Goal: Task Accomplishment & Management: Manage account settings

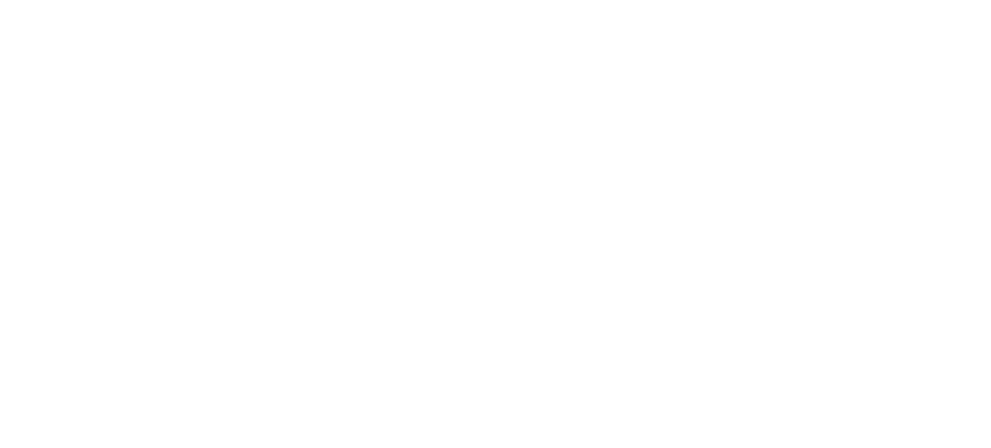
click at [346, 243] on body at bounding box center [495, 224] width 991 height 448
click at [346, 243] on div "LOADING" at bounding box center [495, 224] width 991 height 448
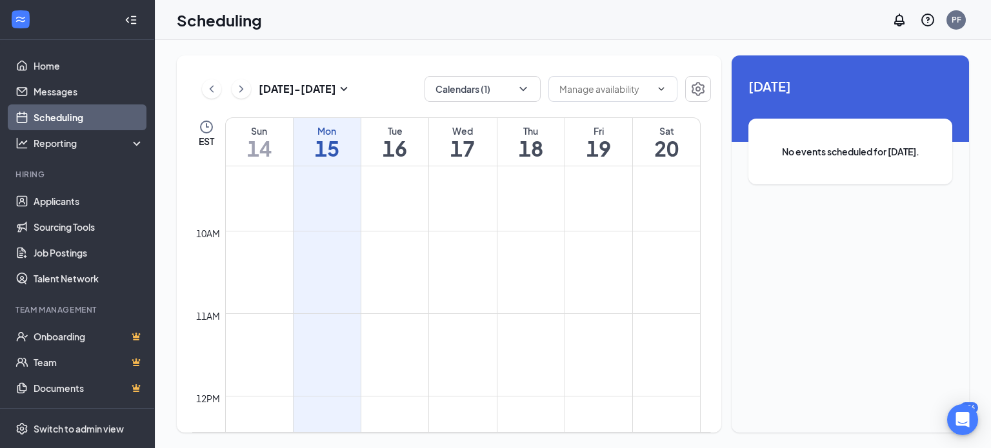
scroll to position [780, 0]
click at [525, 92] on icon "ChevronDown" at bounding box center [523, 89] width 13 height 13
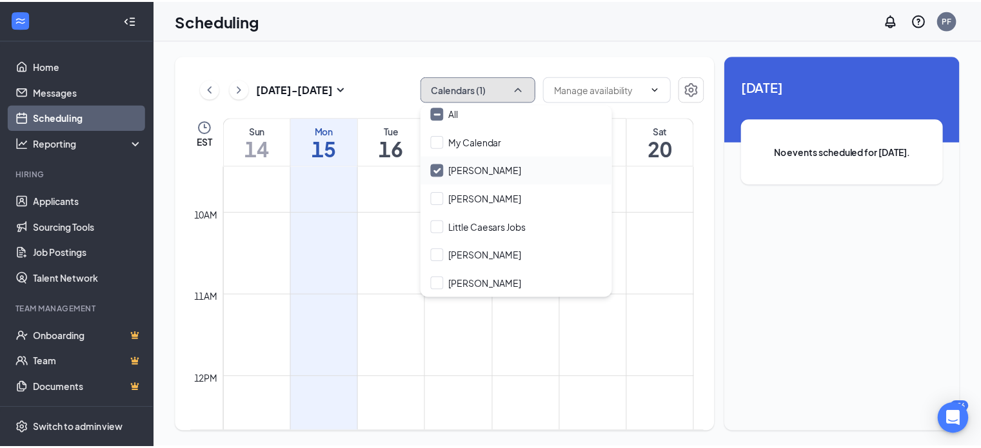
scroll to position [0, 0]
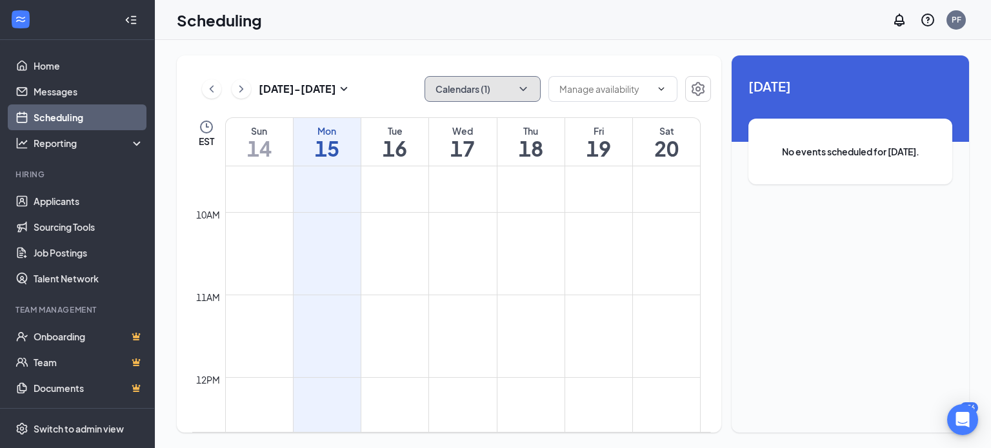
click at [364, 237] on td at bounding box center [463, 243] width 476 height 21
click at [637, 81] on span at bounding box center [612, 89] width 129 height 26
click at [698, 89] on icon "Settings" at bounding box center [697, 88] width 15 height 15
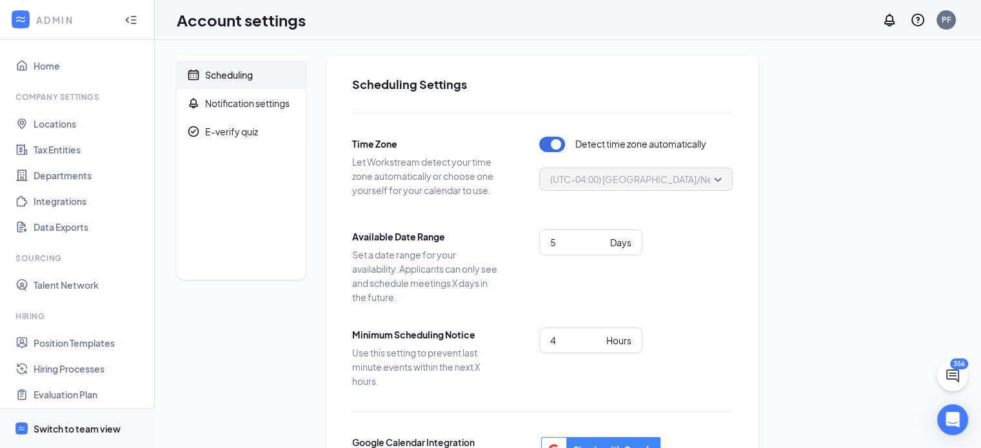
click at [72, 421] on span "Switch to team view" at bounding box center [89, 428] width 110 height 39
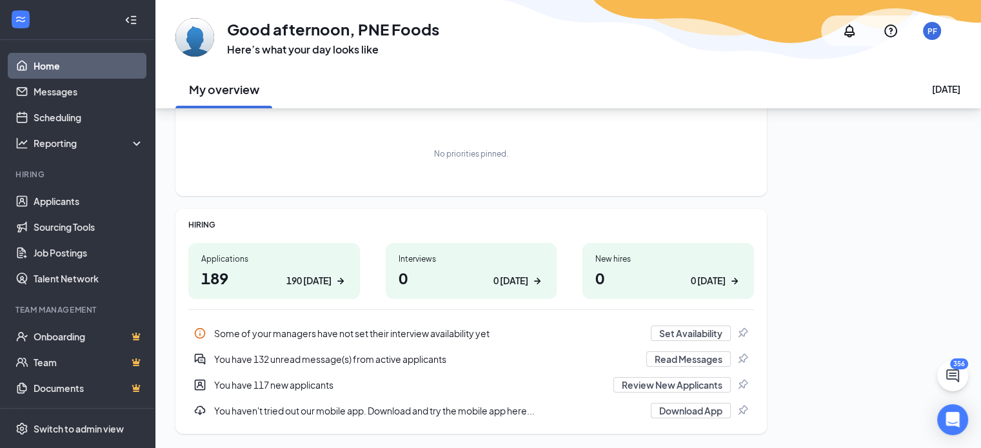
scroll to position [112, 0]
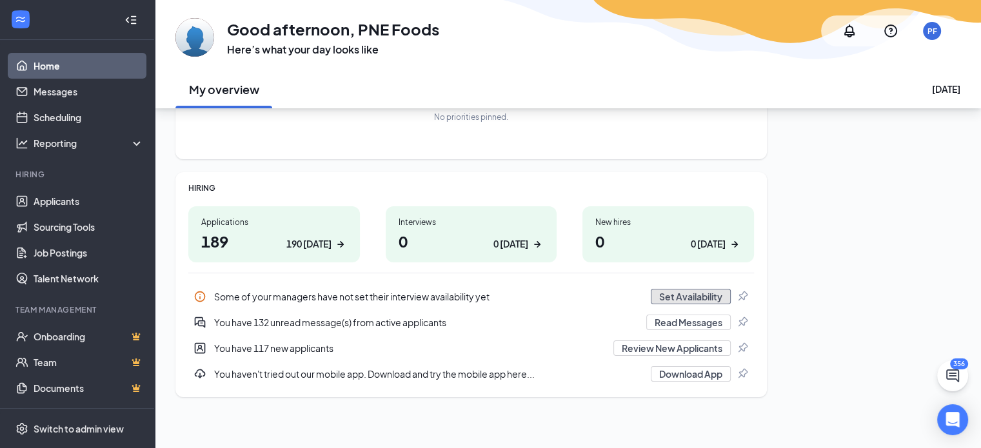
click at [716, 294] on button "Set Availability" at bounding box center [691, 296] width 80 height 15
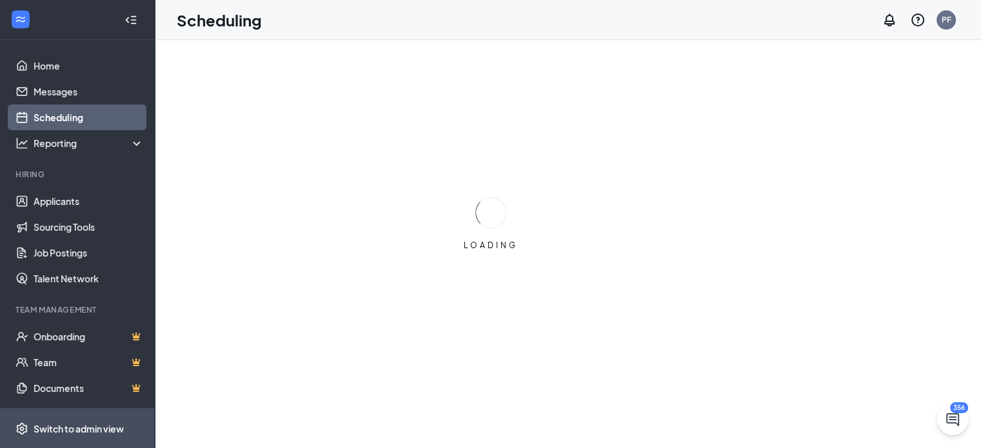
click at [61, 423] on div "Switch to admin view" at bounding box center [79, 429] width 90 height 13
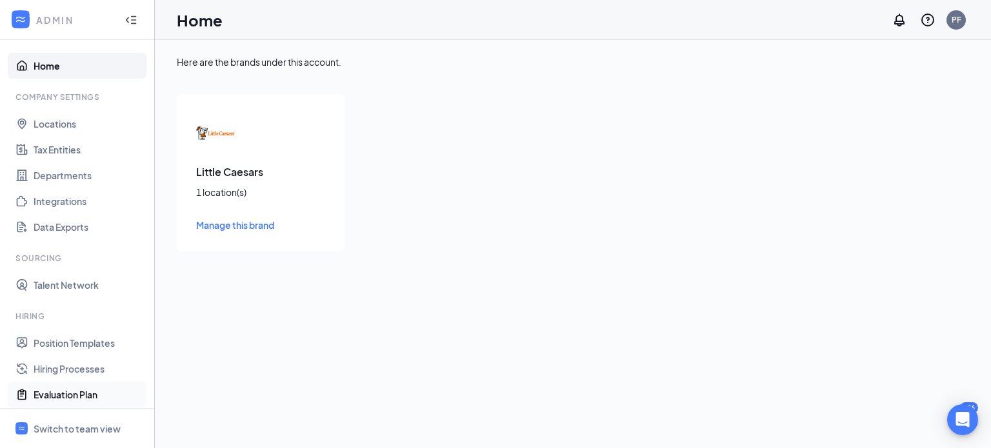
scroll to position [172, 0]
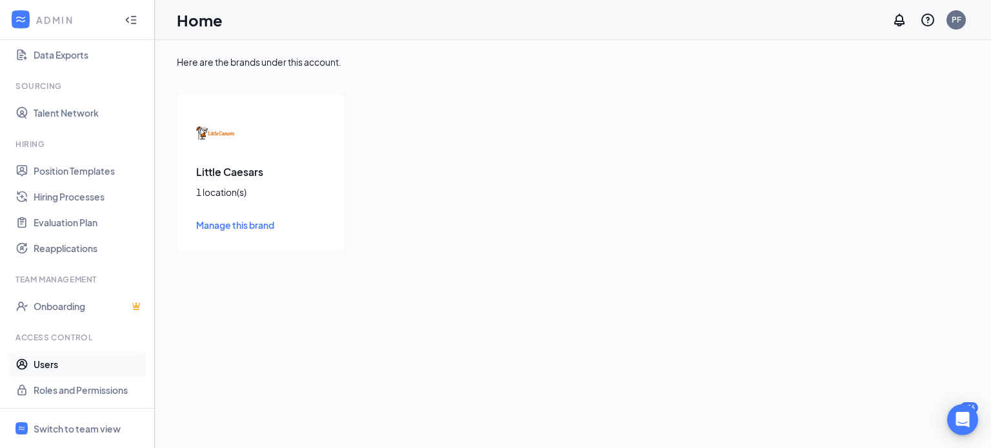
click at [66, 360] on link "Users" at bounding box center [89, 365] width 110 height 26
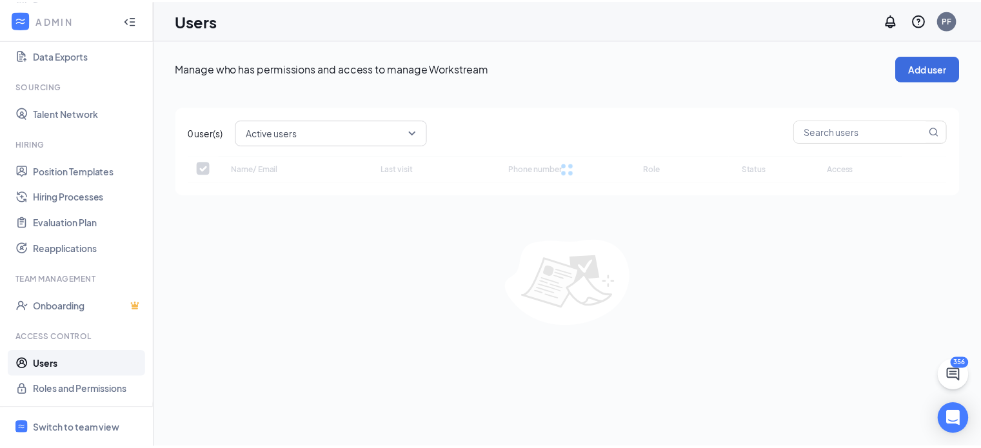
scroll to position [88, 0]
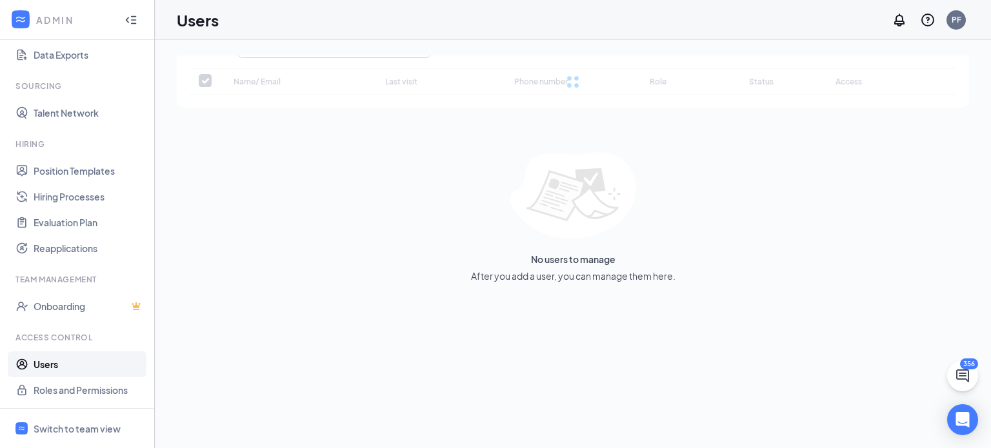
checkbox input "false"
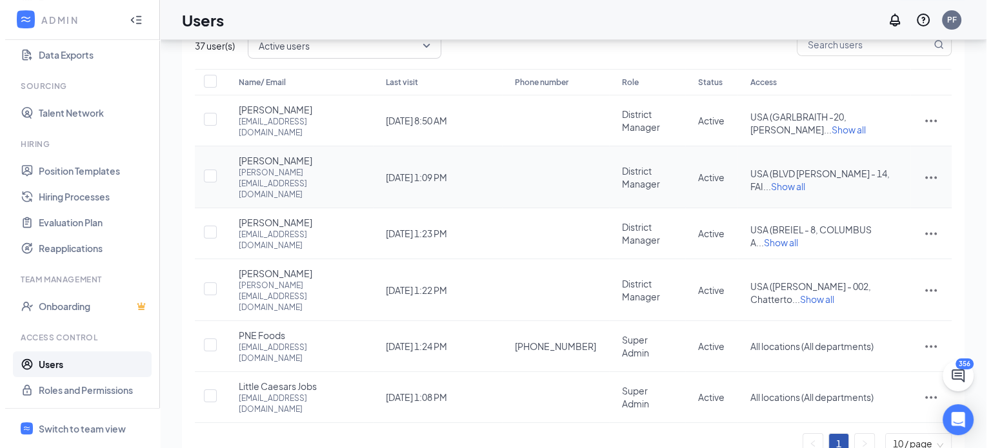
scroll to position [61, 0]
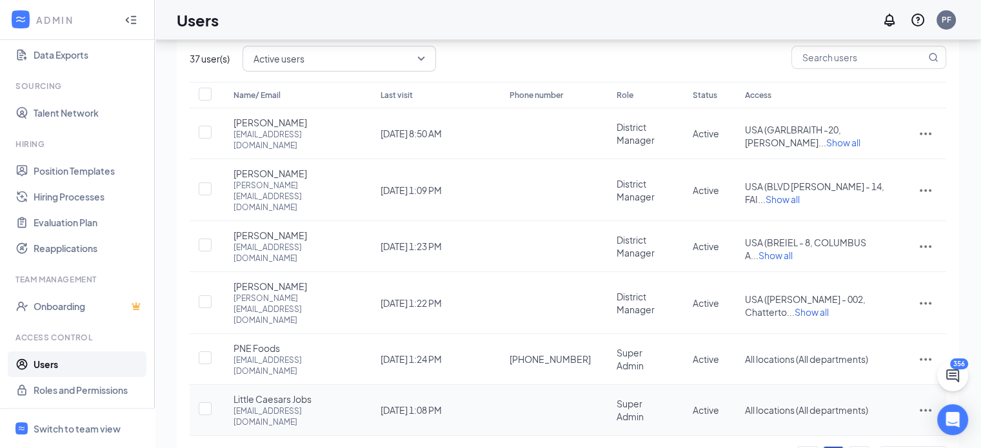
click at [929, 403] on icon "ActionsIcon" at bounding box center [925, 410] width 15 height 15
click at [877, 325] on span "Disable" at bounding box center [883, 330] width 80 height 14
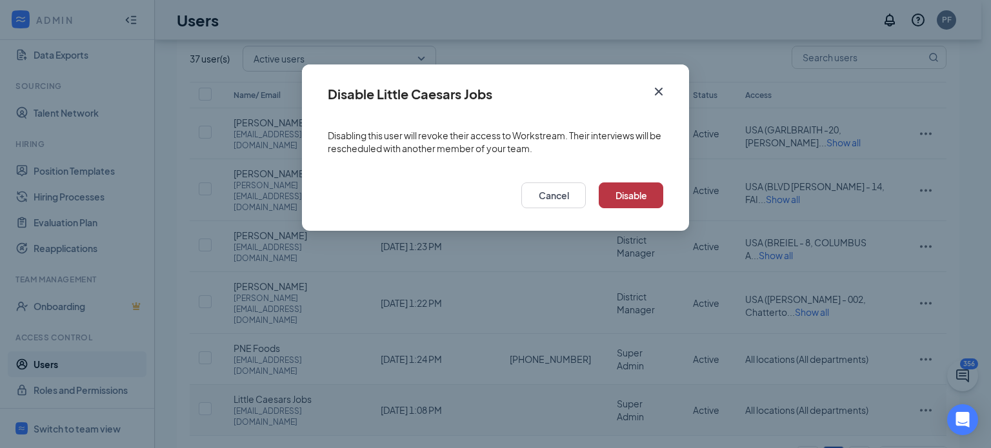
click at [660, 196] on button "Disable" at bounding box center [631, 196] width 65 height 26
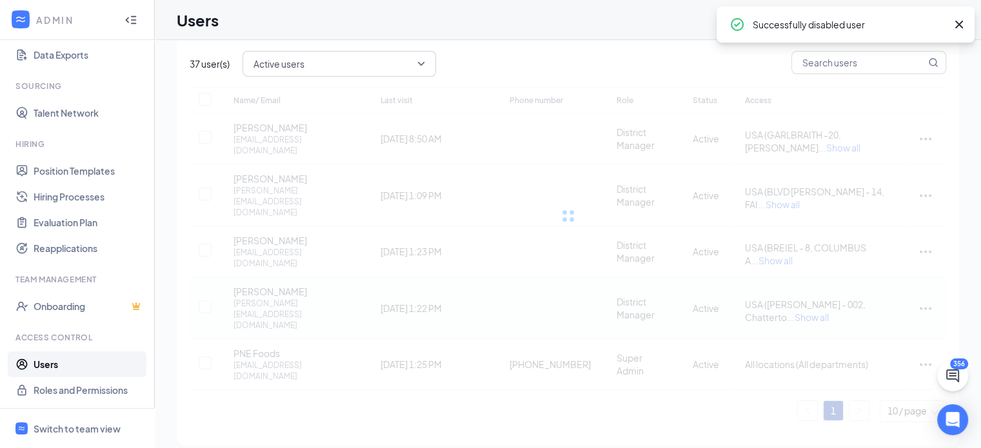
scroll to position [21, 0]
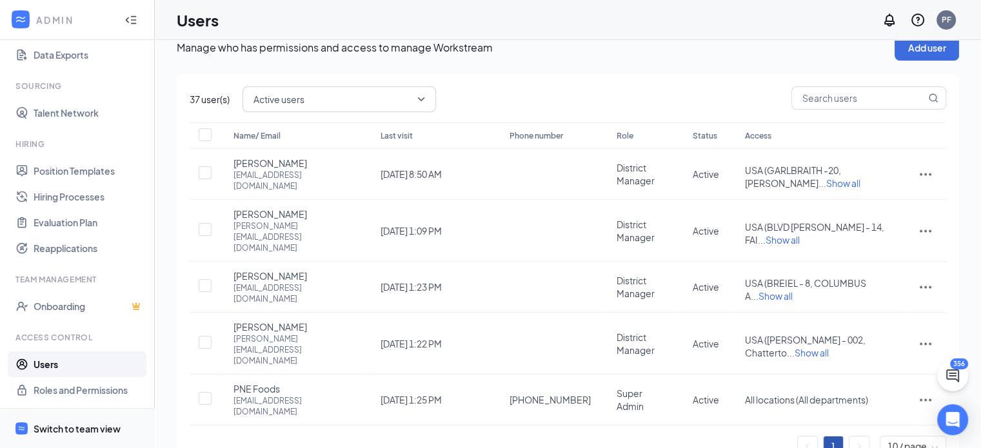
click at [49, 419] on span "Switch to team view" at bounding box center [89, 428] width 110 height 39
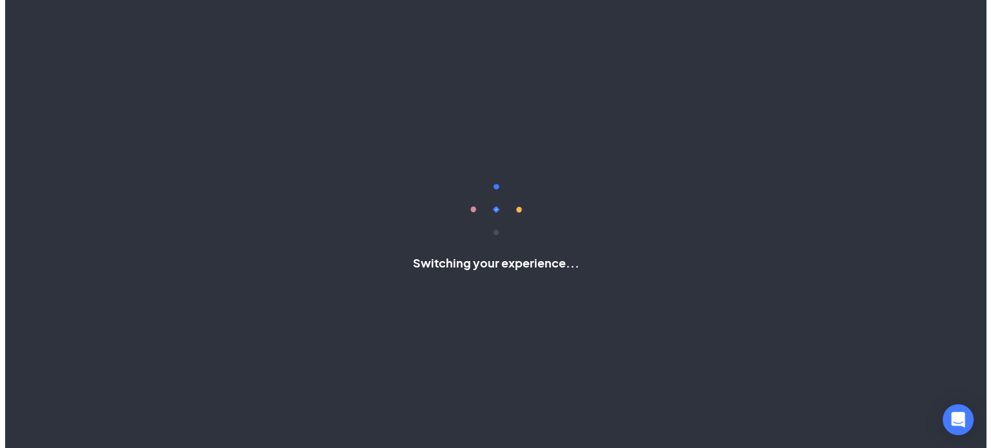
scroll to position [82, 0]
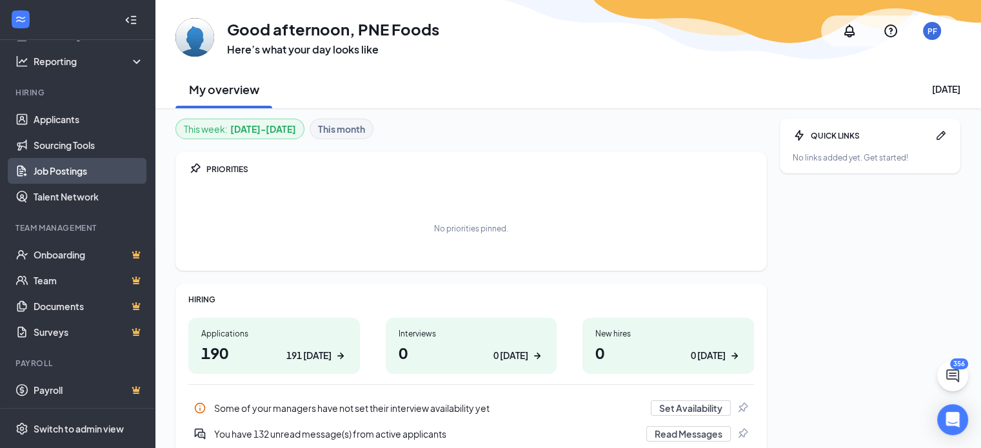
click at [75, 175] on link "Job Postings" at bounding box center [89, 171] width 110 height 26
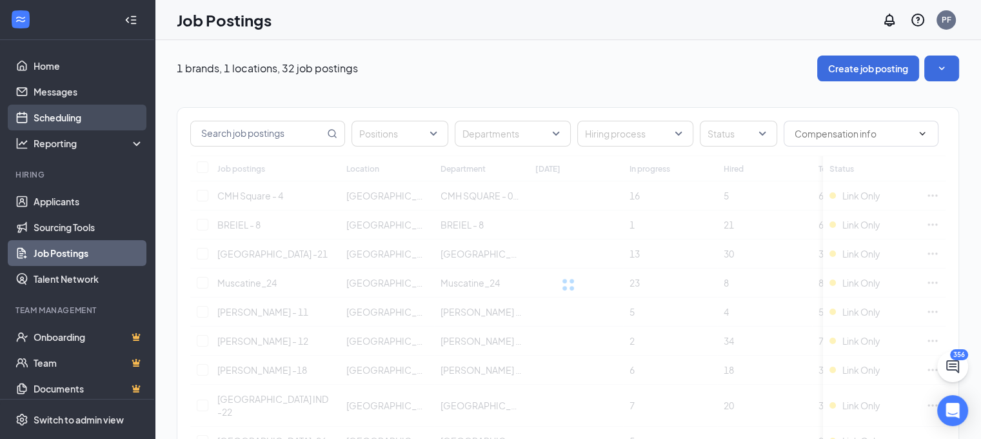
click at [45, 116] on link "Scheduling" at bounding box center [89, 118] width 110 height 26
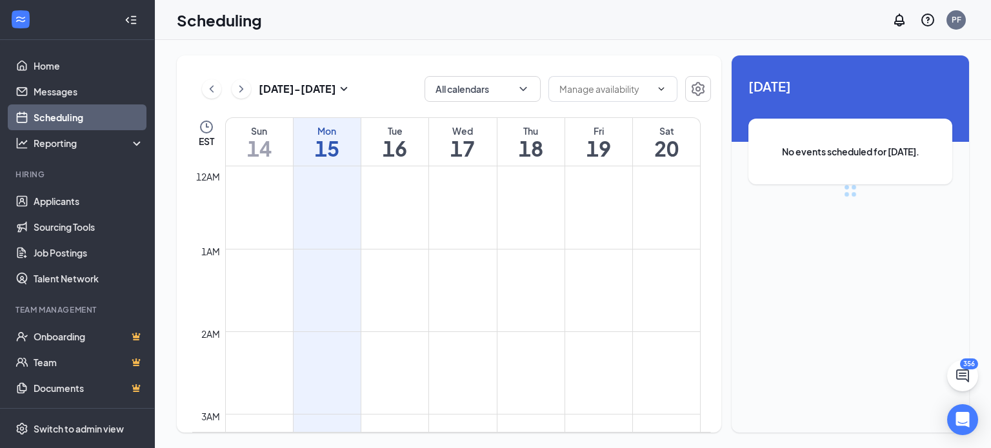
scroll to position [634, 0]
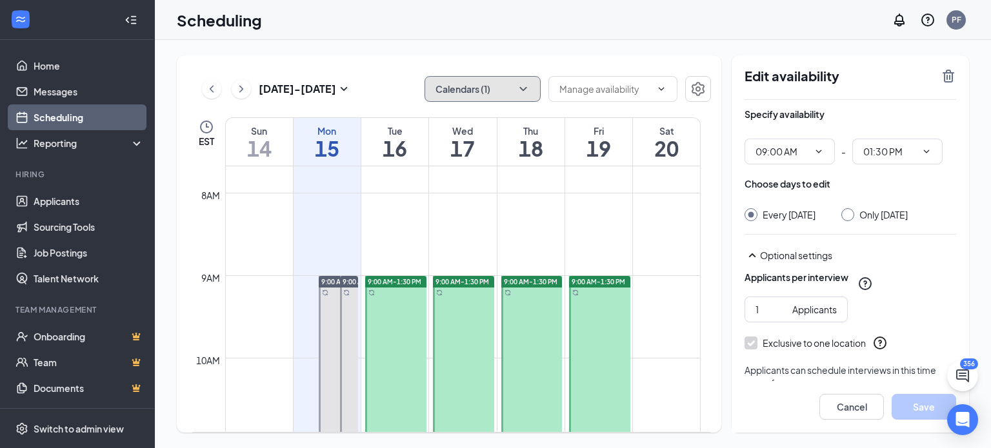
click at [512, 90] on button "Calendars (1)" at bounding box center [483, 89] width 116 height 26
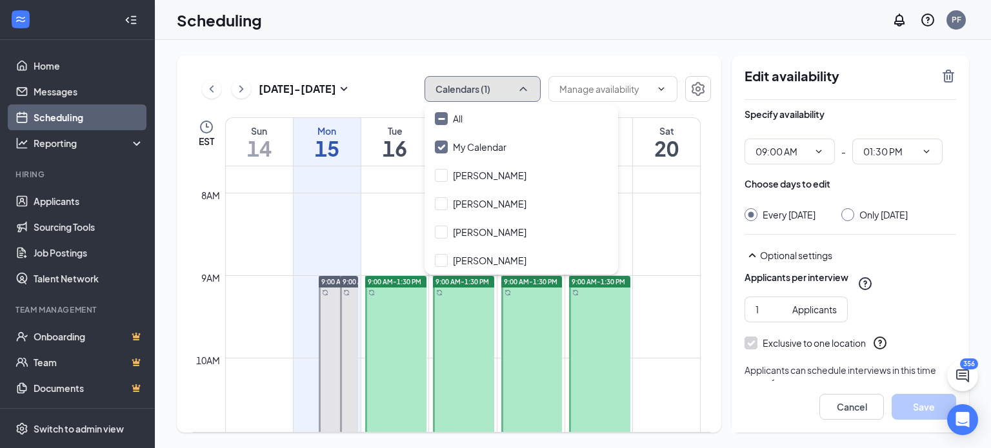
click at [425, 87] on button "Calendars (1)" at bounding box center [483, 89] width 116 height 26
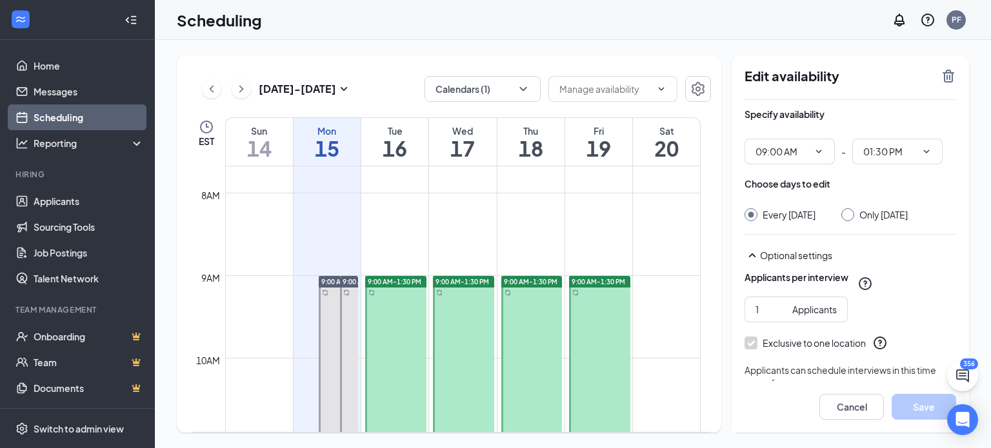
click at [405, 88] on div "[DATE] - [DATE] Calendars (1)" at bounding box center [451, 89] width 519 height 26
click at [953, 77] on icon "TrashOutline" at bounding box center [948, 75] width 15 height 15
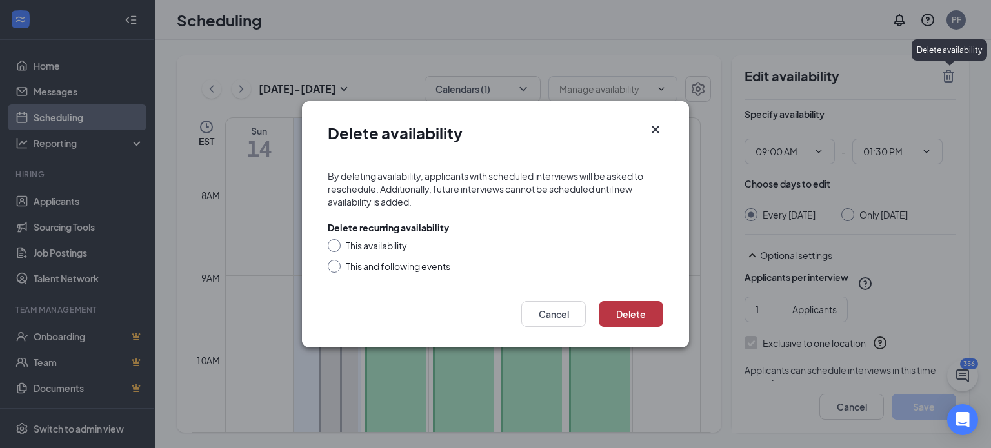
click at [632, 312] on button "Delete" at bounding box center [631, 314] width 65 height 26
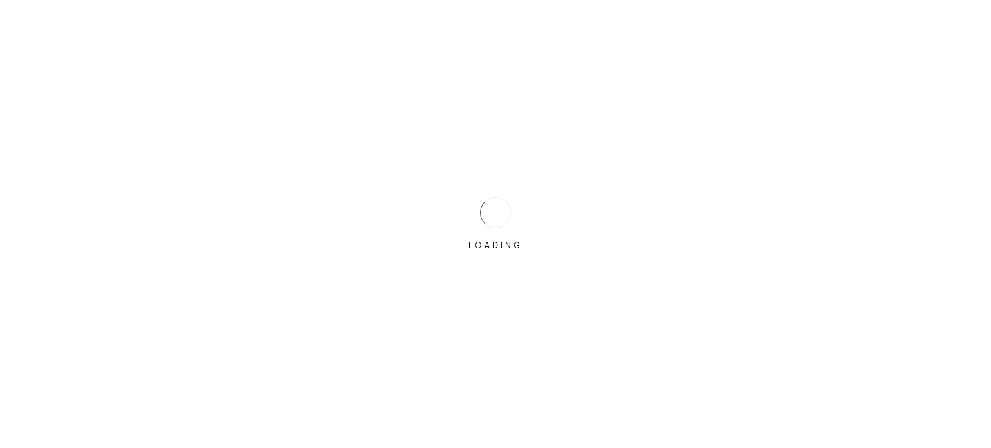
drag, startPoint x: 372, startPoint y: 241, endPoint x: 390, endPoint y: 250, distance: 20.2
click at [390, 250] on div "LOADING" at bounding box center [495, 224] width 991 height 448
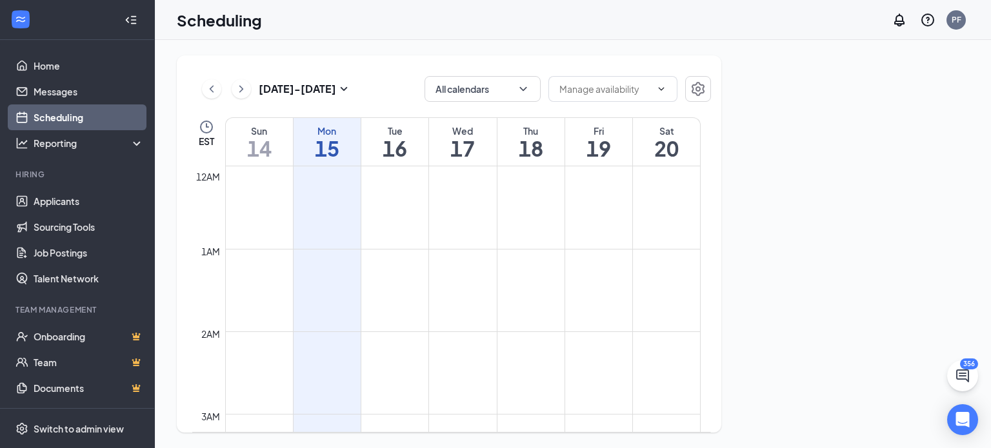
scroll to position [634, 0]
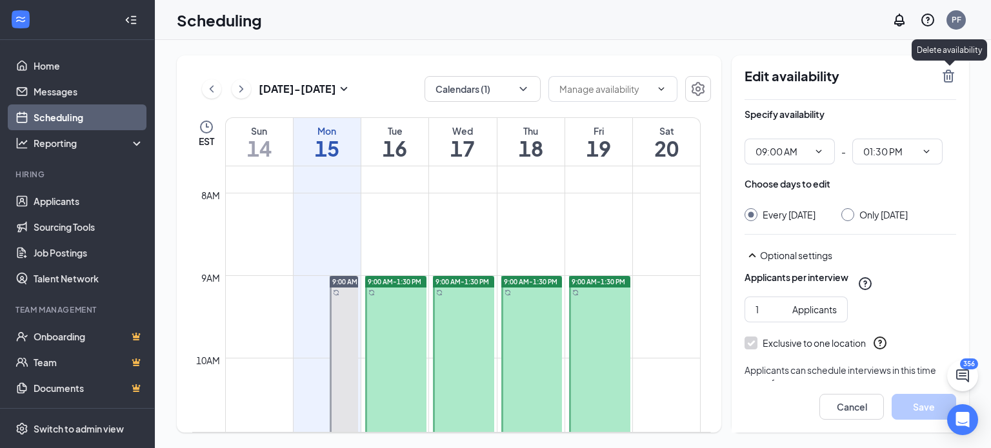
click at [951, 69] on icon "TrashOutline" at bounding box center [948, 75] width 15 height 15
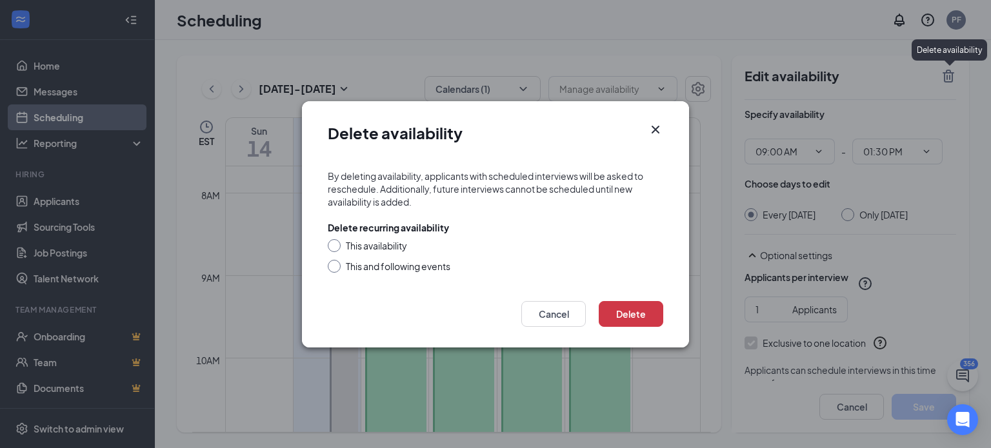
click at [385, 243] on div "This availability" at bounding box center [376, 245] width 61 height 13
click at [337, 243] on input "This availability" at bounding box center [332, 243] width 9 height 9
radio input "true"
click at [607, 311] on button "Delete" at bounding box center [631, 314] width 65 height 26
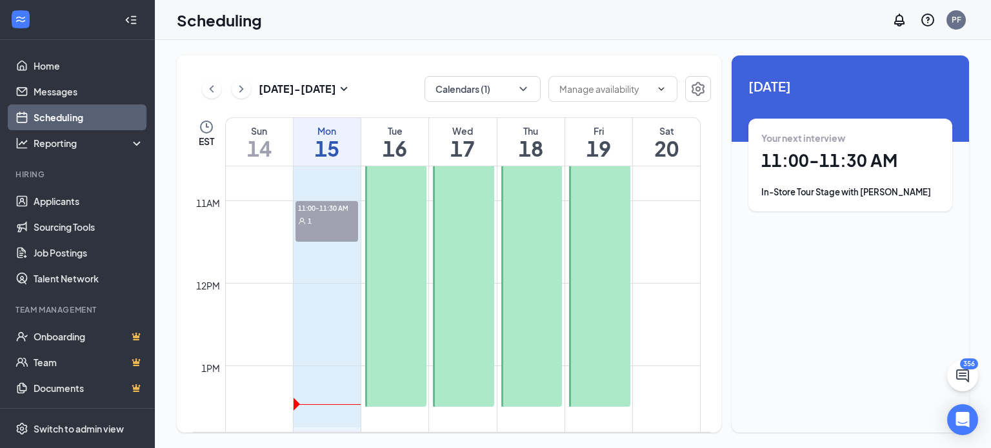
scroll to position [880, 0]
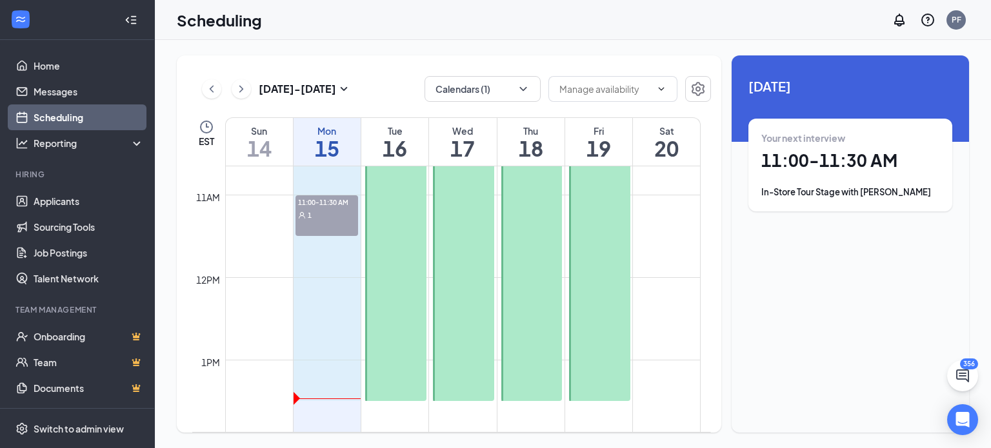
drag, startPoint x: 323, startPoint y: 288, endPoint x: 324, endPoint y: 401, distance: 112.9
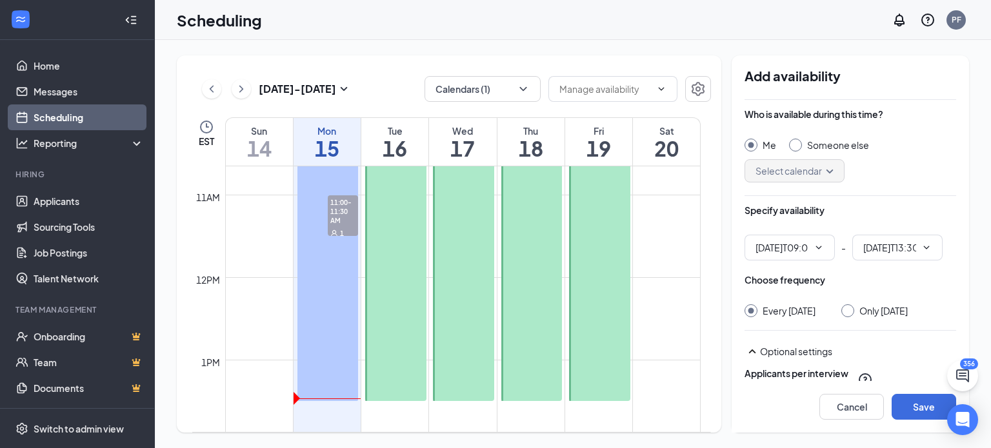
type input "09:00 AM"
type input "01:30 PM"
click at [789, 144] on input "Someone else" at bounding box center [793, 143] width 9 height 9
radio input "true"
radio input "false"
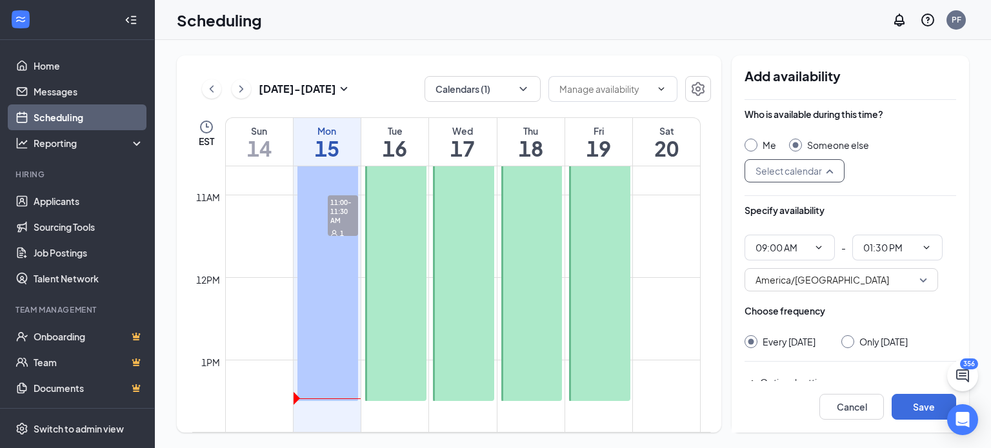
click at [798, 179] on input "search" at bounding box center [789, 171] width 75 height 22
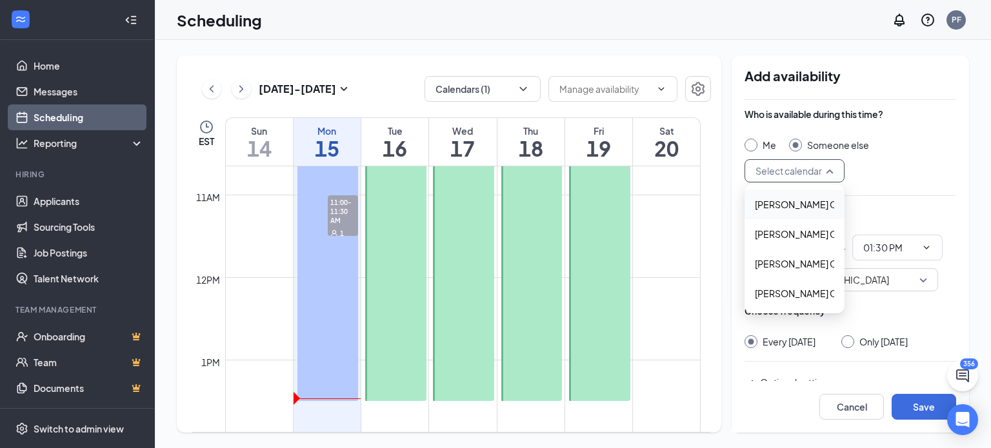
click at [787, 201] on span "Jennifer Davis's Calendar" at bounding box center [812, 204] width 114 height 14
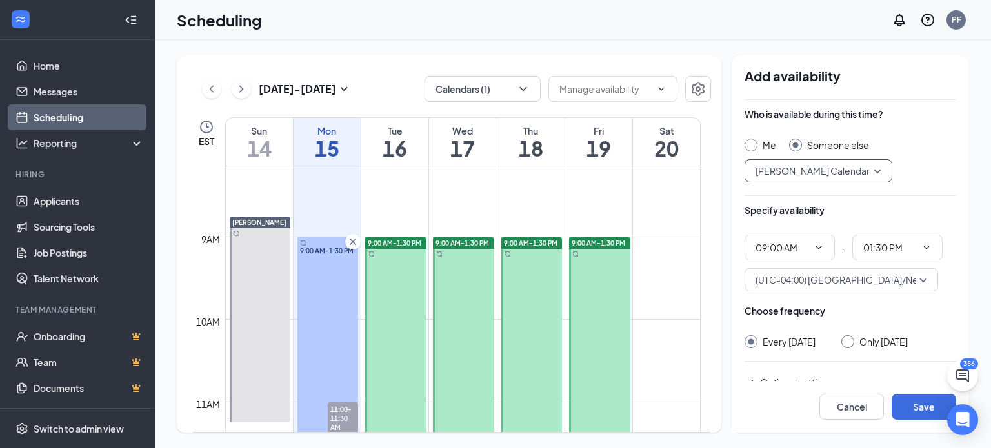
scroll to position [656, 0]
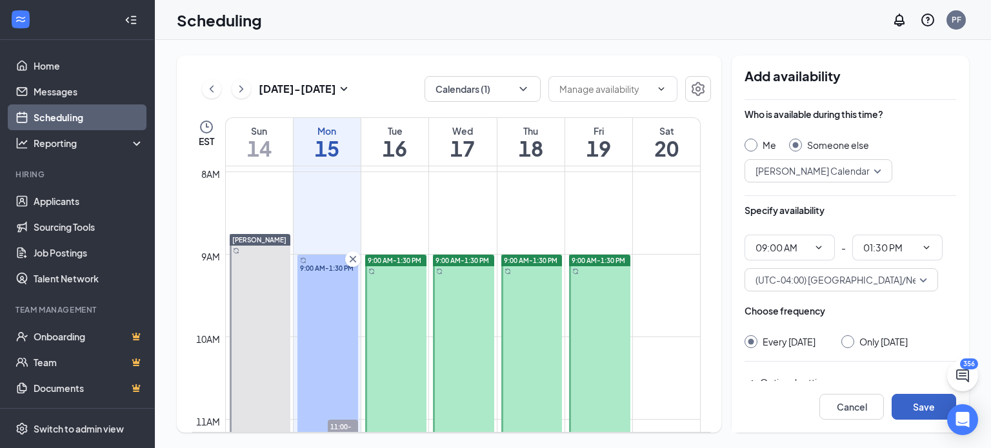
click at [918, 399] on button "Save" at bounding box center [924, 407] width 65 height 26
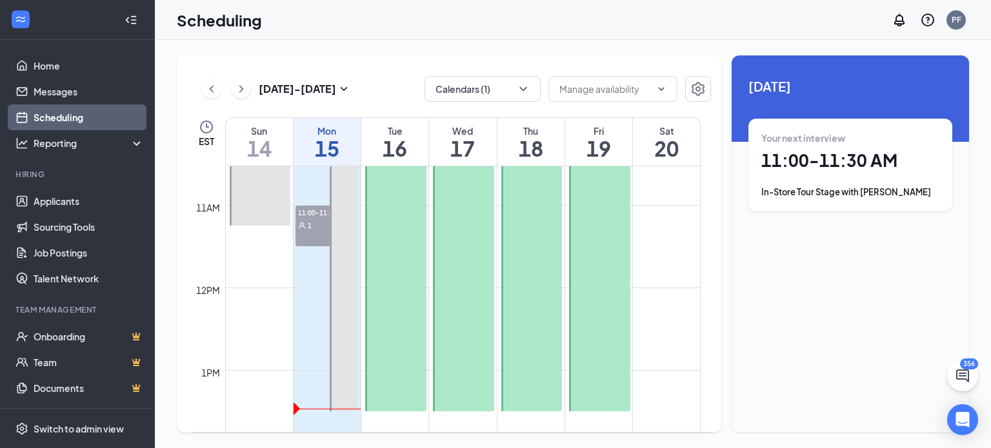
scroll to position [870, 0]
drag, startPoint x: 314, startPoint y: 224, endPoint x: 312, endPoint y: 402, distance: 178.1
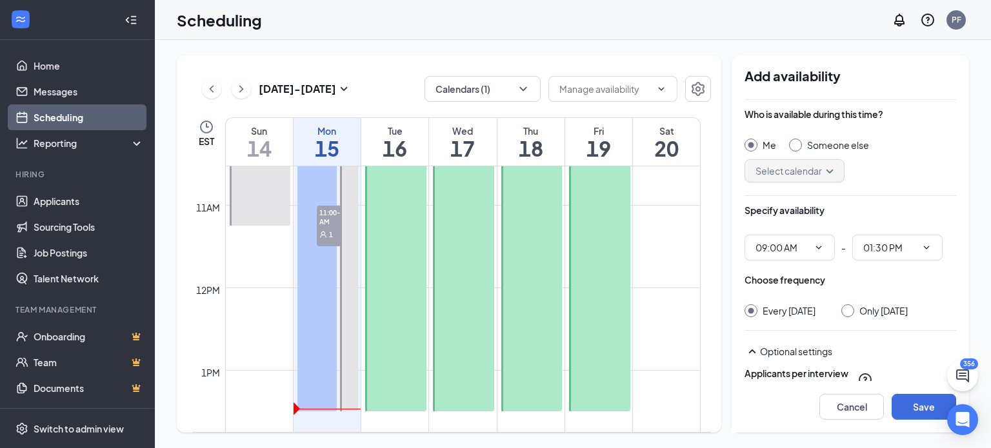
click at [795, 142] on input "Someone else" at bounding box center [793, 143] width 9 height 9
radio input "true"
radio input "false"
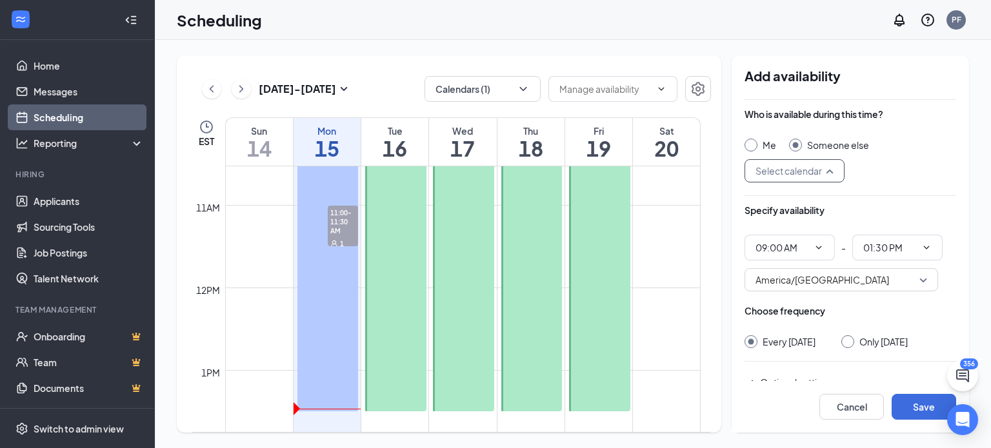
click at [796, 172] on input "search" at bounding box center [789, 171] width 75 height 22
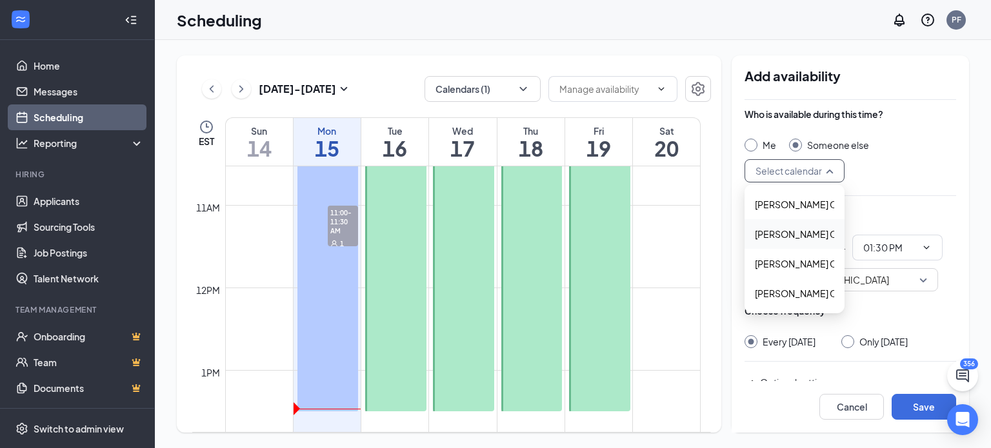
click at [775, 227] on span "Jessica Brown's Calendar" at bounding box center [812, 234] width 114 height 14
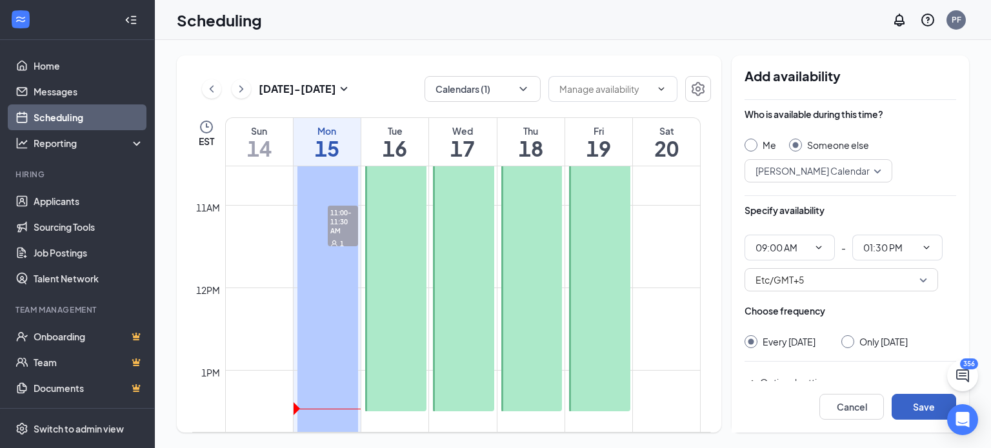
click at [899, 397] on button "Save" at bounding box center [924, 407] width 65 height 26
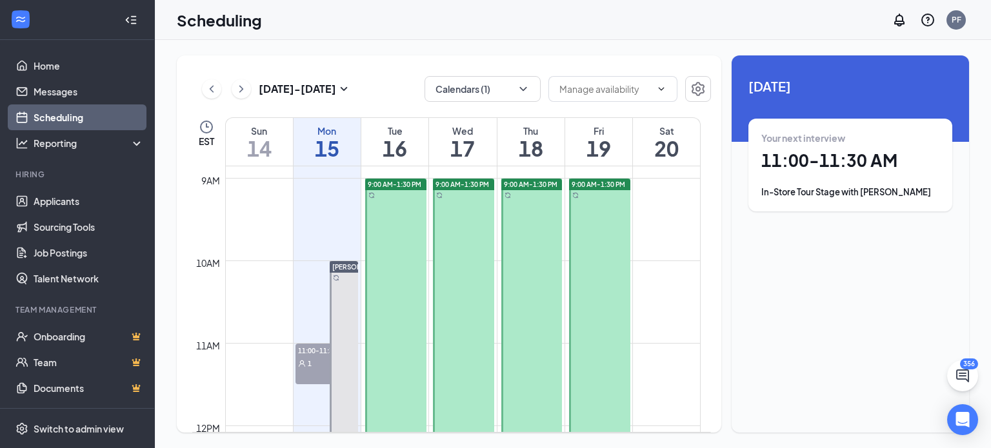
scroll to position [763, 0]
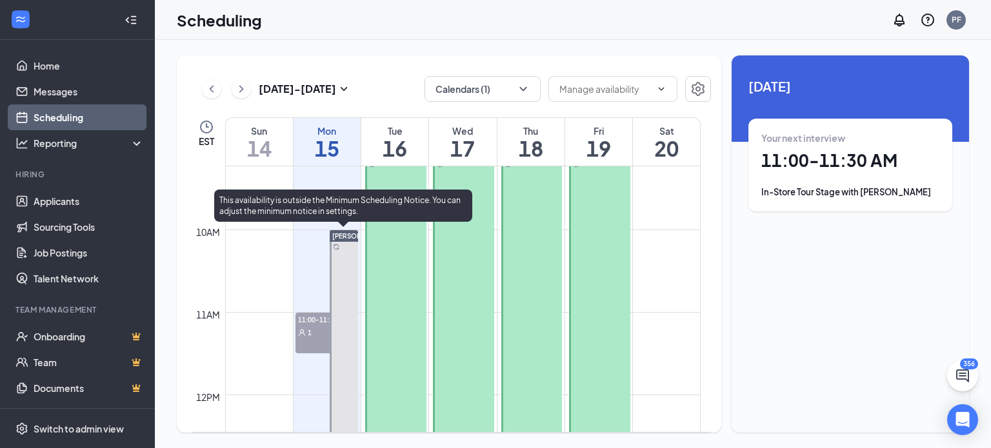
click at [345, 236] on span "[PERSON_NAME]" at bounding box center [359, 236] width 54 height 8
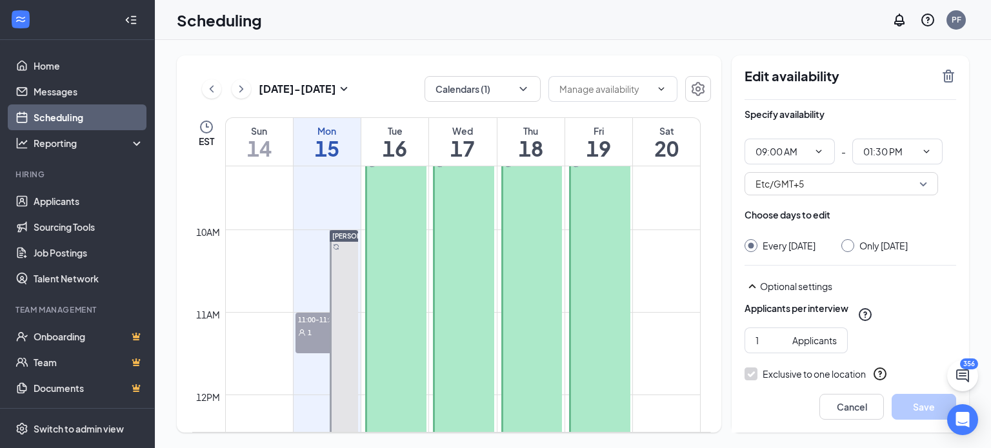
click at [300, 331] on icon "User" at bounding box center [302, 333] width 6 height 6
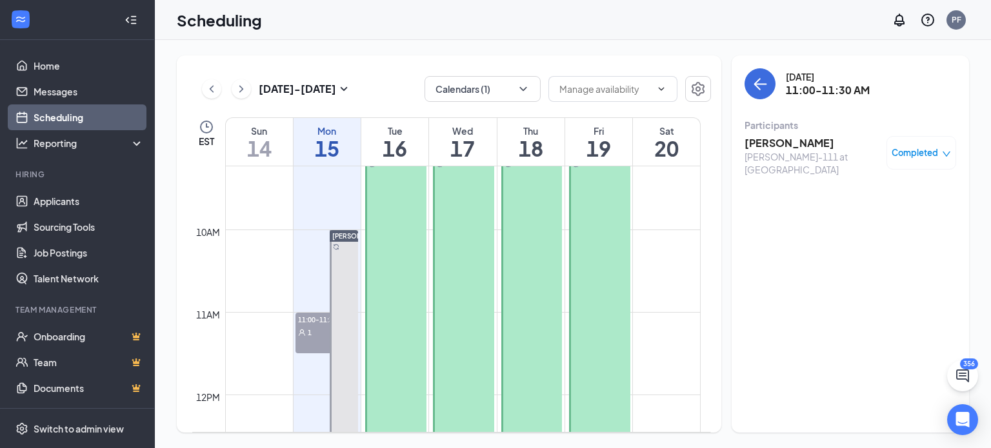
click at [909, 156] on span "Completed" at bounding box center [915, 152] width 46 height 13
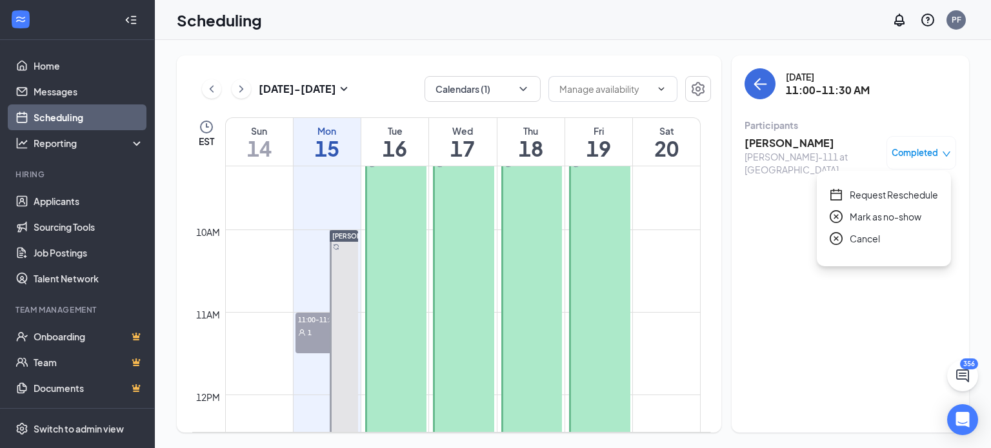
click at [836, 242] on icon "close-circle" at bounding box center [836, 238] width 13 height 13
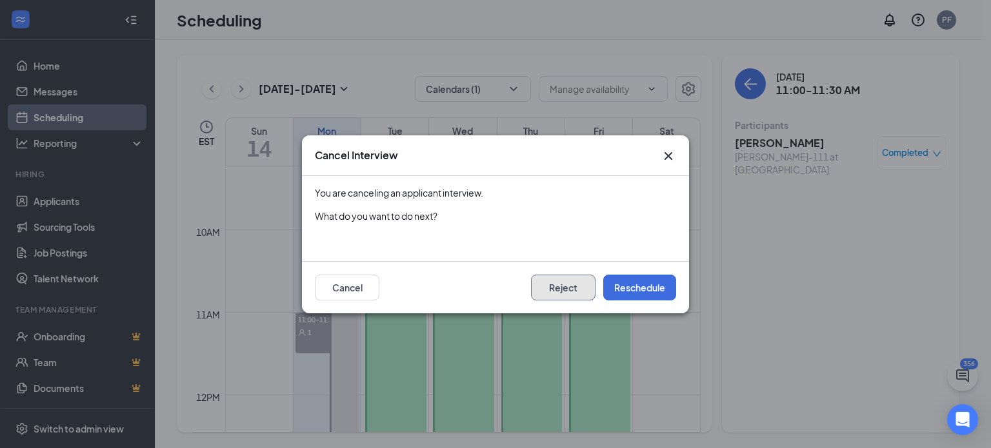
click at [576, 290] on button "Reject" at bounding box center [563, 288] width 65 height 26
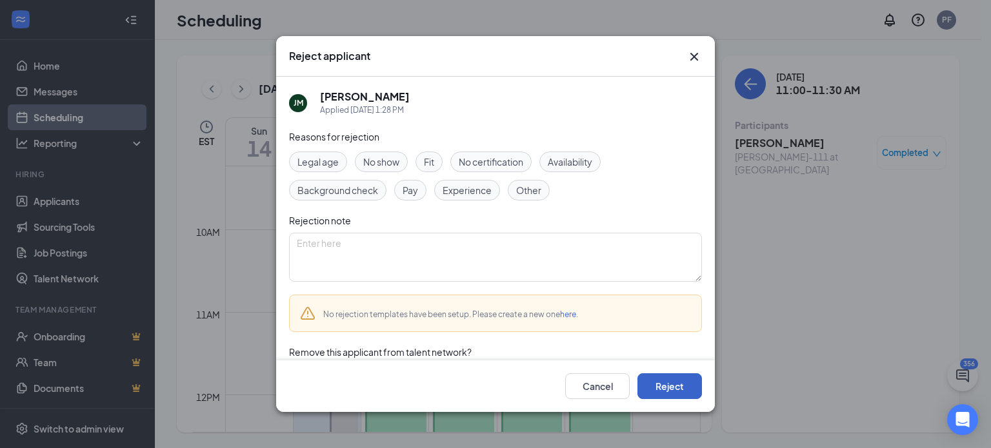
click at [674, 384] on button "Reject" at bounding box center [670, 387] width 65 height 26
click at [674, 384] on button "button" at bounding box center [670, 387] width 65 height 26
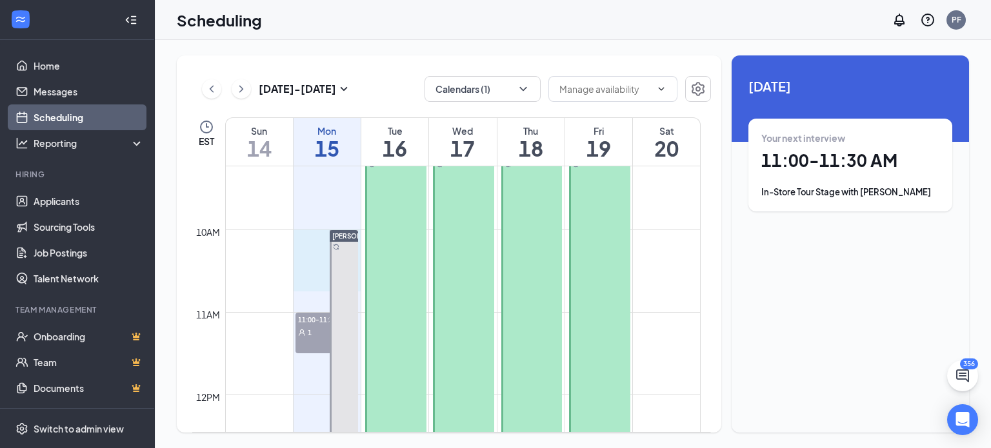
drag, startPoint x: 310, startPoint y: 236, endPoint x: 308, endPoint y: 316, distance: 80.0
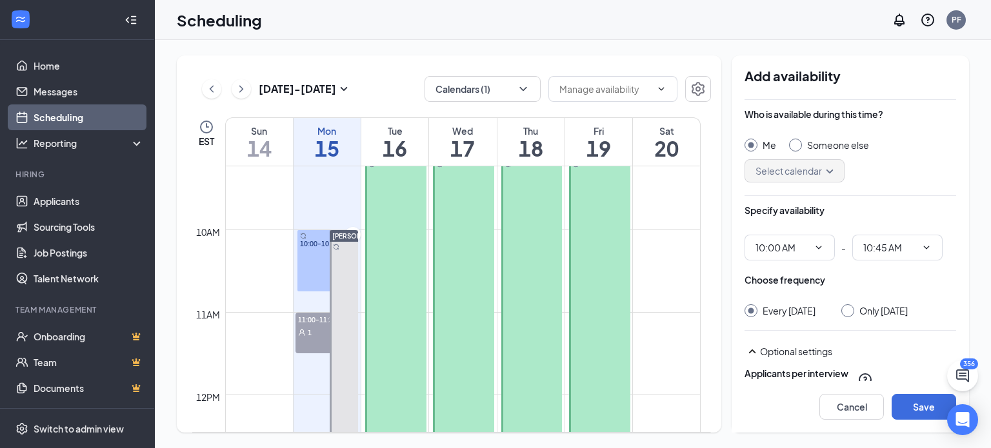
click at [309, 315] on span "11:00-11:30 AM" at bounding box center [327, 319] width 63 height 13
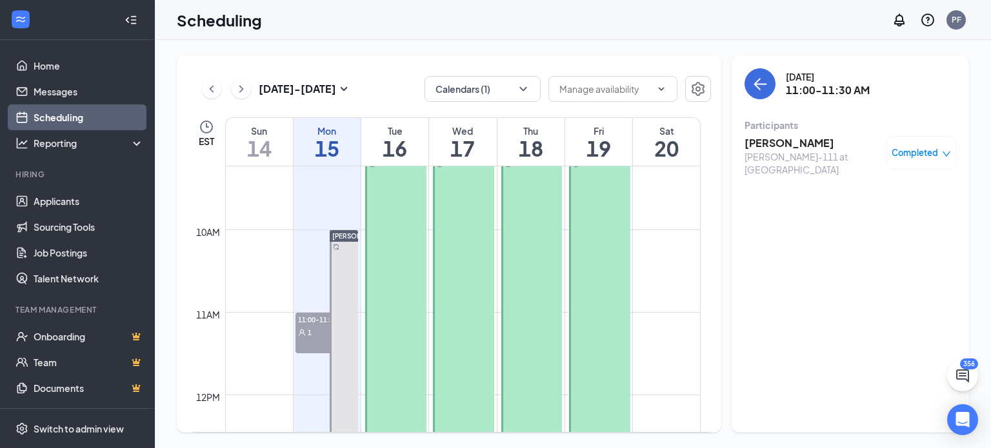
click at [906, 152] on span "Completed" at bounding box center [915, 152] width 46 height 13
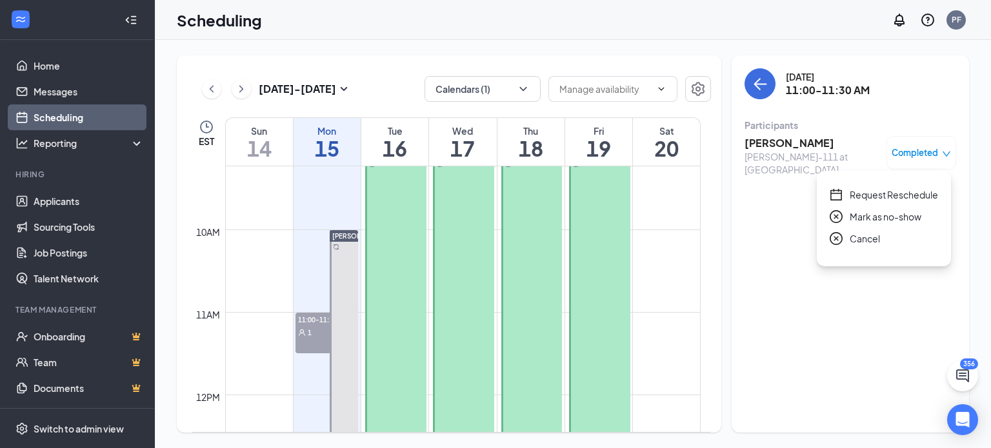
click at [871, 232] on span "Cancel" at bounding box center [865, 239] width 30 height 14
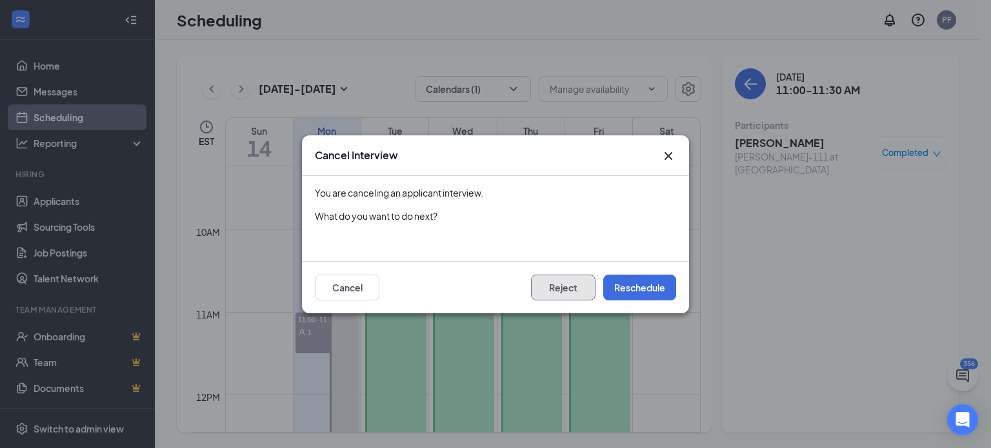
click at [564, 291] on button "Reject" at bounding box center [563, 288] width 65 height 26
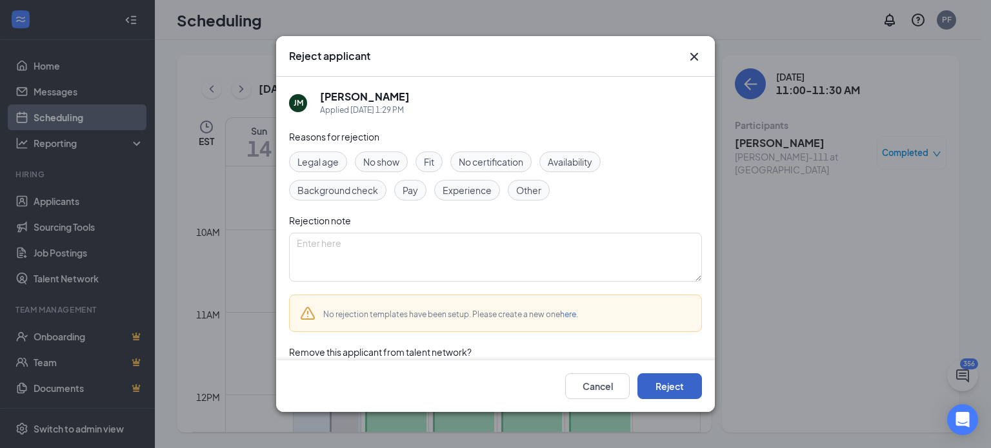
click at [660, 376] on button "Reject" at bounding box center [670, 387] width 65 height 26
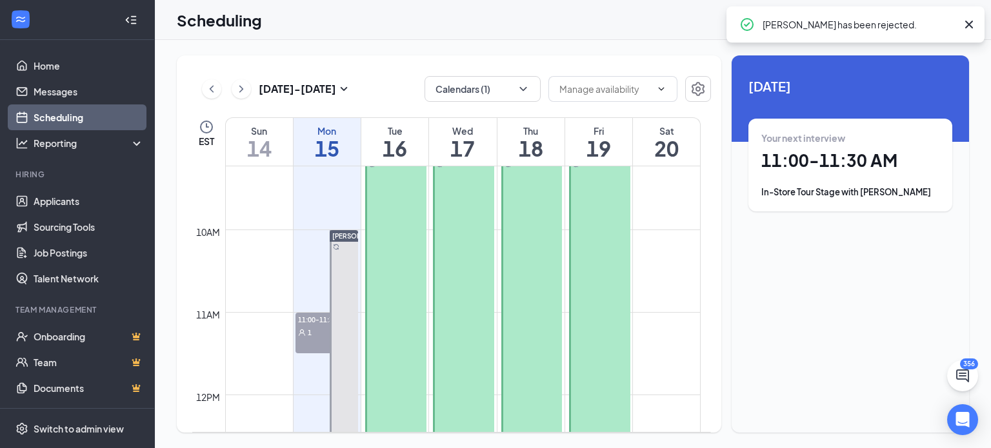
click at [302, 326] on div "1" at bounding box center [327, 332] width 63 height 13
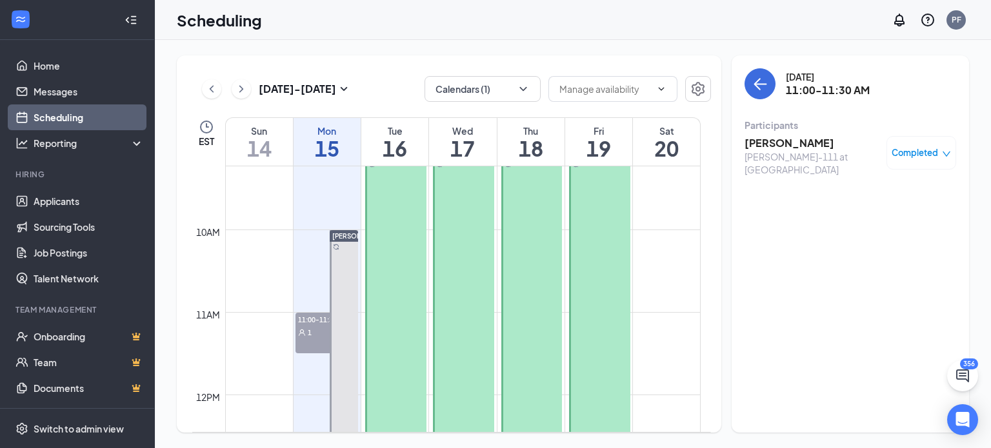
click at [949, 150] on icon "down" at bounding box center [946, 154] width 9 height 9
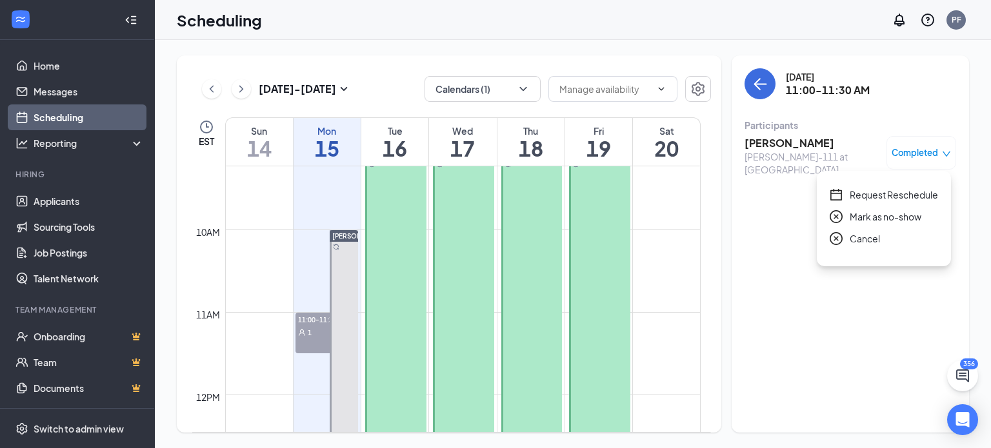
click at [870, 241] on span "Cancel" at bounding box center [865, 239] width 30 height 14
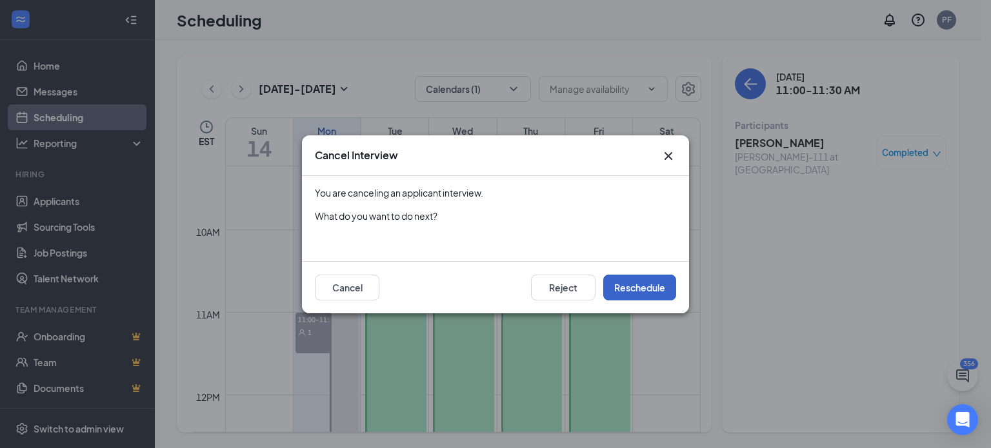
click at [640, 292] on button "Reschedule" at bounding box center [639, 288] width 73 height 26
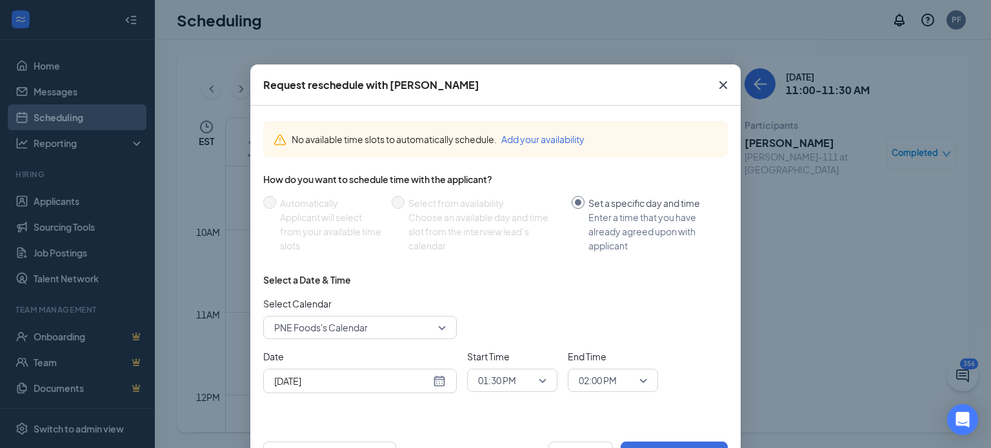
scroll to position [49, 0]
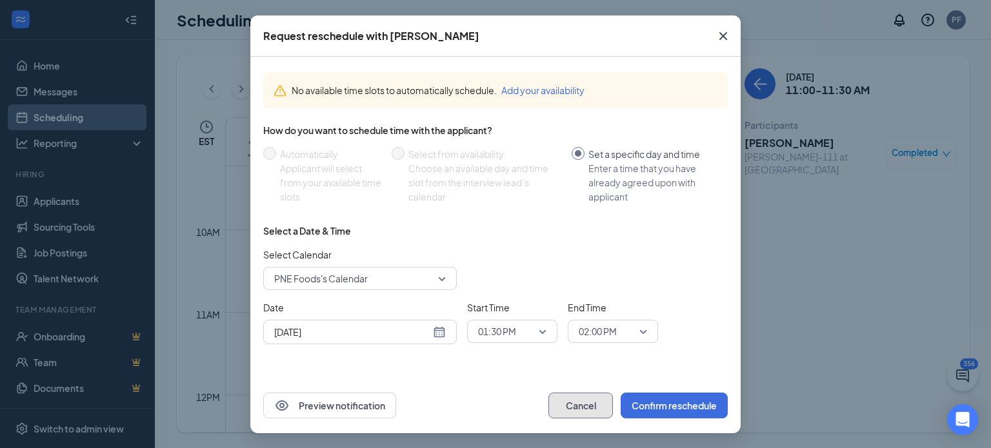
click at [572, 407] on button "Cancel" at bounding box center [580, 406] width 65 height 26
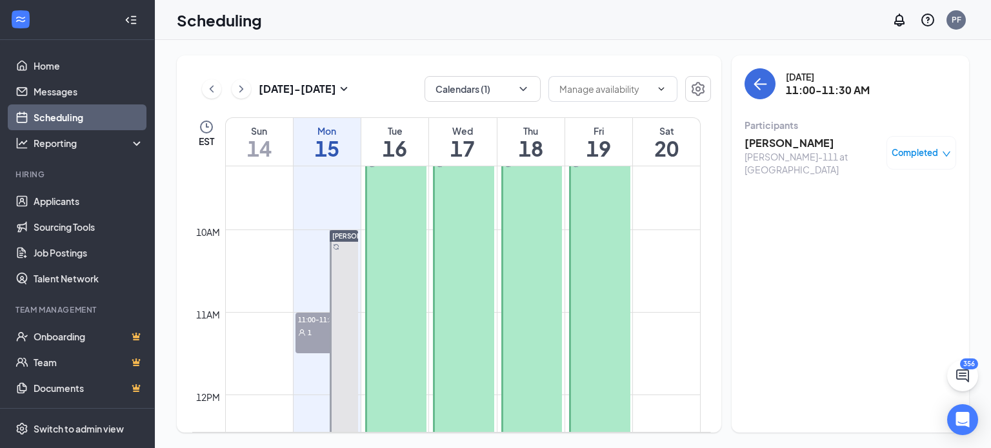
click at [905, 150] on span "Completed" at bounding box center [915, 152] width 46 height 13
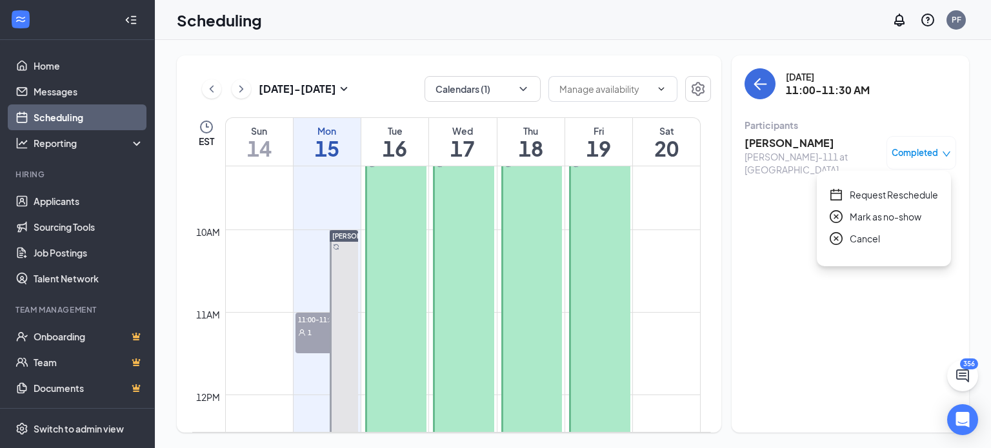
click at [872, 239] on span "Cancel" at bounding box center [865, 239] width 30 height 14
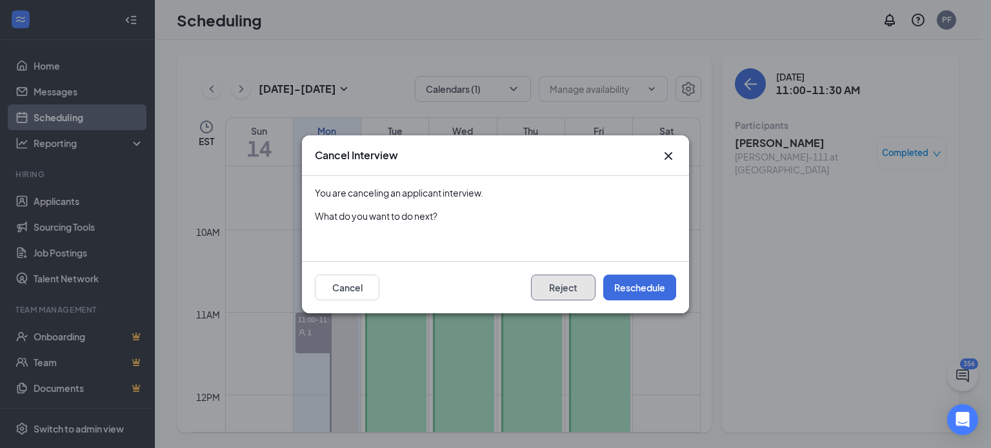
click at [568, 278] on button "Reject" at bounding box center [563, 288] width 65 height 26
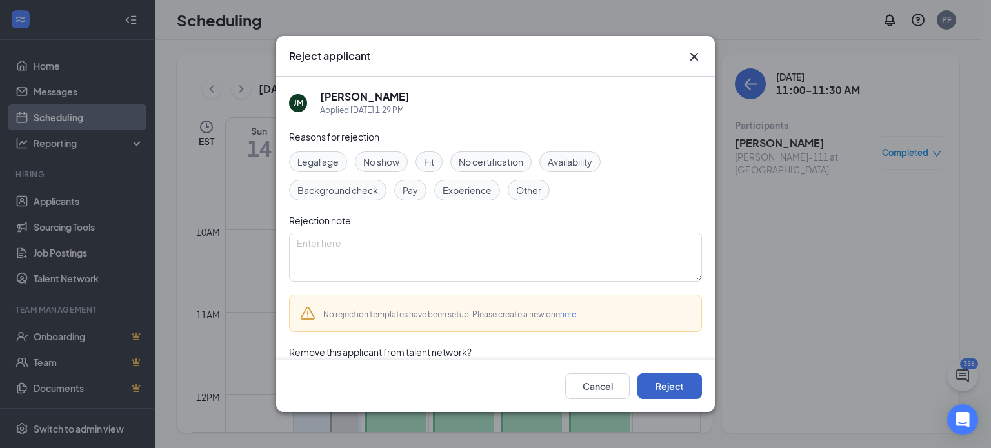
click at [661, 381] on button "Reject" at bounding box center [670, 387] width 65 height 26
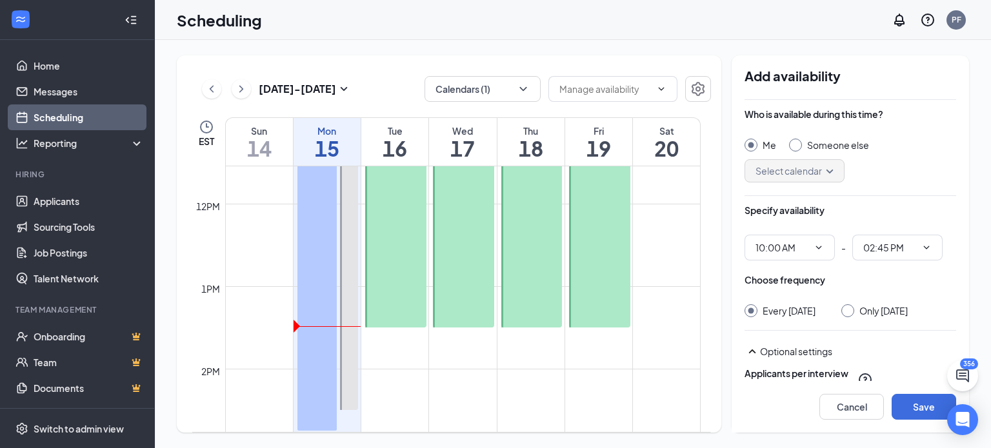
scroll to position [955, 0]
click at [890, 244] on input "02:45 PM" at bounding box center [889, 248] width 53 height 14
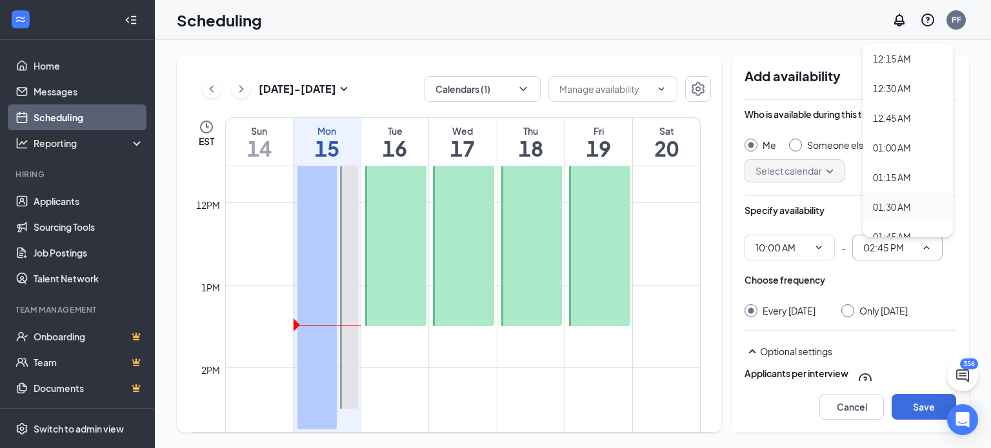
click at [890, 203] on div "01:30 AM" at bounding box center [892, 207] width 38 height 14
type input "01:30 AM"
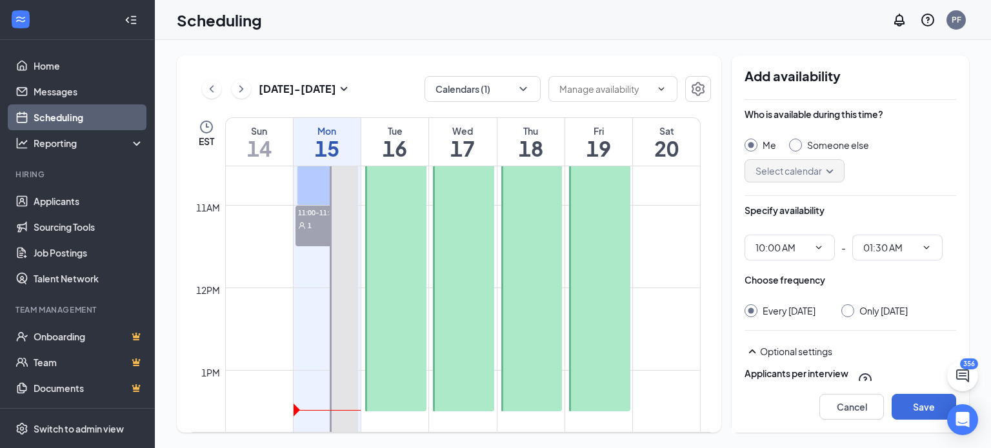
scroll to position [865, 0]
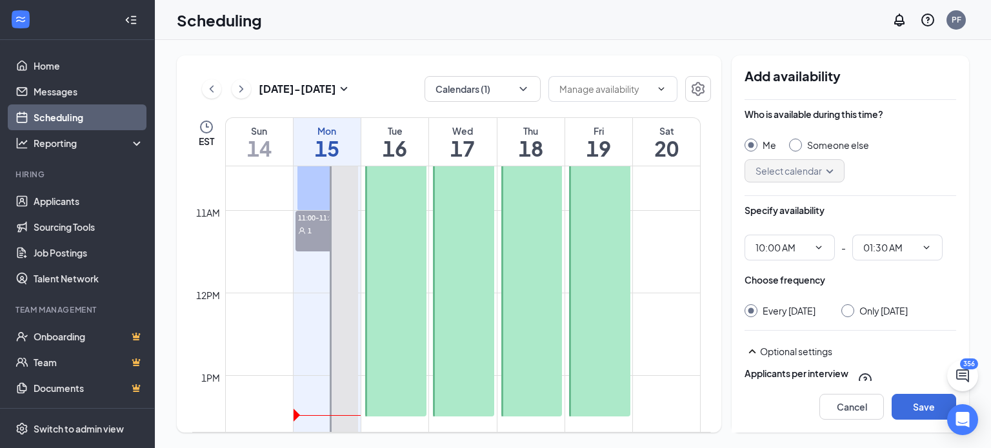
click at [798, 146] on div at bounding box center [795, 145] width 13 height 13
radio input "false"
radio input "true"
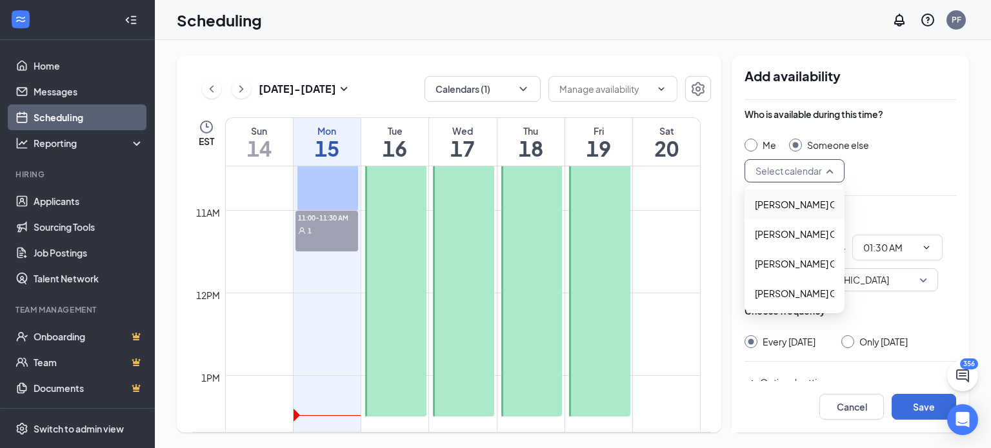
click at [795, 174] on input "search" at bounding box center [789, 171] width 75 height 22
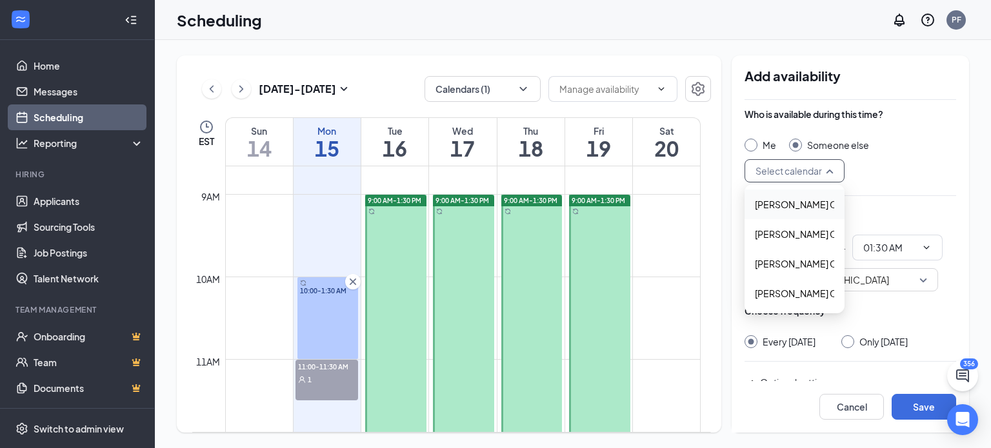
scroll to position [770, 0]
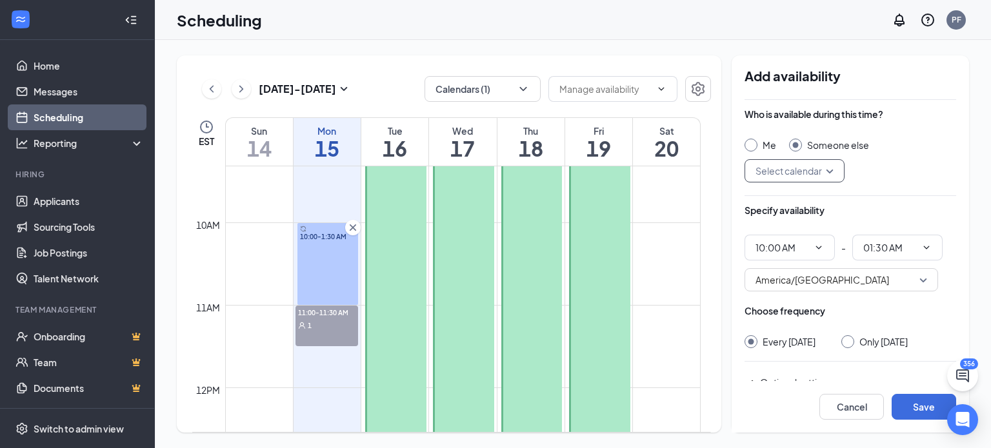
click at [357, 226] on icon "Cross" at bounding box center [353, 227] width 13 height 13
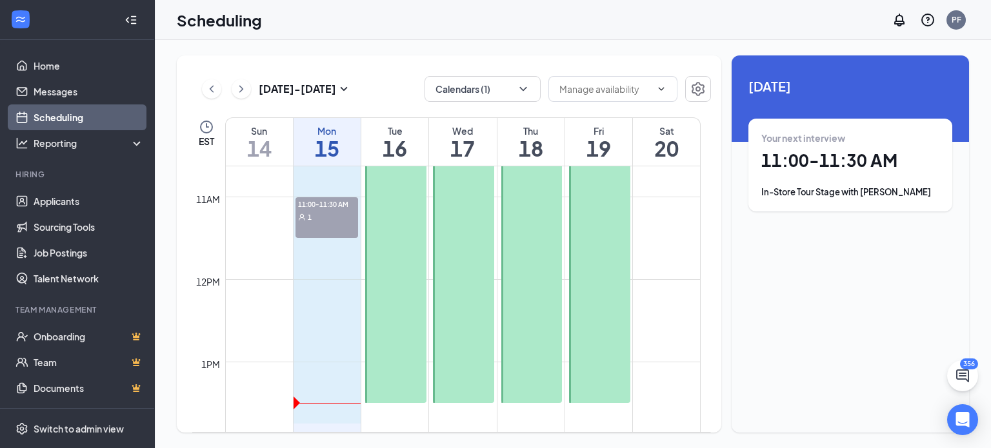
scroll to position [886, 0]
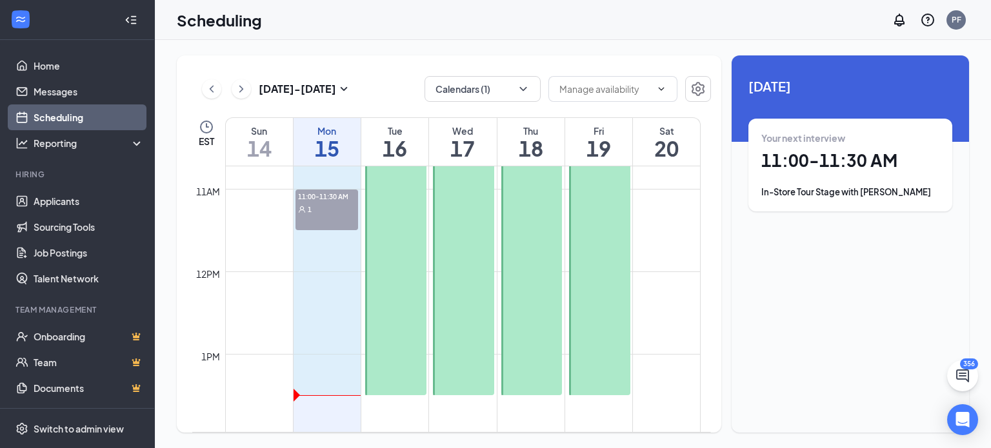
drag, startPoint x: 341, startPoint y: 256, endPoint x: 336, endPoint y: 384, distance: 128.5
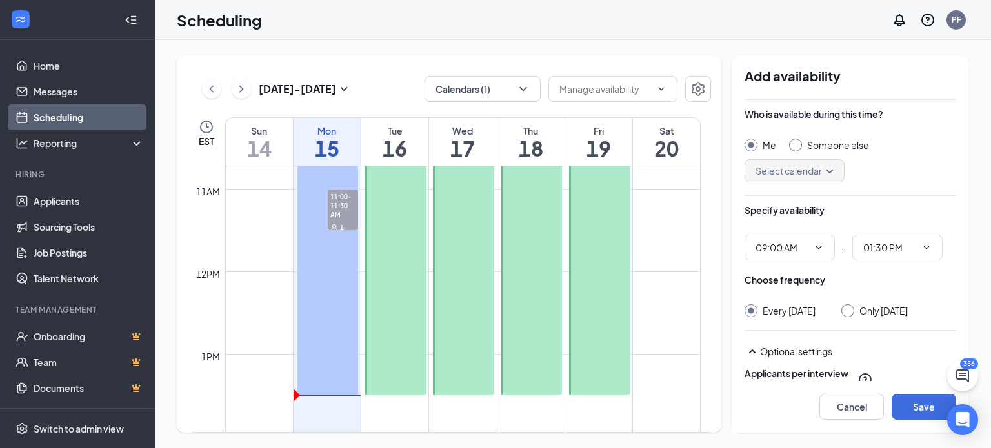
scroll to position [634, 0]
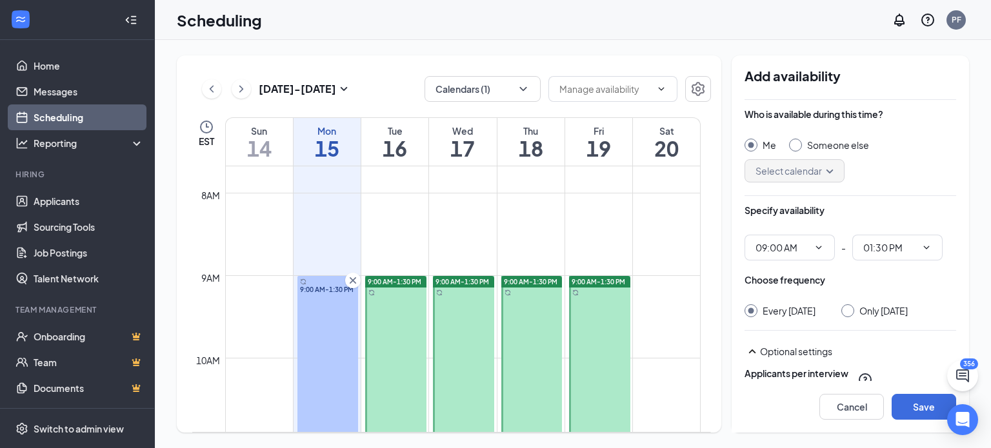
click at [805, 146] on div "Someone else" at bounding box center [829, 145] width 80 height 13
radio input "false"
radio input "true"
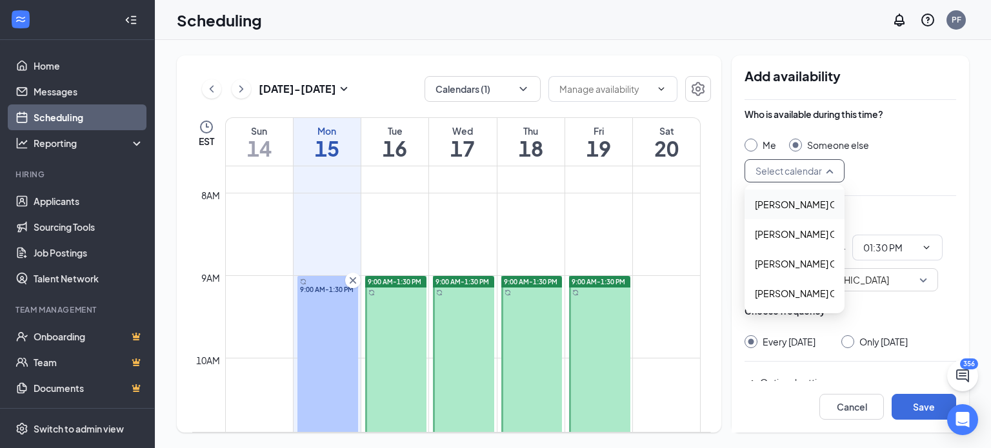
click at [805, 166] on input "search" at bounding box center [789, 171] width 75 height 22
click at [780, 203] on span "Jennifer Davis's Calendar" at bounding box center [812, 204] width 114 height 14
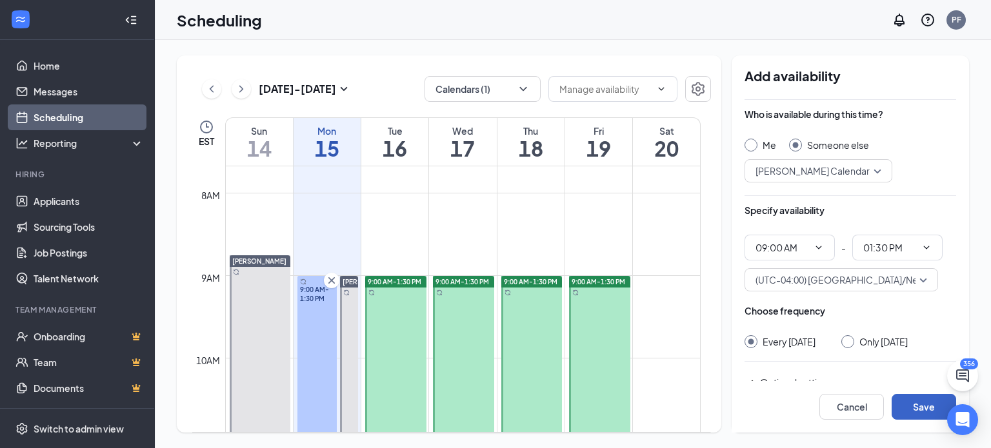
click at [910, 402] on button "Save" at bounding box center [924, 407] width 65 height 26
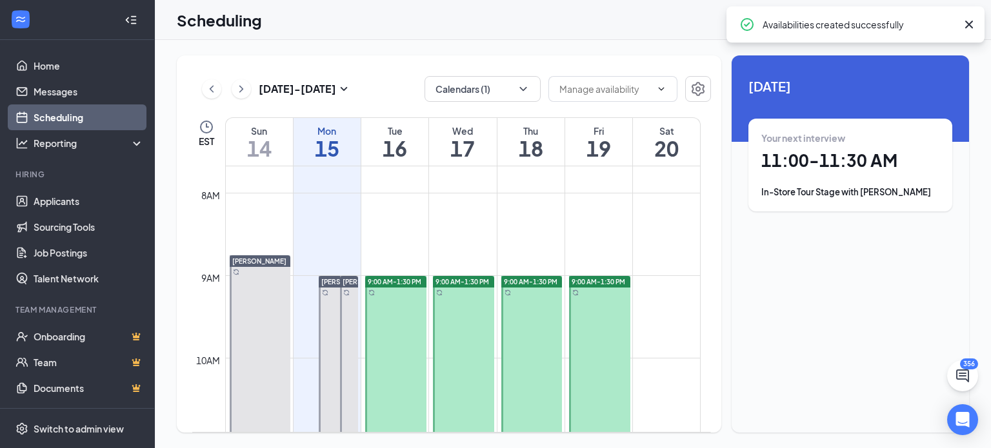
click at [250, 272] on div at bounding box center [260, 359] width 61 height 206
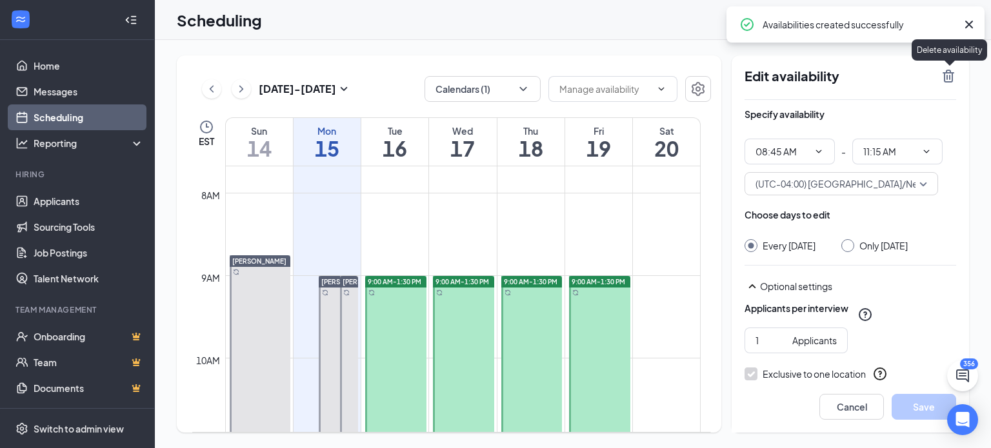
click at [947, 78] on icon "TrashOutline" at bounding box center [949, 76] width 12 height 13
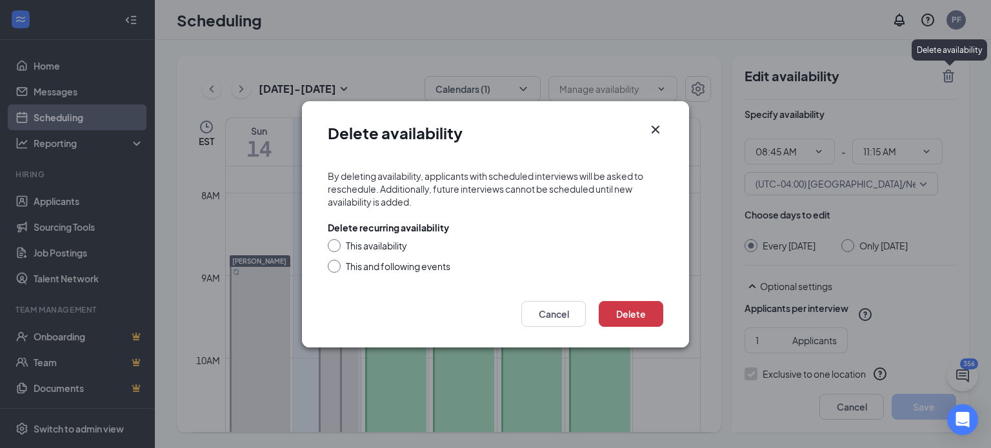
click at [345, 250] on div "This availability" at bounding box center [496, 245] width 336 height 13
click at [336, 248] on div "This availability This and following events" at bounding box center [496, 256] width 336 height 34
click at [336, 248] on div at bounding box center [334, 245] width 13 height 13
click at [340, 247] on div at bounding box center [334, 245] width 13 height 13
click at [367, 247] on div "This availability" at bounding box center [376, 245] width 61 height 13
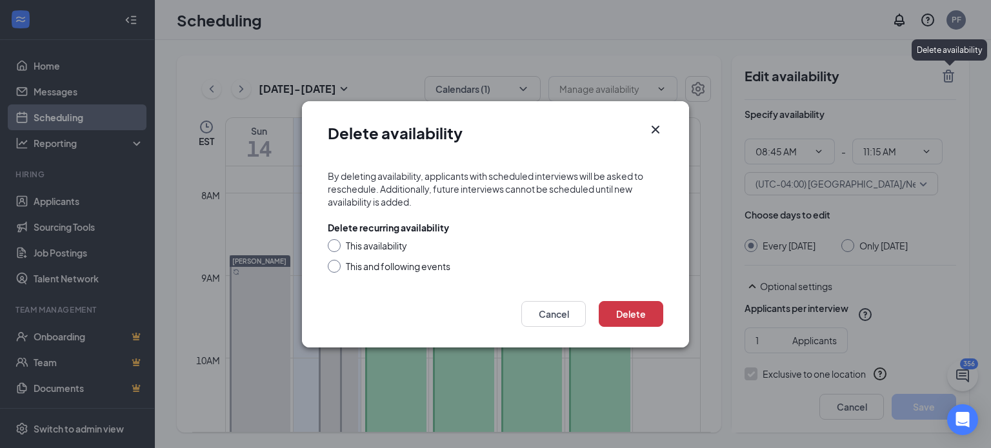
click at [337, 247] on input "This availability" at bounding box center [332, 243] width 9 height 9
radio input "true"
click at [629, 321] on button "Delete" at bounding box center [631, 314] width 65 height 26
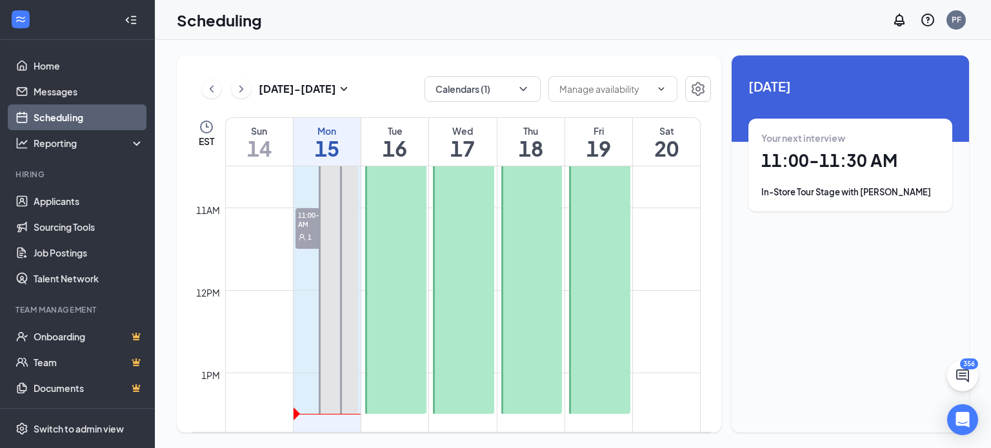
scroll to position [869, 0]
drag, startPoint x: 305, startPoint y: 277, endPoint x: 305, endPoint y: 399, distance: 122.0
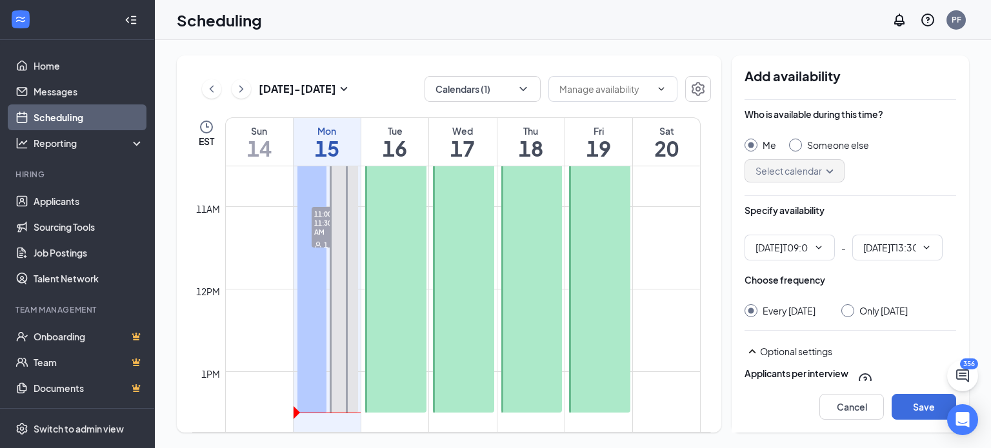
type input "09:00 AM"
type input "01:30 PM"
click at [798, 151] on div "Someone else" at bounding box center [829, 145] width 80 height 13
radio input "false"
radio input "true"
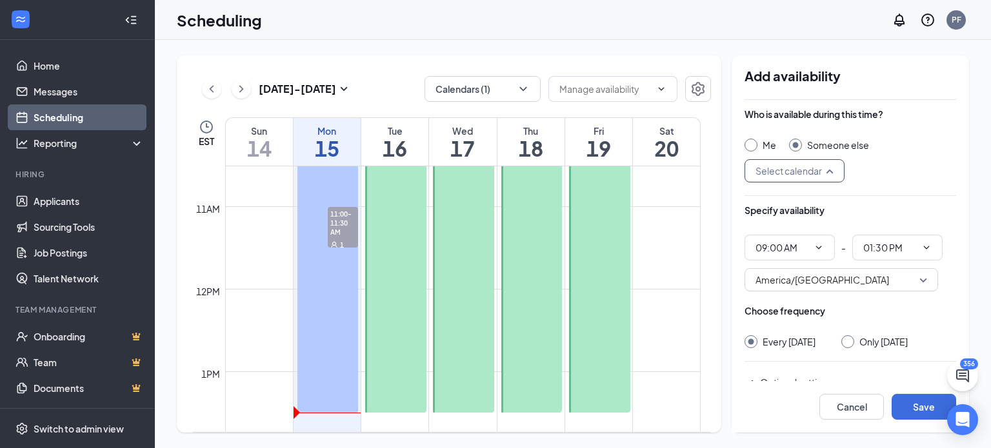
click at [798, 167] on input "search" at bounding box center [789, 171] width 75 height 22
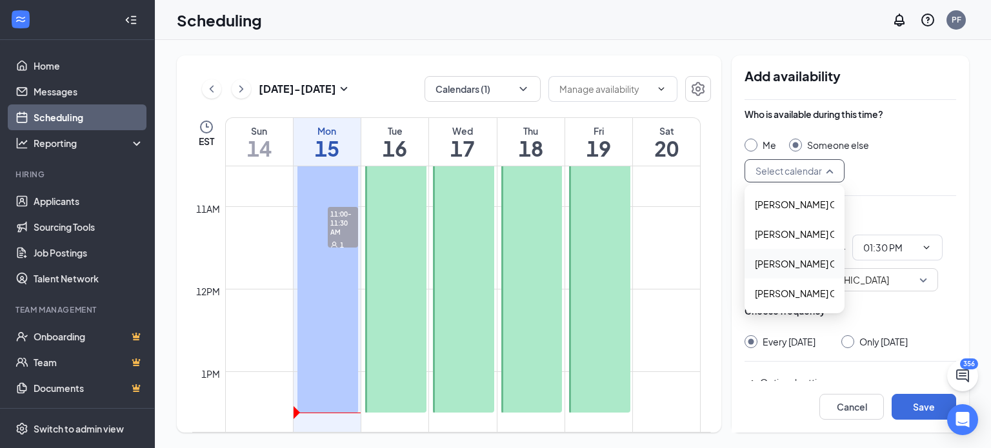
click at [782, 260] on span "Raven Graves's Calendar" at bounding box center [812, 264] width 114 height 14
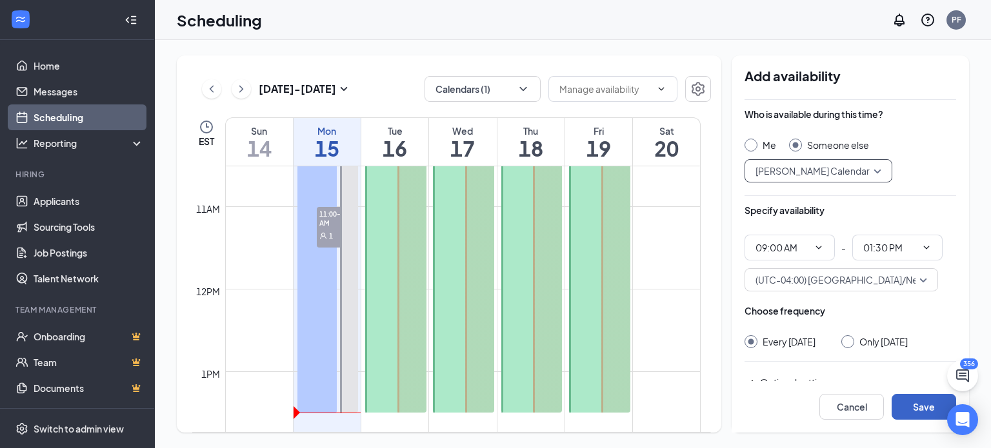
click at [899, 409] on button "Save" at bounding box center [924, 407] width 65 height 26
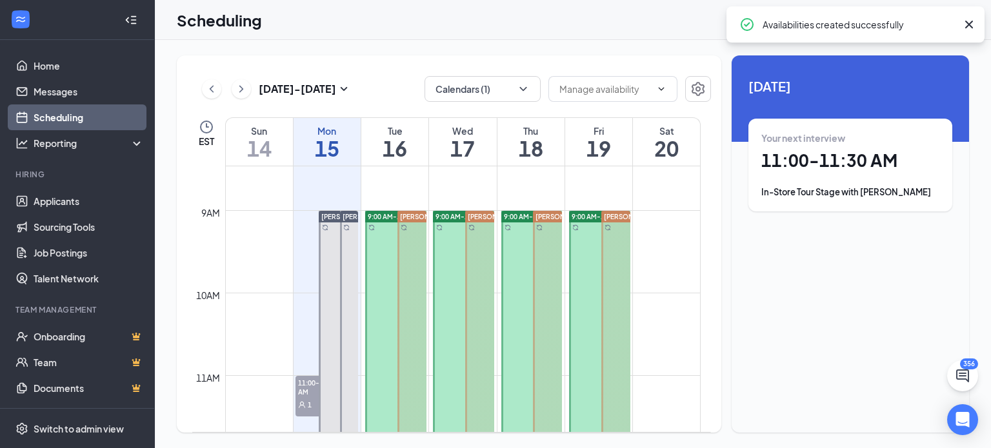
scroll to position [688, 0]
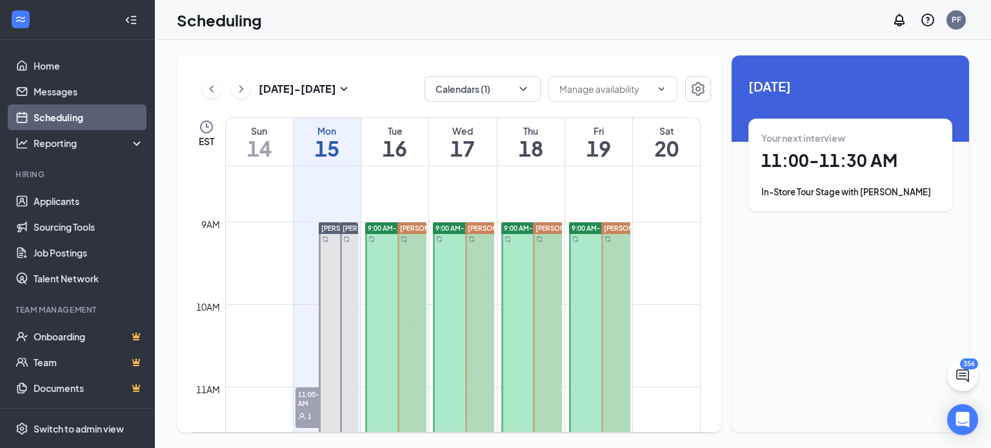
click at [379, 245] on div at bounding box center [395, 408] width 61 height 371
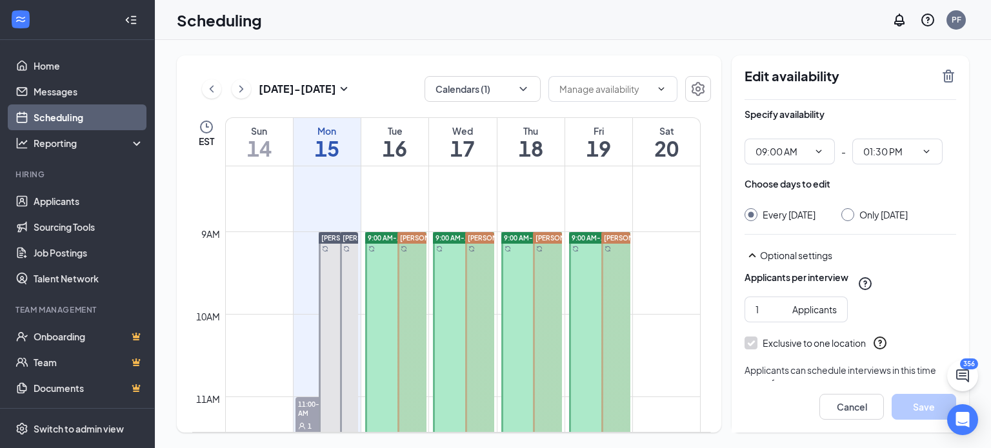
scroll to position [676, 0]
click at [305, 243] on td at bounding box center [463, 244] width 476 height 21
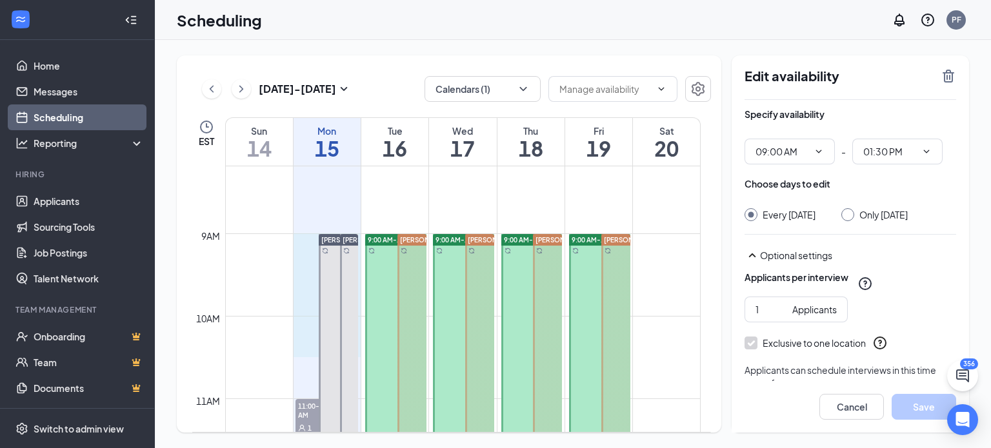
drag, startPoint x: 305, startPoint y: 243, endPoint x: 403, endPoint y: 317, distance: 122.5
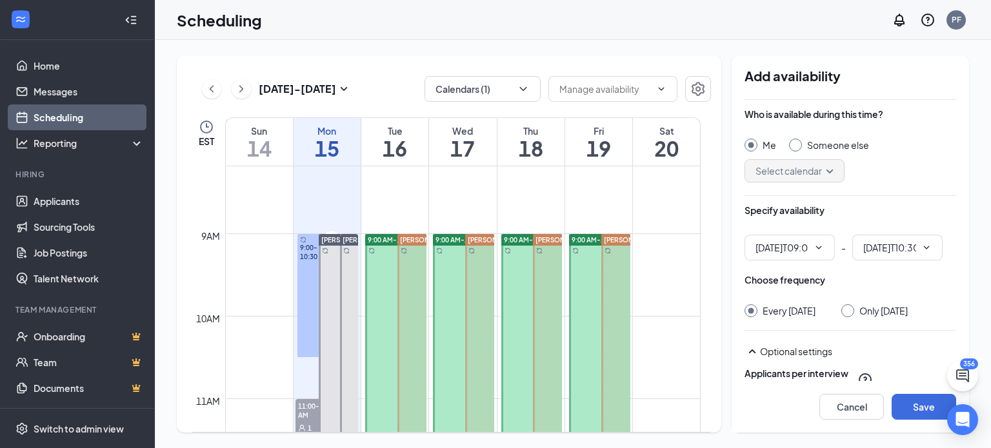
type input "09:00 AM"
drag, startPoint x: 307, startPoint y: 237, endPoint x: 307, endPoint y: 387, distance: 149.7
click at [901, 249] on input "10:30 AM" at bounding box center [889, 248] width 53 height 14
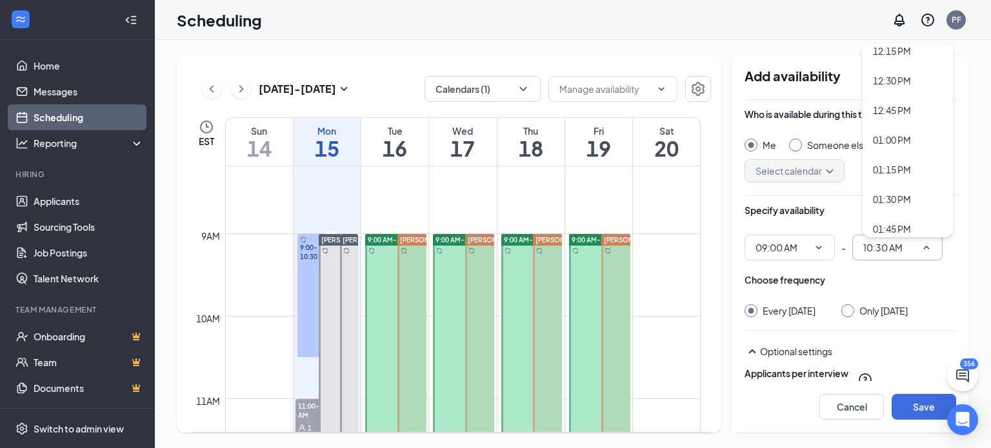
click at [885, 204] on div "01:30 PM" at bounding box center [892, 199] width 38 height 14
type input "01:30 PM"
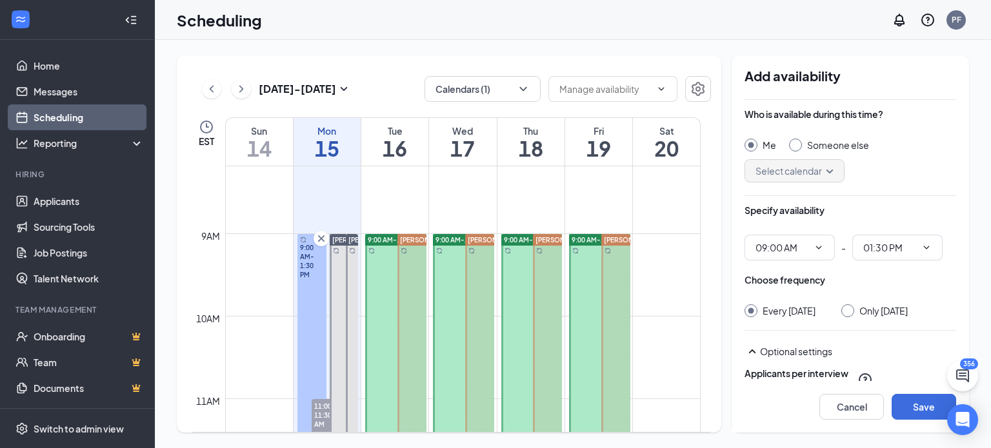
click at [808, 144] on div "Someone else" at bounding box center [838, 145] width 62 height 13
click at [798, 144] on input "Someone else" at bounding box center [793, 143] width 9 height 9
radio input "false"
radio input "true"
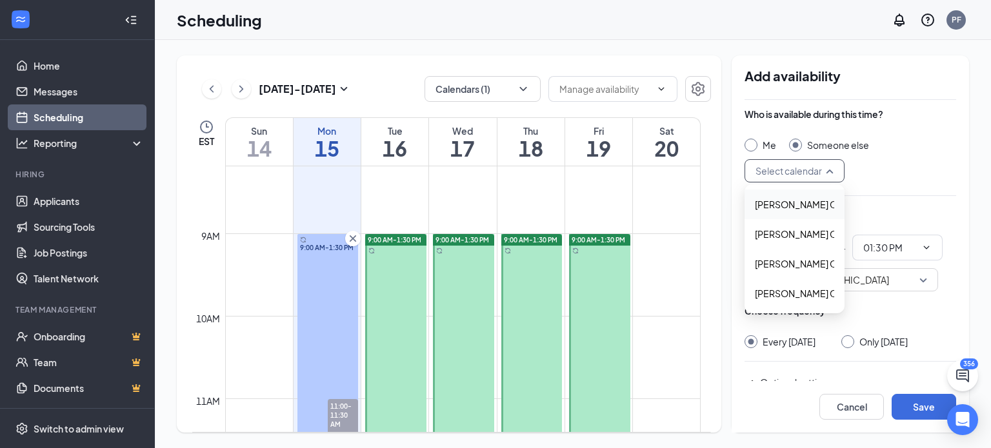
click at [793, 169] on input "search" at bounding box center [789, 171] width 75 height 22
click at [780, 295] on span "Tyler Calton's Calendar" at bounding box center [812, 294] width 114 height 14
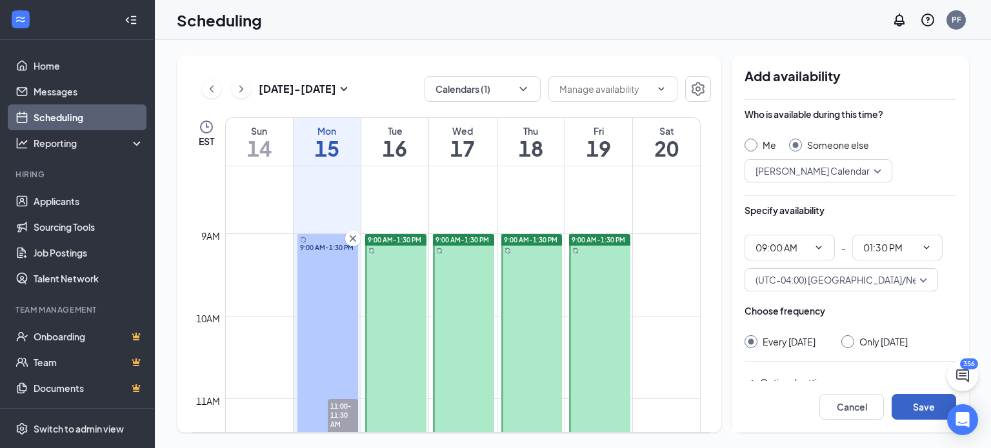
click at [905, 411] on button "Save" at bounding box center [924, 407] width 65 height 26
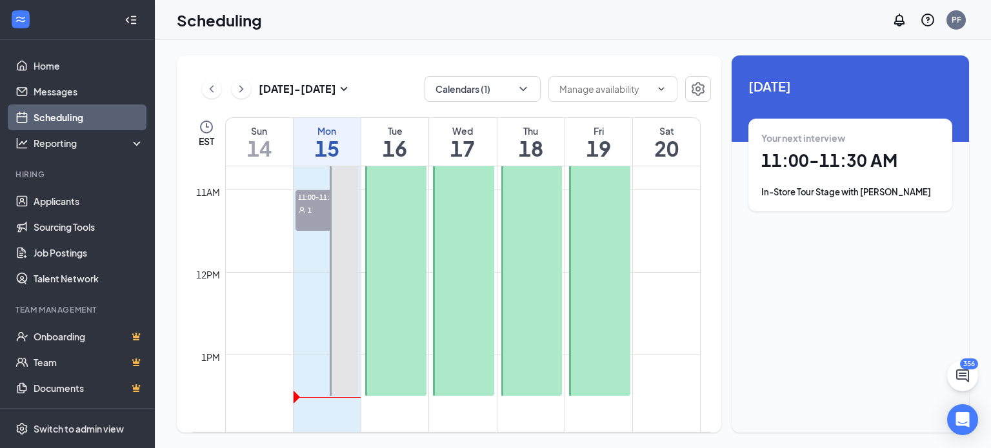
scroll to position [885, 0]
drag, startPoint x: 316, startPoint y: 193, endPoint x: 314, endPoint y: 381, distance: 188.4
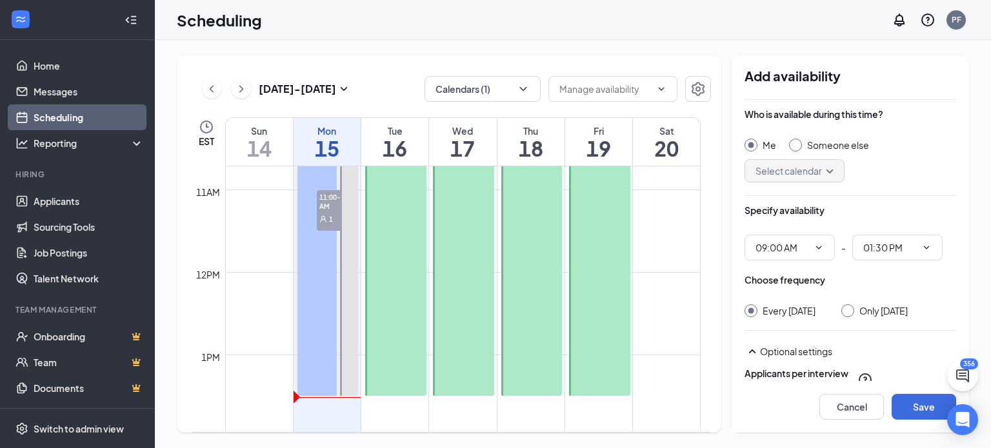
type input "09:00 AM"
type input "01:30 PM"
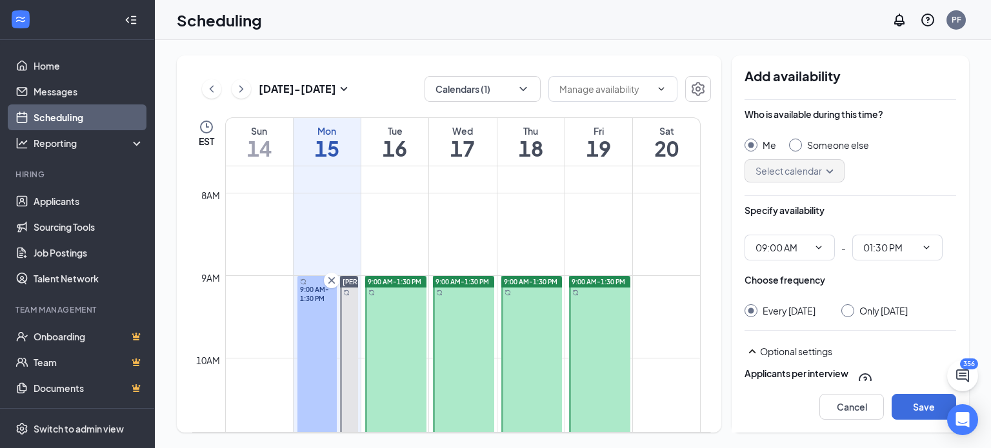
click at [800, 142] on div at bounding box center [795, 145] width 13 height 13
radio input "false"
radio input "true"
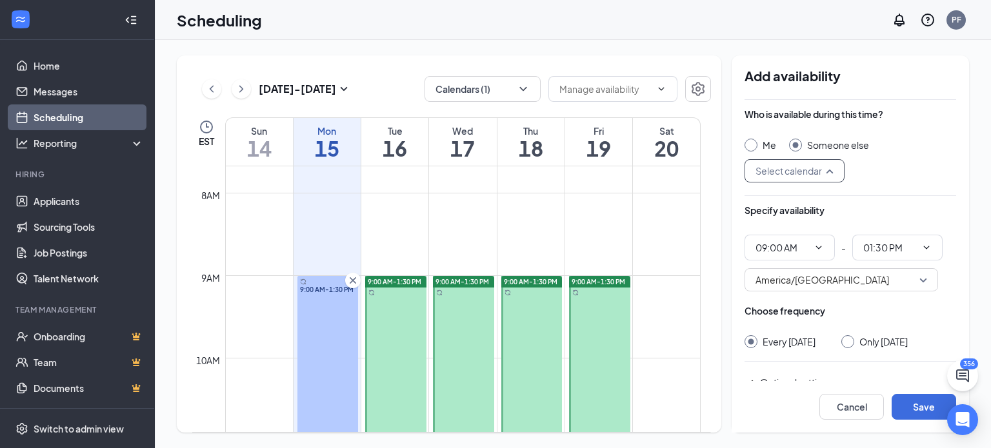
click at [800, 176] on input "search" at bounding box center [789, 171] width 75 height 22
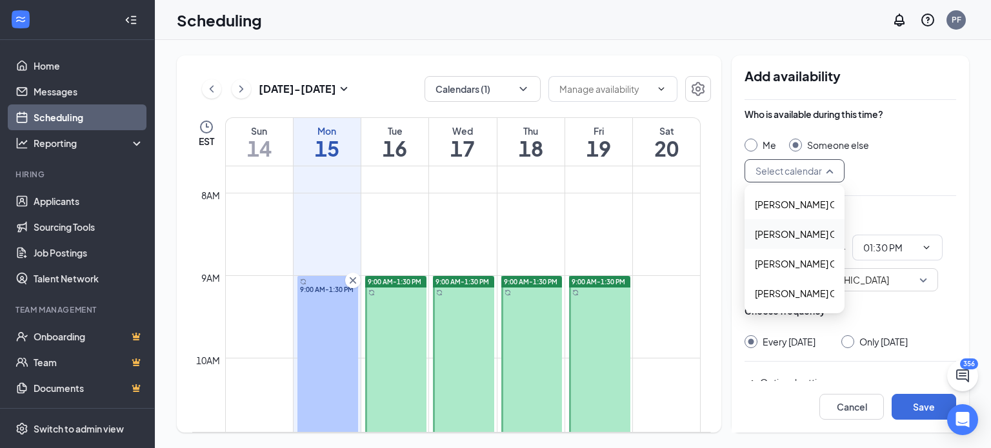
click at [780, 239] on span "Jessica Brown's Calendar" at bounding box center [812, 234] width 114 height 14
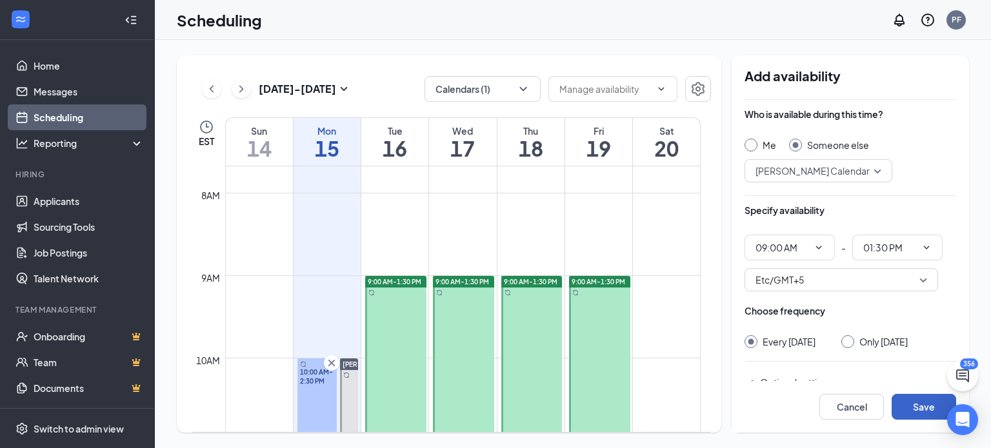
click at [914, 405] on button "Save" at bounding box center [924, 407] width 65 height 26
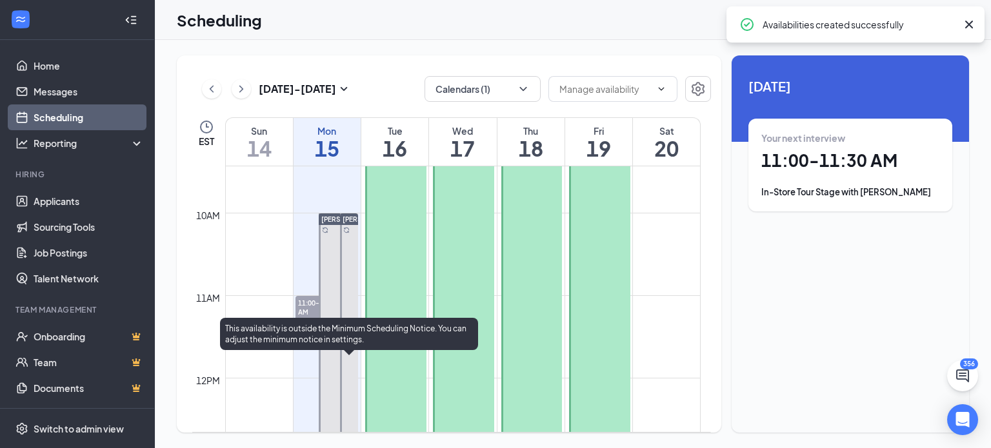
scroll to position [781, 0]
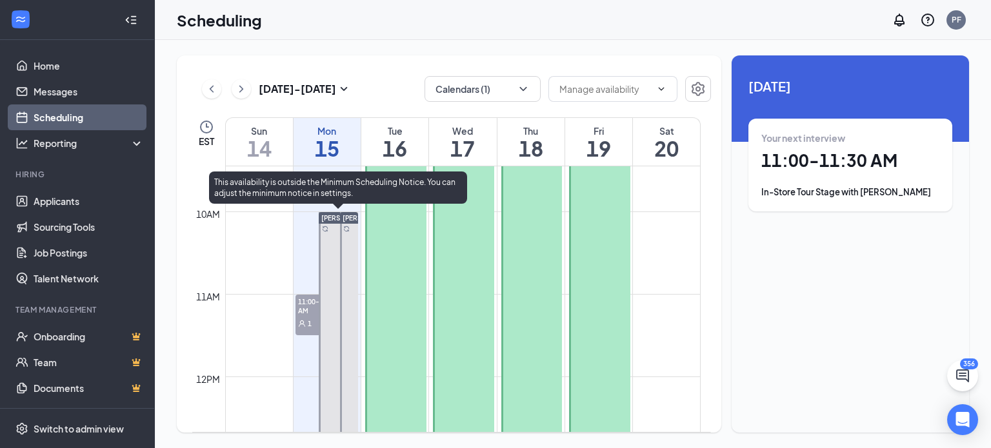
click at [332, 232] on div at bounding box center [338, 397] width 39 height 371
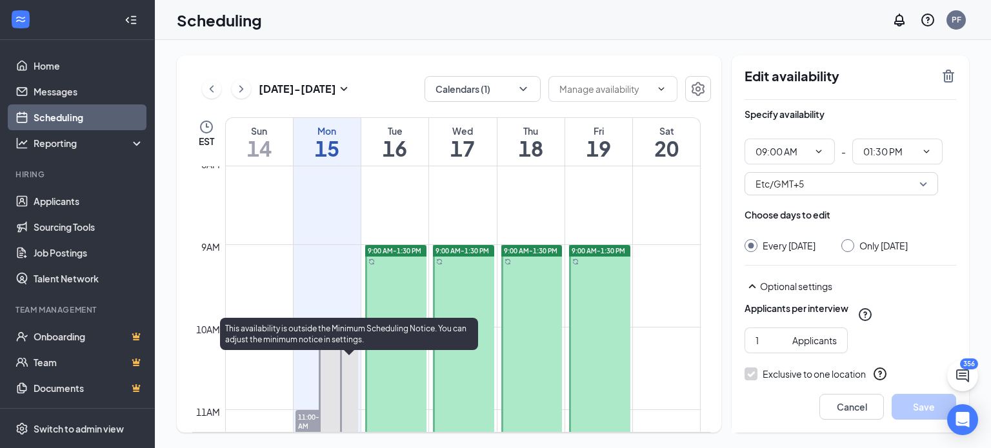
scroll to position [674, 0]
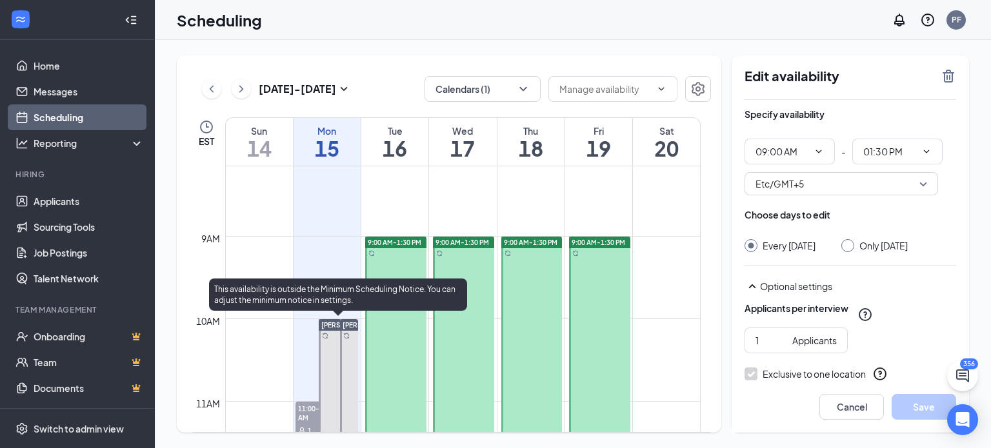
click at [327, 321] on span "[PERSON_NAME]" at bounding box center [348, 325] width 54 height 8
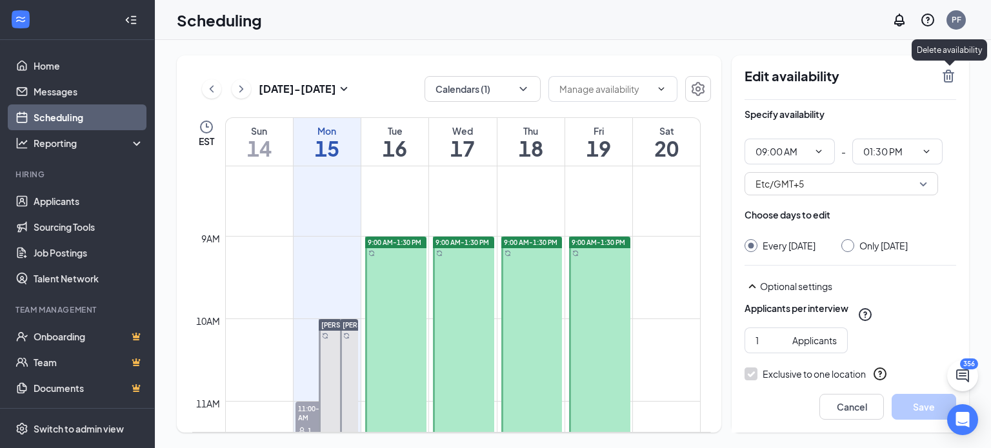
click at [945, 77] on icon "TrashOutline" at bounding box center [949, 76] width 12 height 13
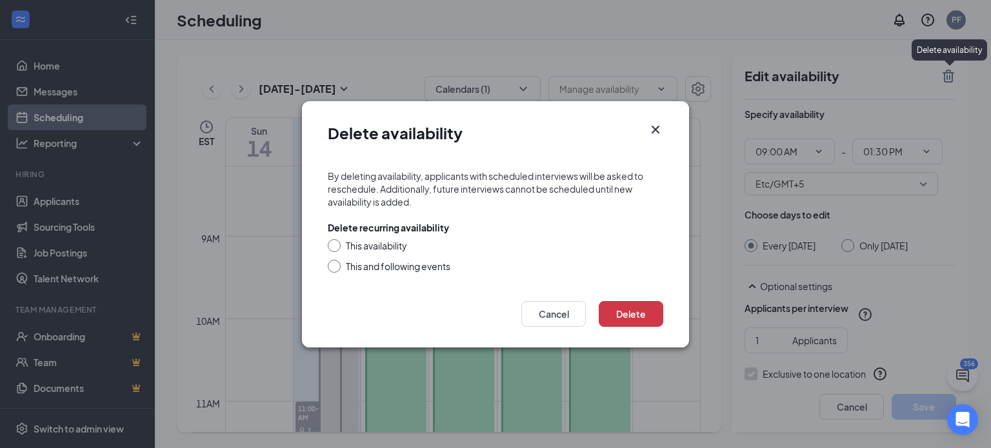
click at [389, 267] on div "This and following events" at bounding box center [398, 266] width 105 height 13
click at [337, 267] on input "This and following events" at bounding box center [332, 264] width 9 height 9
radio input "true"
click at [636, 318] on button "Delete" at bounding box center [631, 314] width 65 height 26
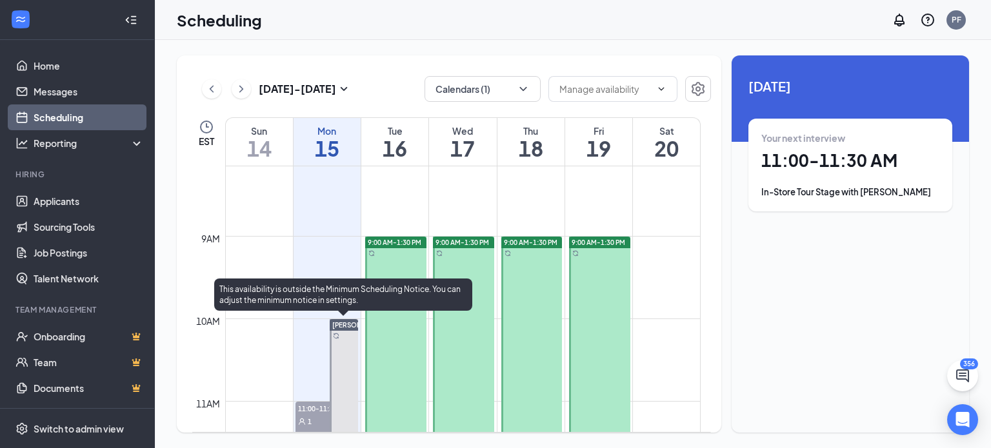
click at [341, 330] on div "[PERSON_NAME]" at bounding box center [344, 325] width 29 height 12
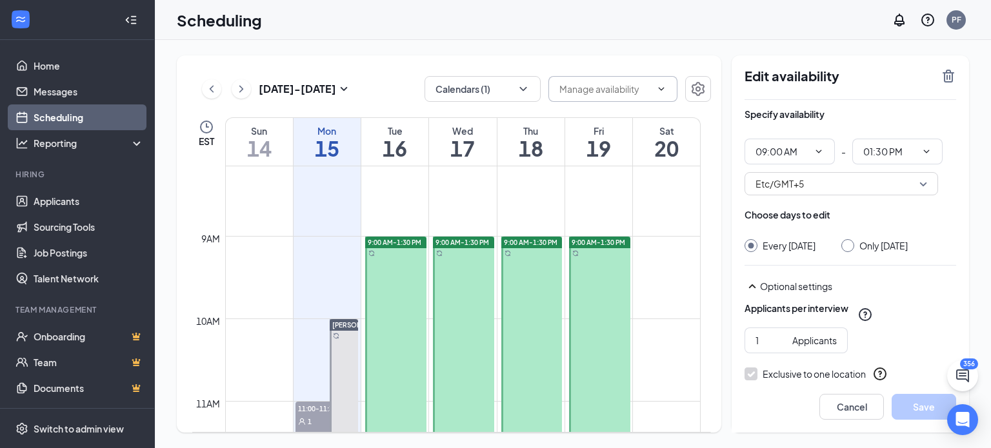
click at [656, 92] on span at bounding box center [660, 89] width 13 height 10
click at [650, 88] on input "text" at bounding box center [605, 89] width 92 height 14
click at [638, 118] on div "Delete all availability" at bounding box center [611, 113] width 85 height 14
type input "Delete all availability"
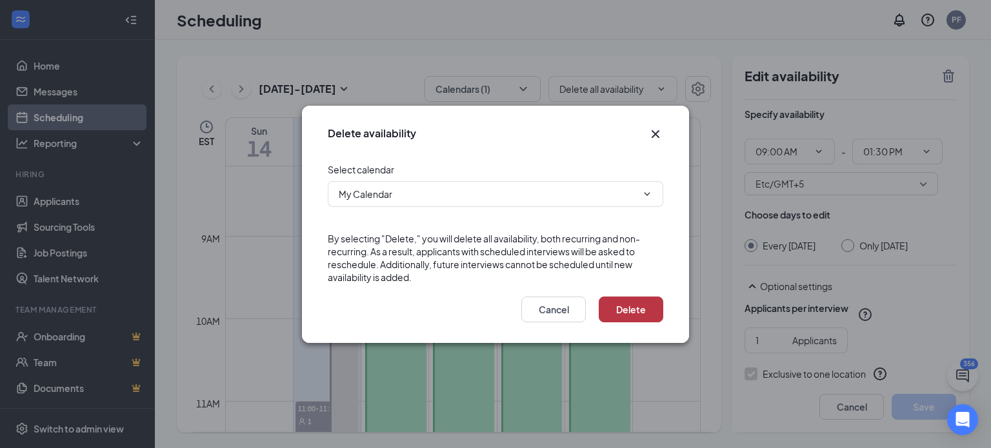
click at [610, 309] on button "Delete" at bounding box center [631, 310] width 65 height 26
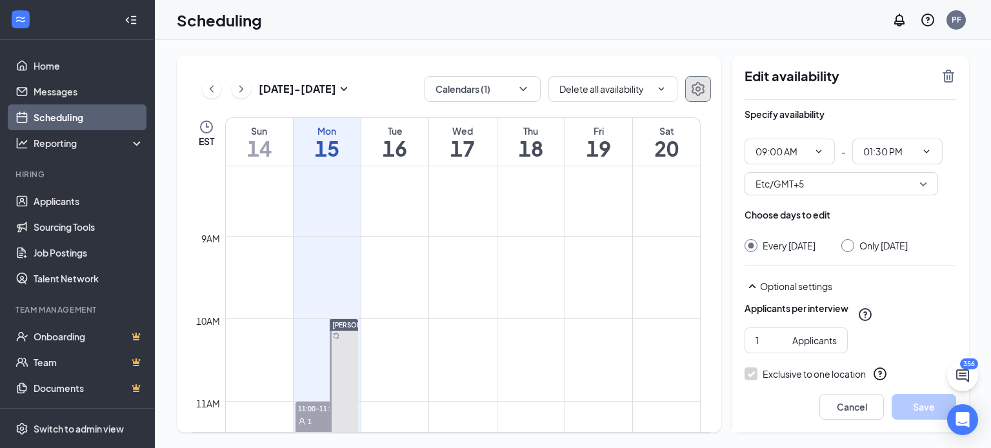
click at [698, 85] on icon "Settings" at bounding box center [697, 88] width 15 height 15
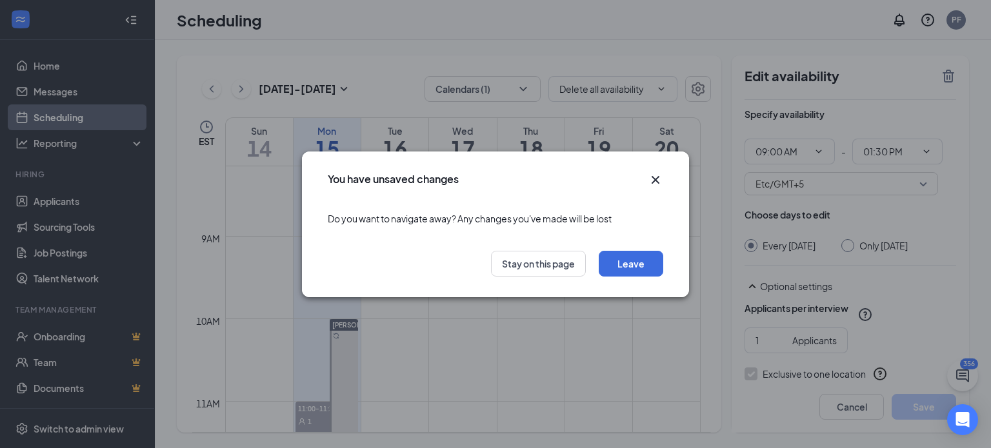
click at [634, 90] on div "You have unsaved changes Do you want to navigate away? Any changes you've made …" at bounding box center [495, 224] width 991 height 448
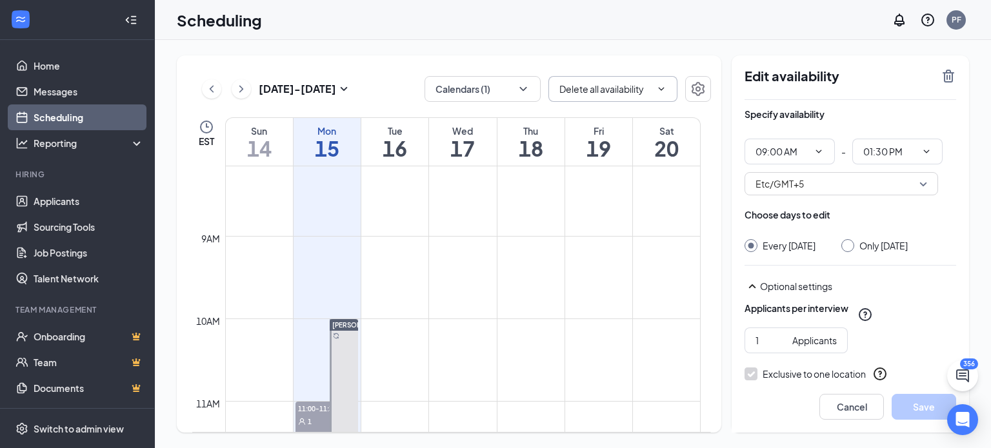
click at [634, 90] on input "Delete all availability" at bounding box center [605, 89] width 92 height 14
click at [583, 110] on div "Delete all availability" at bounding box center [611, 113] width 85 height 14
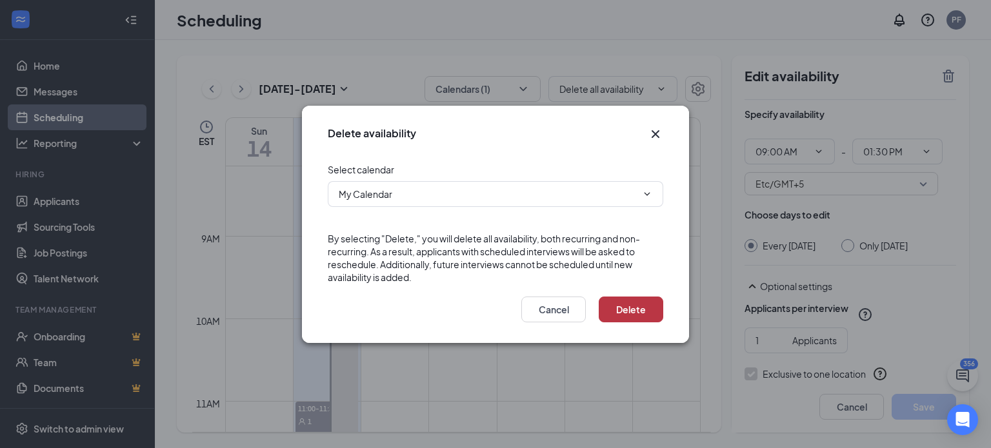
click at [612, 319] on button "Delete" at bounding box center [631, 310] width 65 height 26
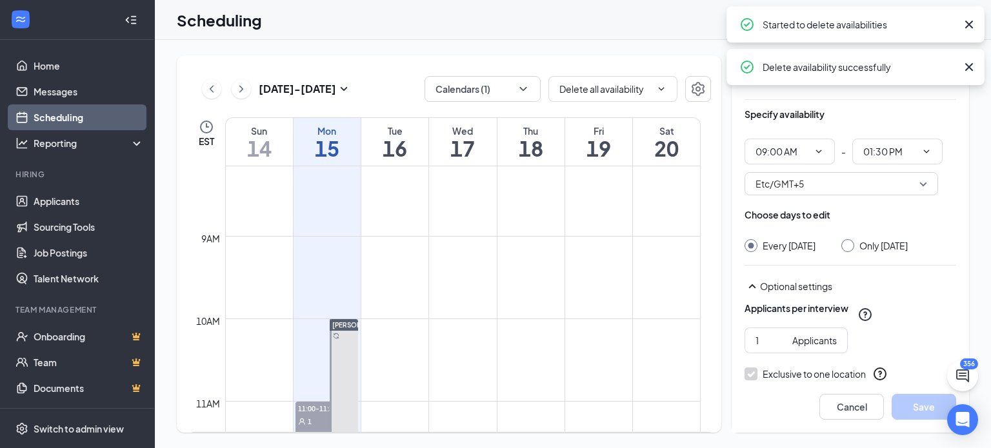
click at [359, 343] on td at bounding box center [463, 349] width 476 height 21
click at [974, 30] on icon "Cross" at bounding box center [968, 24] width 15 height 15
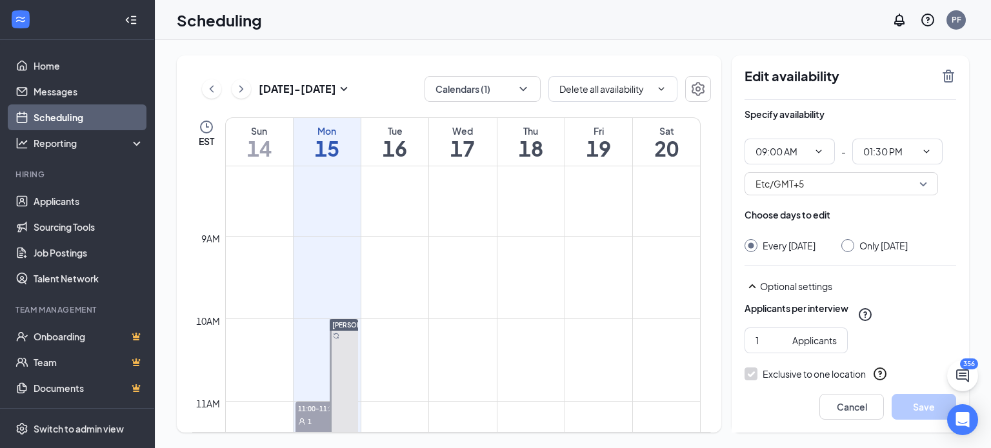
click at [950, 66] on div "Edit availability Specify availability 09:00 AM - 01:30 PM Etc/GMT+5 Choose day…" at bounding box center [850, 243] width 237 height 377
click at [950, 78] on icon "TrashOutline" at bounding box center [949, 76] width 12 height 13
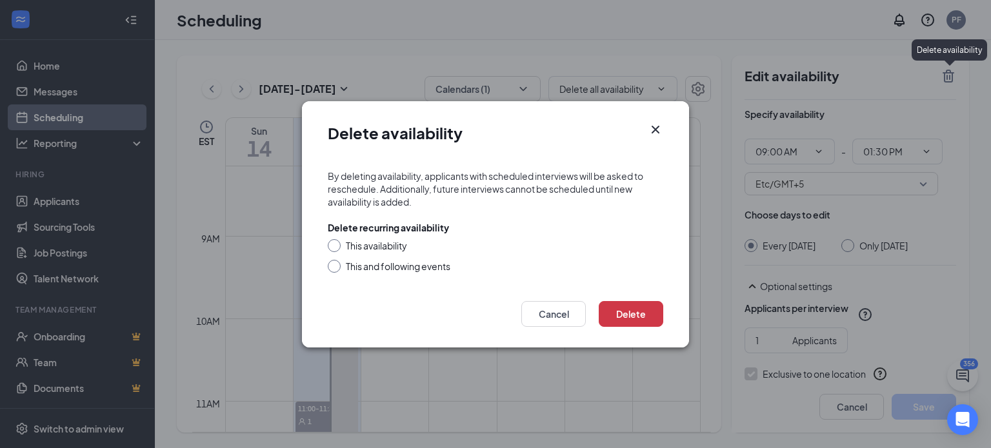
click at [345, 270] on div "This and following events" at bounding box center [496, 266] width 336 height 13
click at [339, 268] on div "This and following events" at bounding box center [496, 266] width 336 height 13
click at [339, 268] on div at bounding box center [334, 266] width 13 height 13
click at [371, 268] on div "This and following events" at bounding box center [398, 266] width 105 height 13
click at [337, 268] on input "This and following events" at bounding box center [332, 264] width 9 height 9
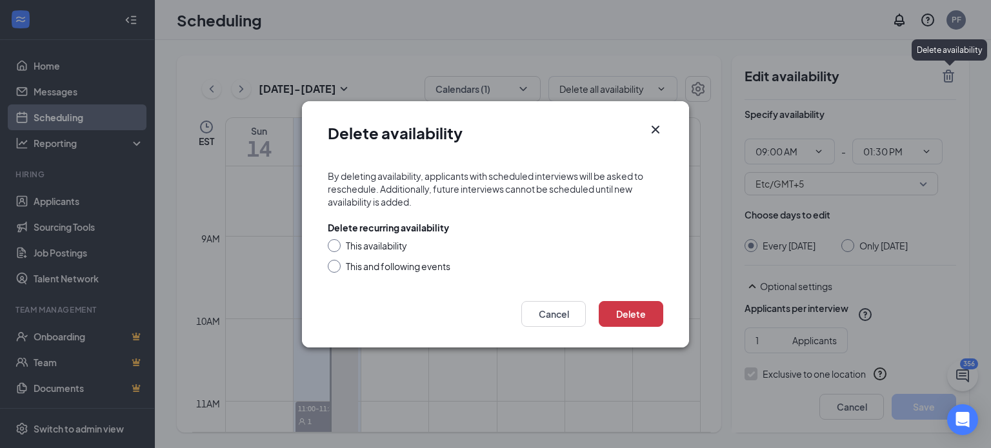
radio input "true"
click at [641, 315] on button "Delete" at bounding box center [631, 314] width 65 height 26
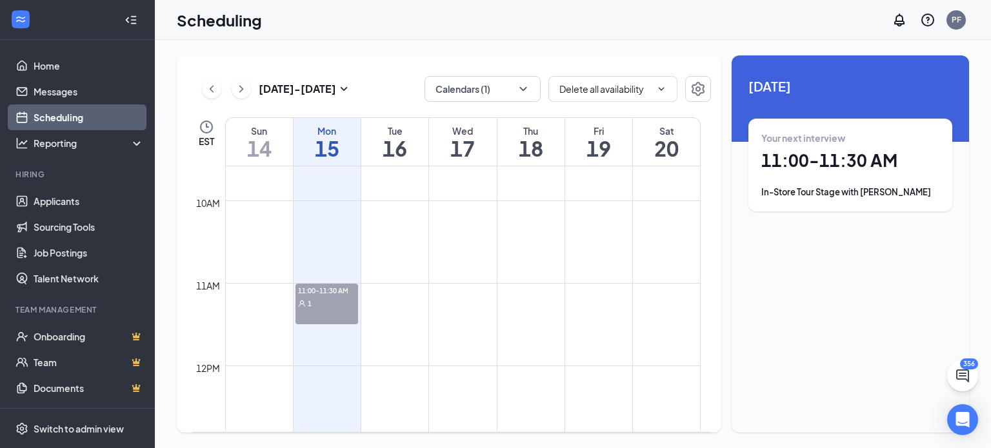
scroll to position [796, 0]
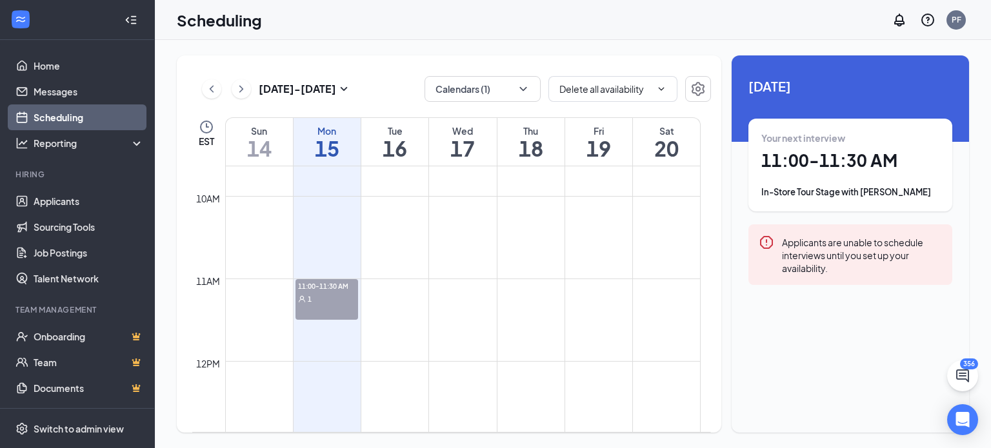
click at [315, 301] on div "1" at bounding box center [327, 298] width 63 height 13
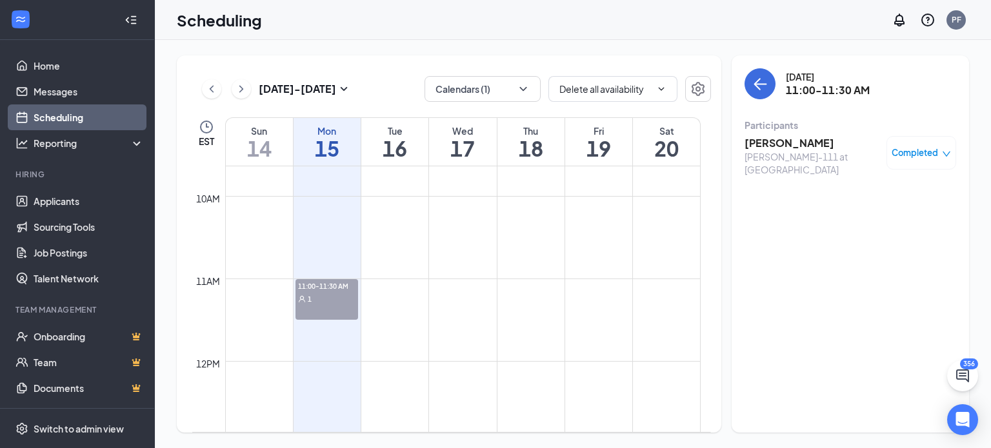
click at [930, 156] on span "Completed" at bounding box center [915, 152] width 46 height 13
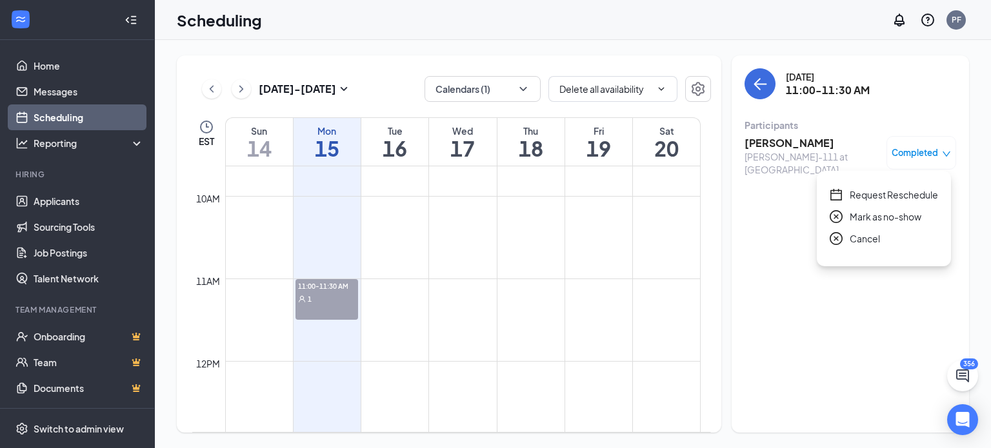
click at [858, 239] on span "Cancel" at bounding box center [865, 239] width 30 height 14
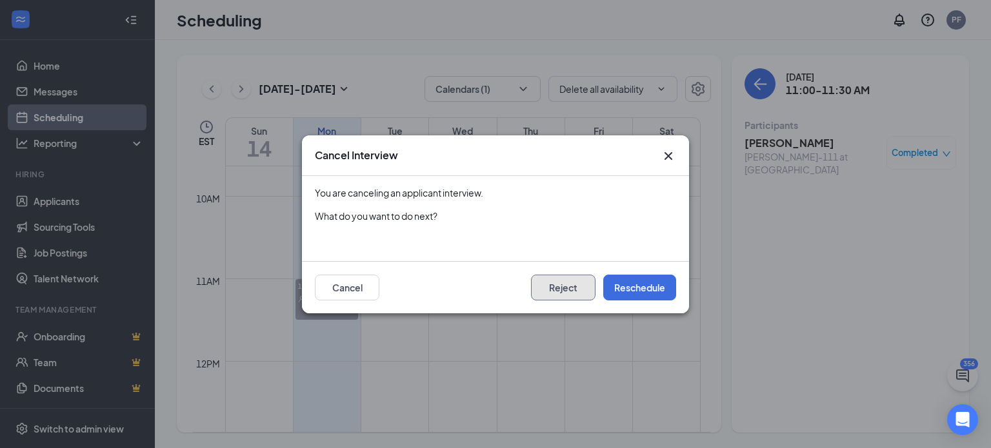
click at [556, 291] on button "Reject" at bounding box center [563, 288] width 65 height 26
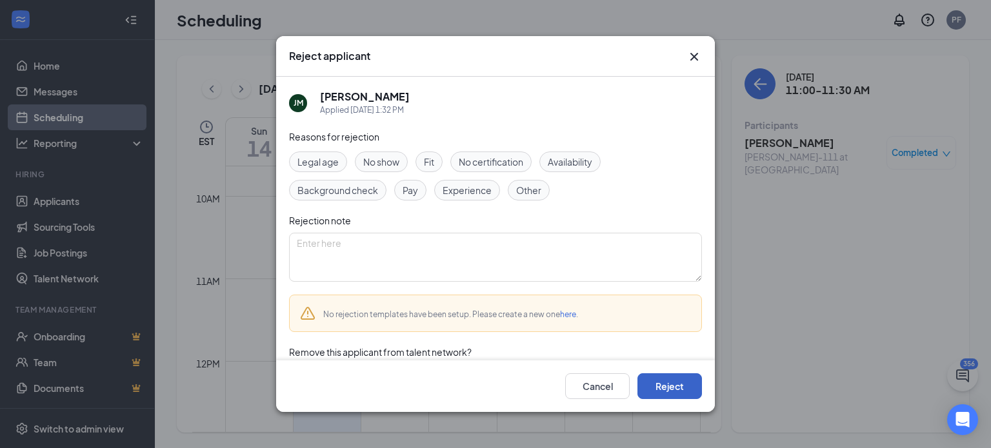
click at [679, 383] on button "Reject" at bounding box center [670, 387] width 65 height 26
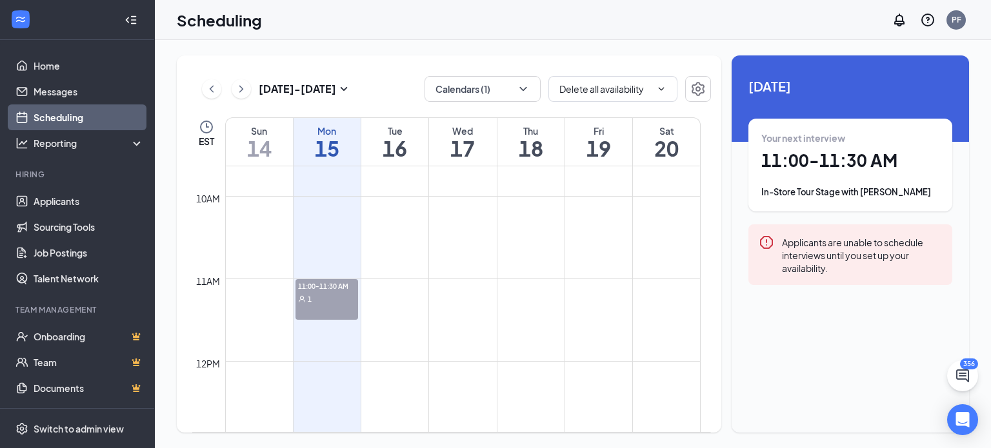
click at [334, 294] on div "1" at bounding box center [327, 298] width 63 height 13
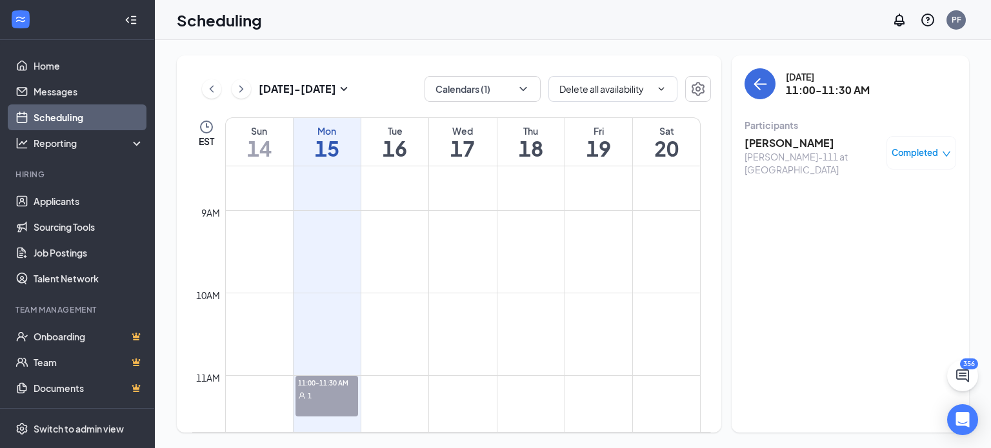
scroll to position [698, 0]
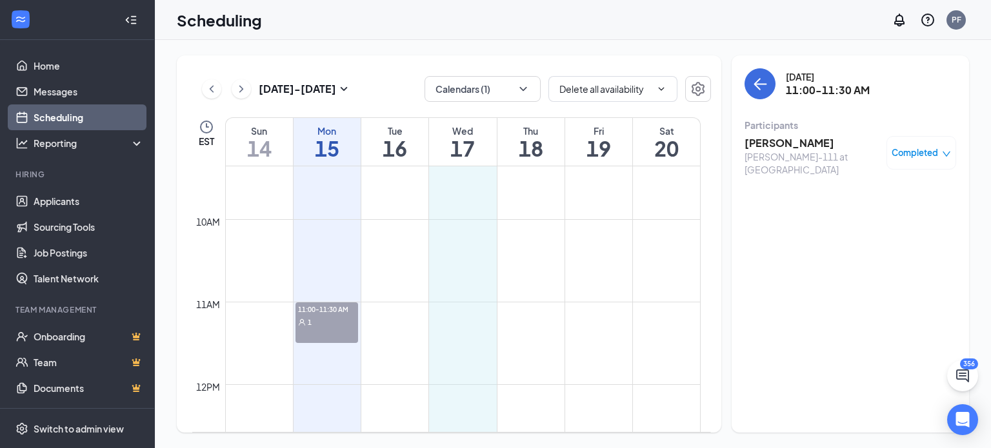
drag, startPoint x: 436, startPoint y: 223, endPoint x: 452, endPoint y: 427, distance: 205.1
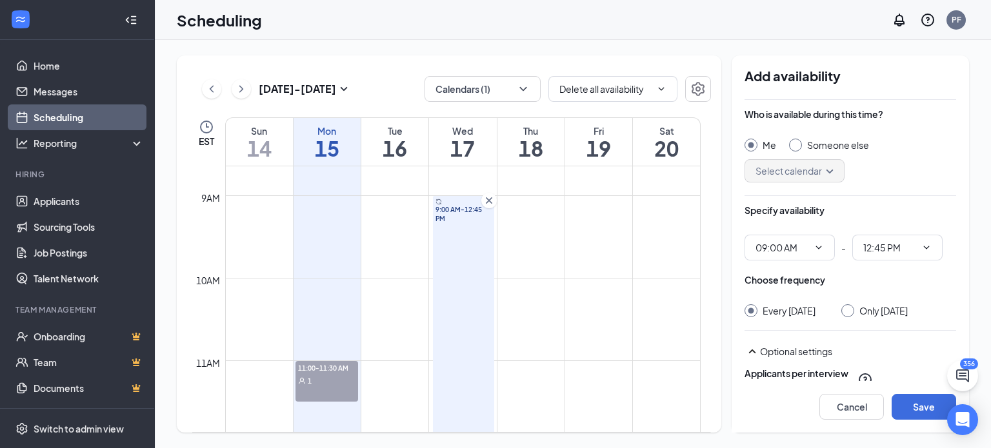
scroll to position [694, 0]
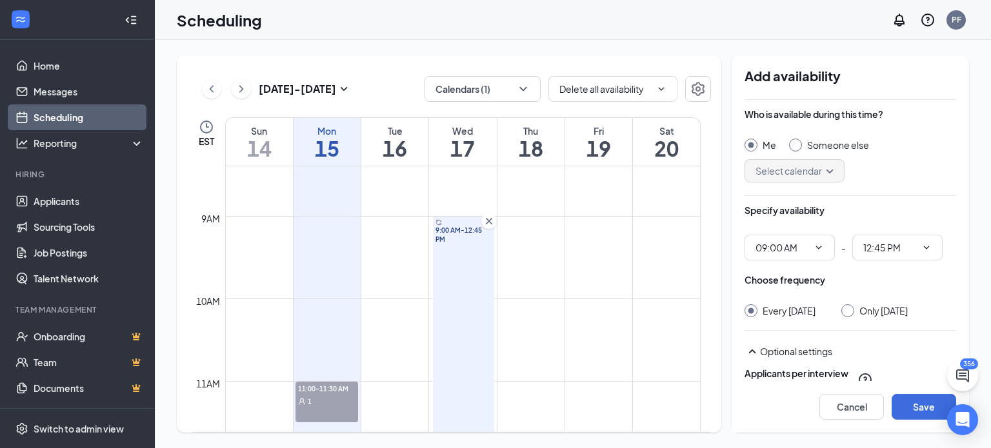
click at [494, 223] on icon "Cross" at bounding box center [489, 221] width 13 height 13
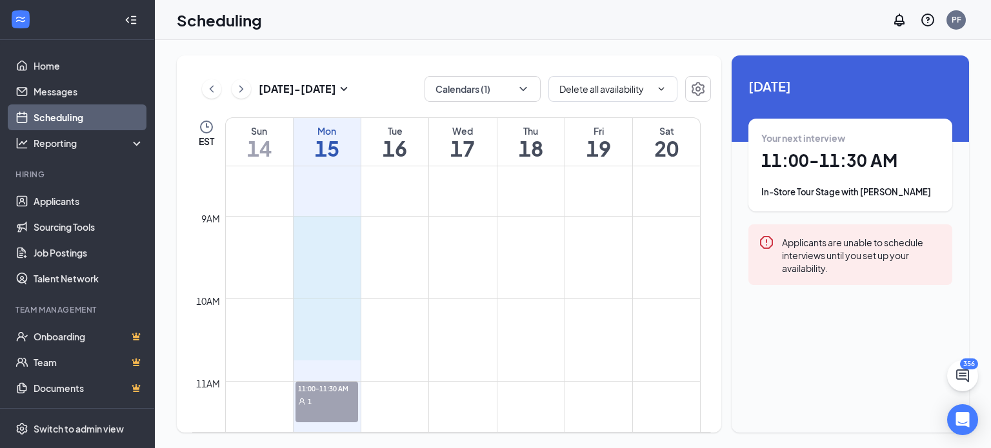
drag, startPoint x: 320, startPoint y: 222, endPoint x: 330, endPoint y: 416, distance: 193.9
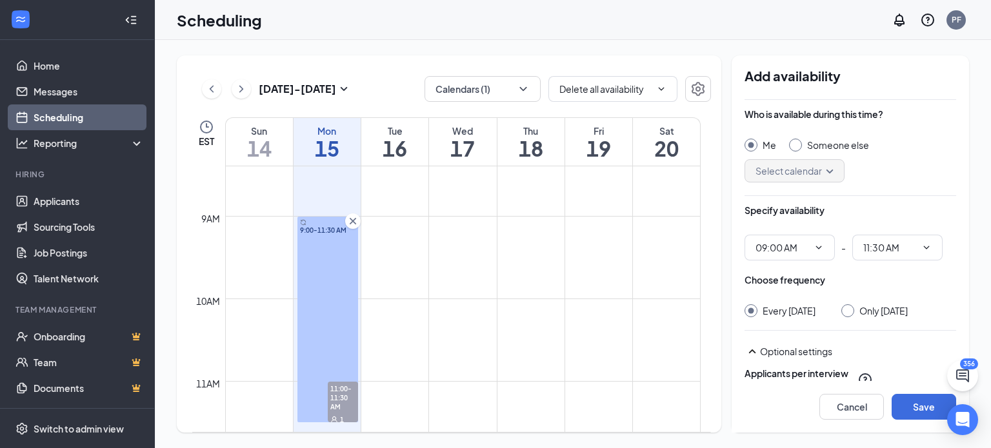
scroll to position [696, 0]
click at [796, 151] on div at bounding box center [795, 145] width 13 height 13
radio input "false"
radio input "true"
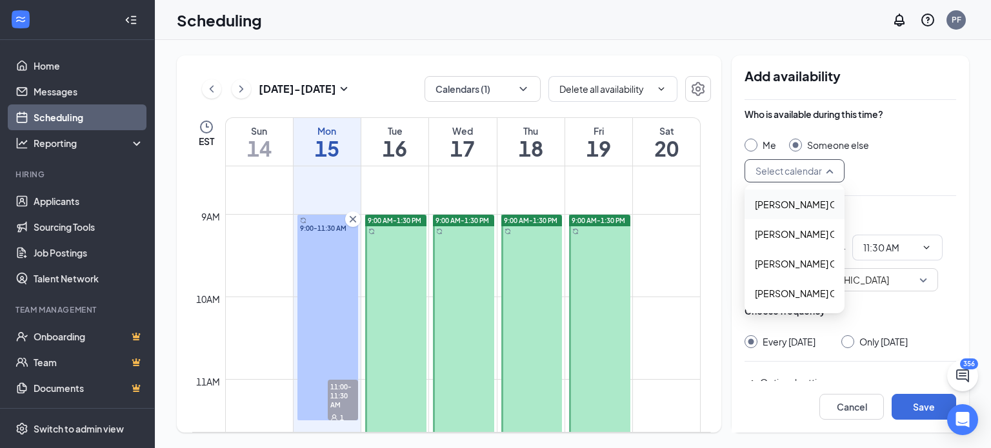
click at [796, 176] on input "search" at bounding box center [789, 171] width 75 height 22
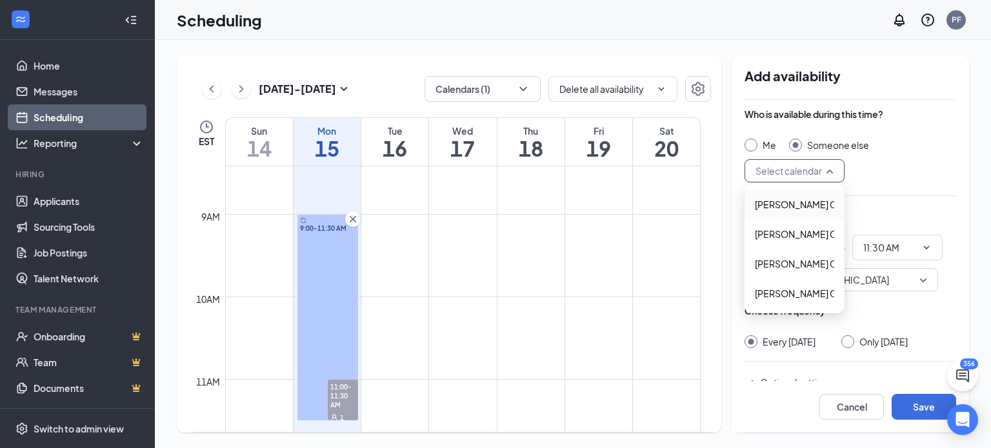
click at [777, 211] on span "Jennifer Davis's Calendar" at bounding box center [812, 204] width 114 height 14
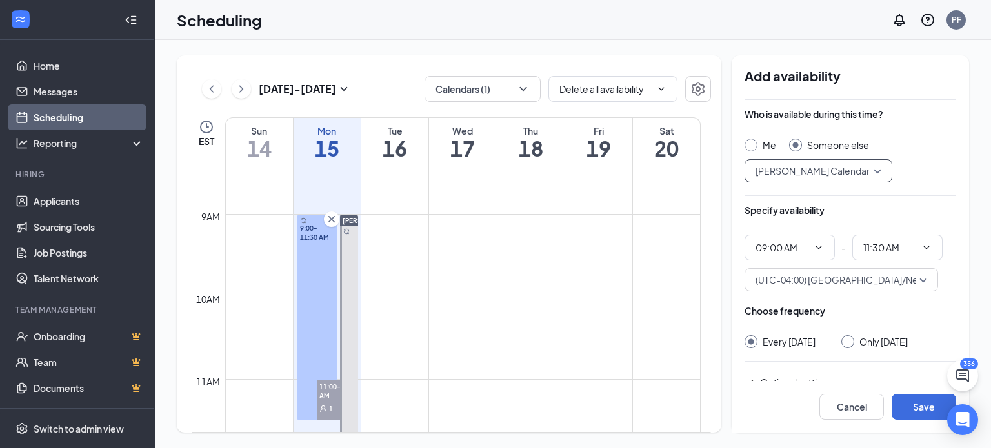
click at [328, 219] on icon "Cross" at bounding box center [331, 219] width 13 height 13
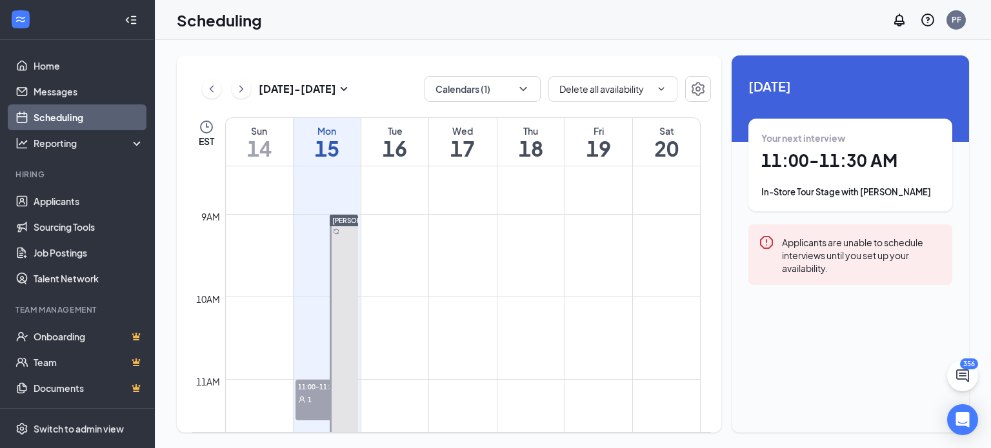
click at [333, 228] on icon "Sync" at bounding box center [336, 231] width 6 height 6
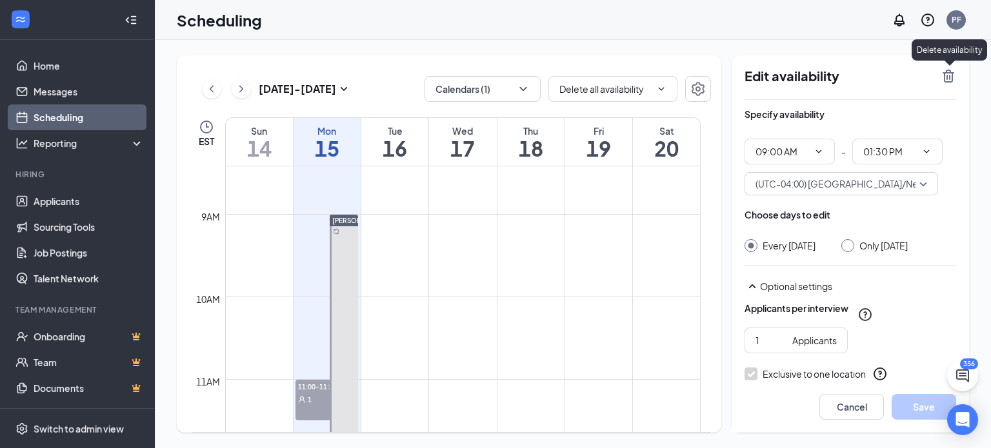
click at [952, 74] on icon "TrashOutline" at bounding box center [949, 76] width 12 height 13
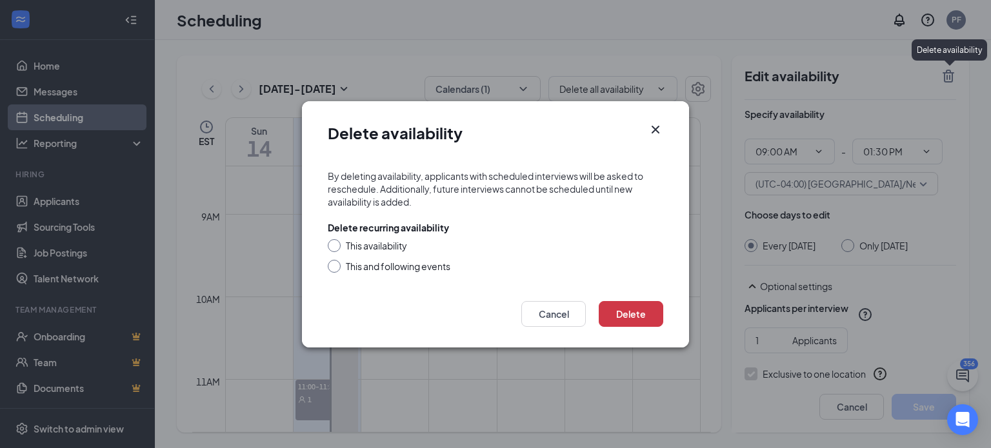
click at [375, 243] on div "This availability" at bounding box center [376, 245] width 61 height 13
click at [337, 243] on input "This availability" at bounding box center [332, 243] width 9 height 9
radio input "true"
click at [632, 310] on button "Delete" at bounding box center [631, 314] width 65 height 26
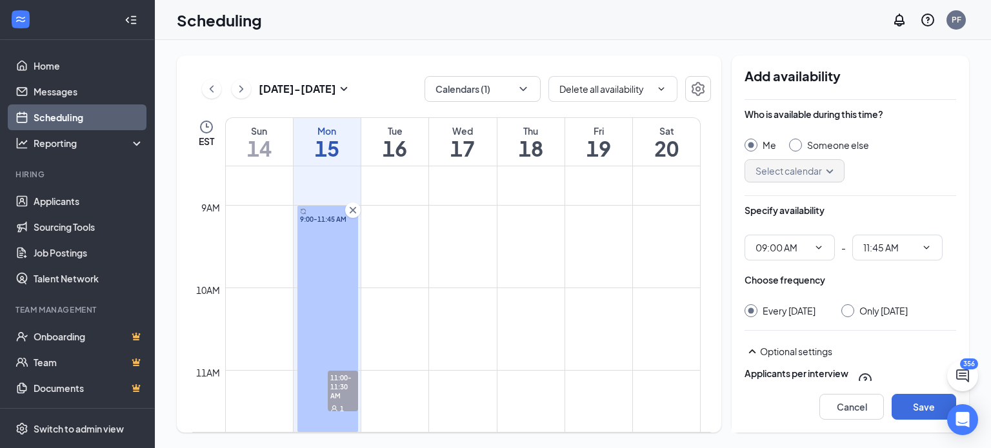
scroll to position [634, 0]
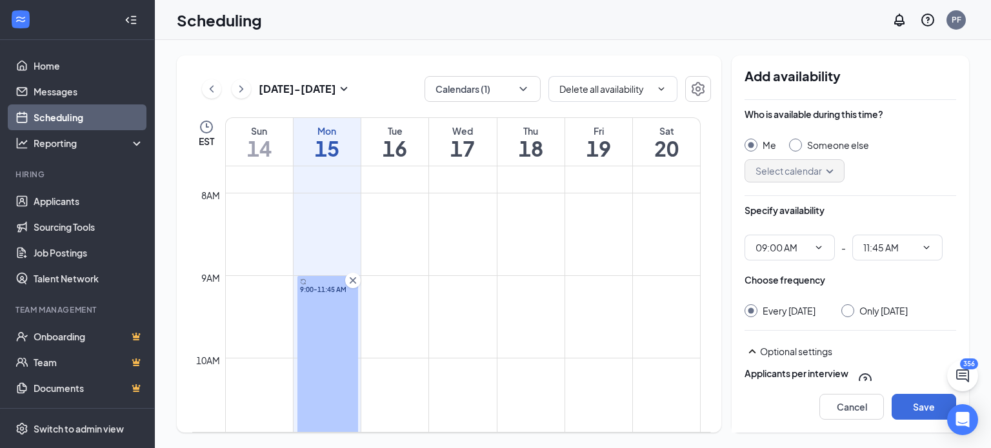
click at [803, 146] on div "Someone else" at bounding box center [829, 145] width 80 height 13
radio input "false"
radio input "true"
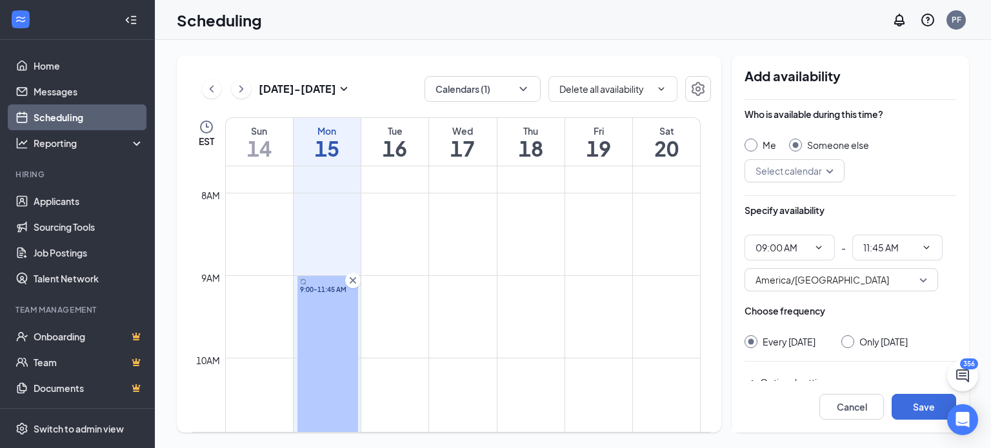
drag, startPoint x: 798, startPoint y: 185, endPoint x: 790, endPoint y: 170, distance: 16.2
click at [790, 170] on div "Who is available during this time? Me Someone else Select calendar" at bounding box center [851, 156] width 212 height 96
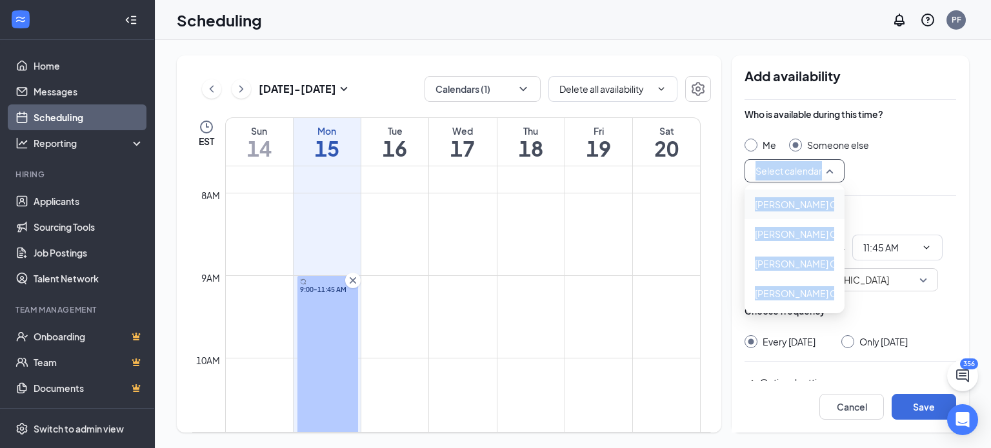
click at [790, 170] on input "search" at bounding box center [789, 171] width 75 height 22
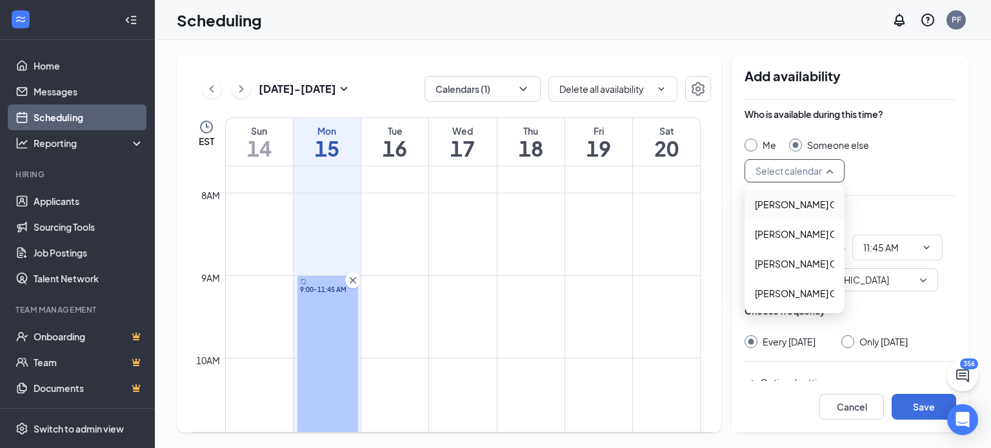
click at [777, 208] on span "Jennifer Davis's Calendar" at bounding box center [812, 204] width 114 height 14
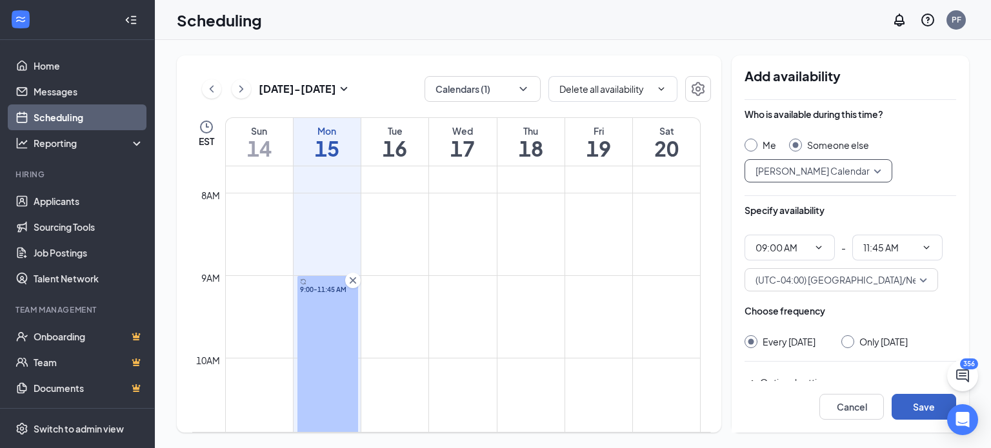
click at [918, 405] on button "Save" at bounding box center [924, 407] width 65 height 26
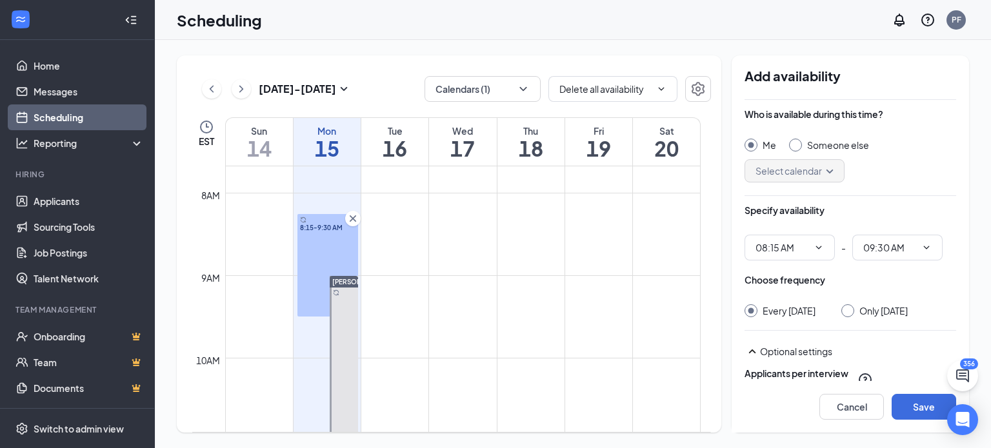
click at [800, 140] on div "Someone else" at bounding box center [829, 145] width 80 height 13
radio input "false"
radio input "true"
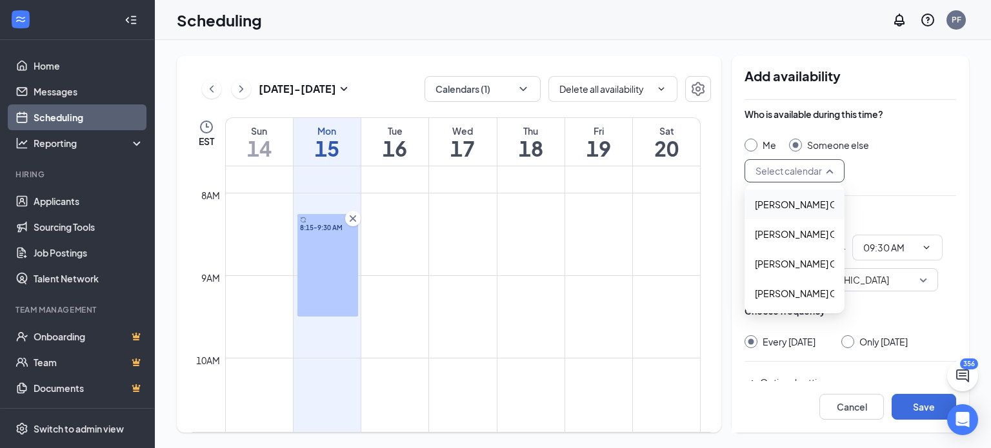
click at [799, 168] on input "search" at bounding box center [789, 171] width 75 height 22
click at [792, 228] on span "Jessica Brown's Calendar" at bounding box center [812, 234] width 114 height 14
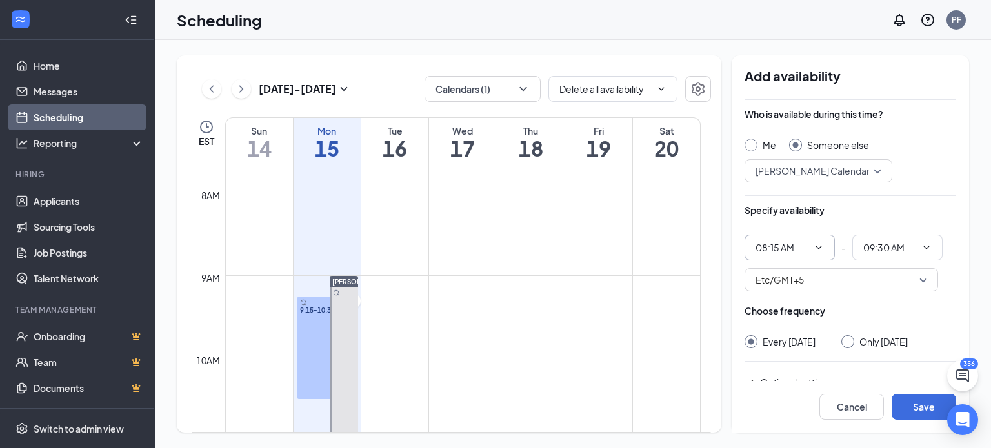
click at [808, 244] on input "08:15 AM" at bounding box center [782, 248] width 53 height 14
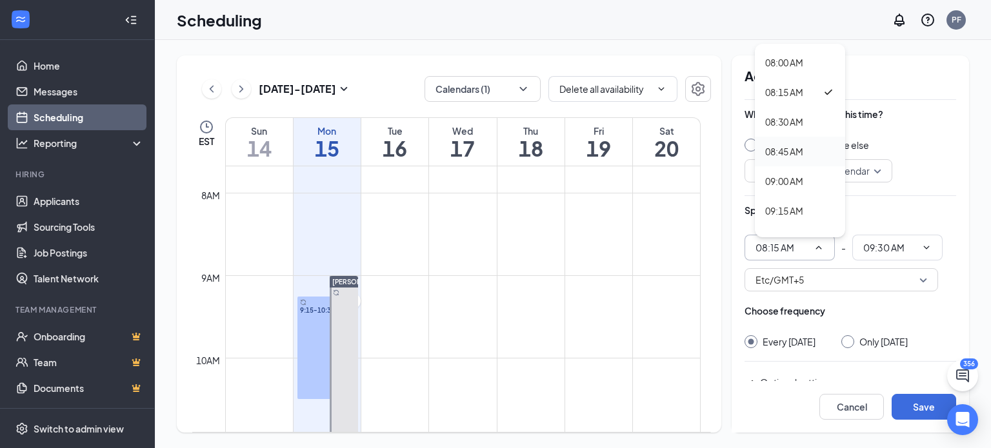
scroll to position [947, 0]
click at [786, 177] on div "09:00 AM" at bounding box center [784, 180] width 38 height 14
type input "09:00 AM"
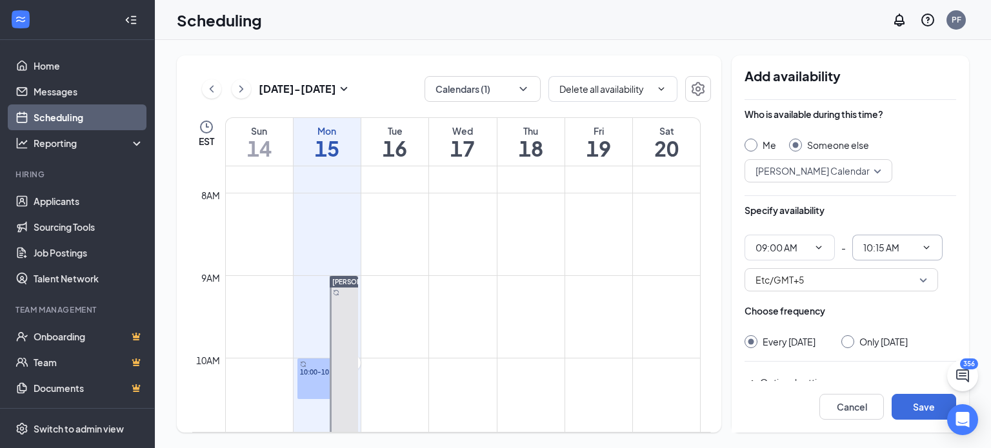
click at [887, 243] on input "10:15 AM" at bounding box center [889, 248] width 53 height 14
click at [892, 103] on div "01:30 PM" at bounding box center [892, 110] width 38 height 14
type input "01:30 PM"
click at [832, 276] on span "Etc/GMT+5" at bounding box center [842, 279] width 172 height 19
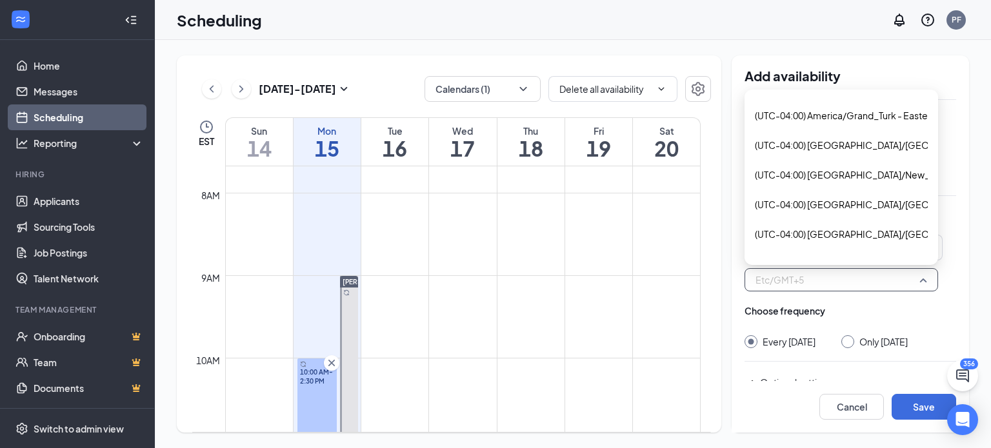
scroll to position [2013, 0]
click at [772, 169] on span "(UTC-04:00) America/New_York - Eastern Time" at bounding box center [883, 174] width 256 height 14
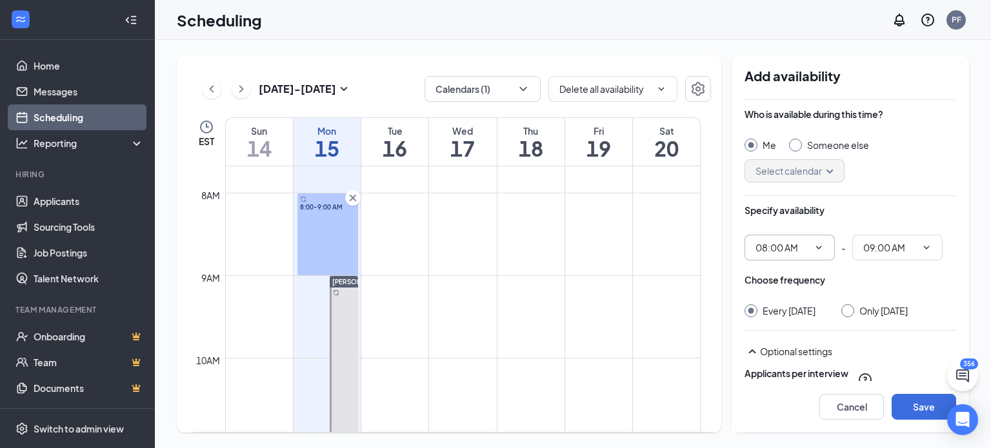
click at [812, 248] on span at bounding box center [817, 248] width 13 height 10
click at [797, 149] on div at bounding box center [795, 145] width 13 height 13
radio input "false"
radio input "true"
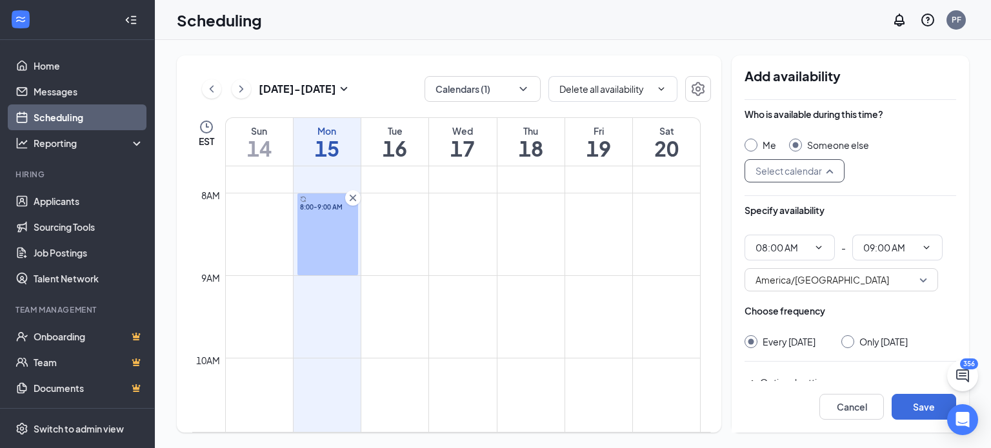
click at [800, 173] on input "search" at bounding box center [789, 171] width 75 height 22
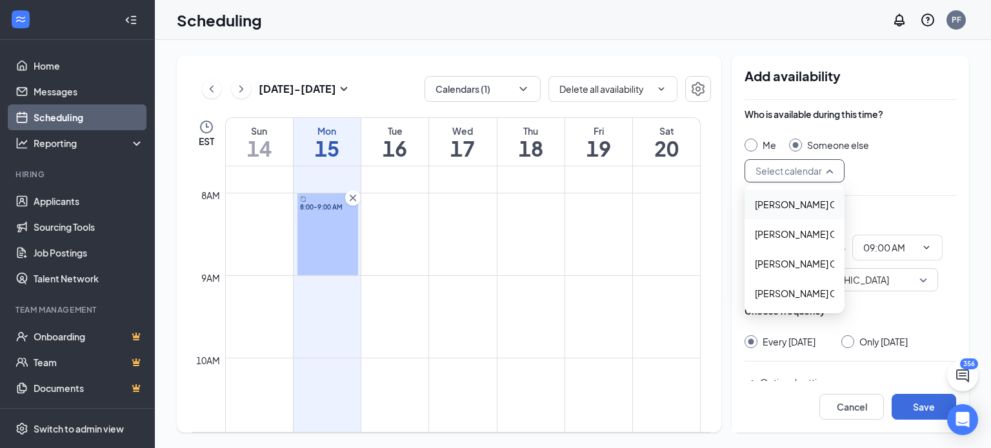
click at [787, 212] on div "Jennifer Davis's Calendar" at bounding box center [795, 205] width 100 height 30
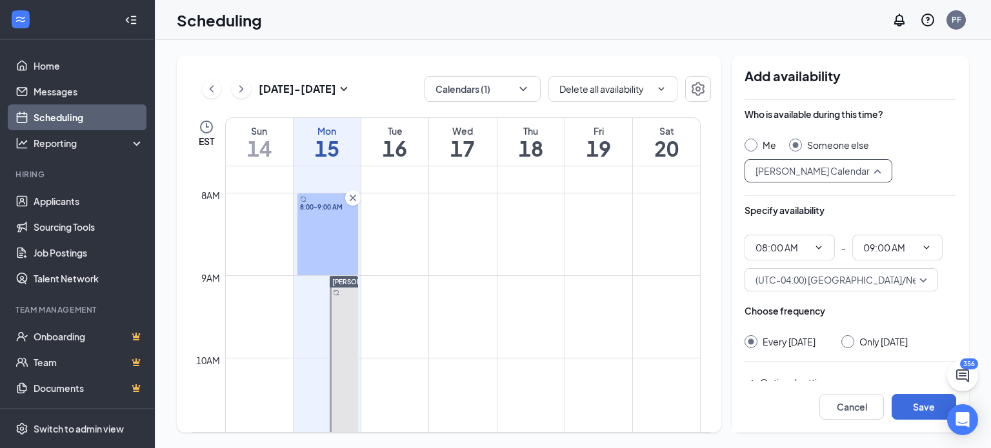
click at [792, 168] on span "Jennifer Davis's Calendar" at bounding box center [813, 170] width 114 height 19
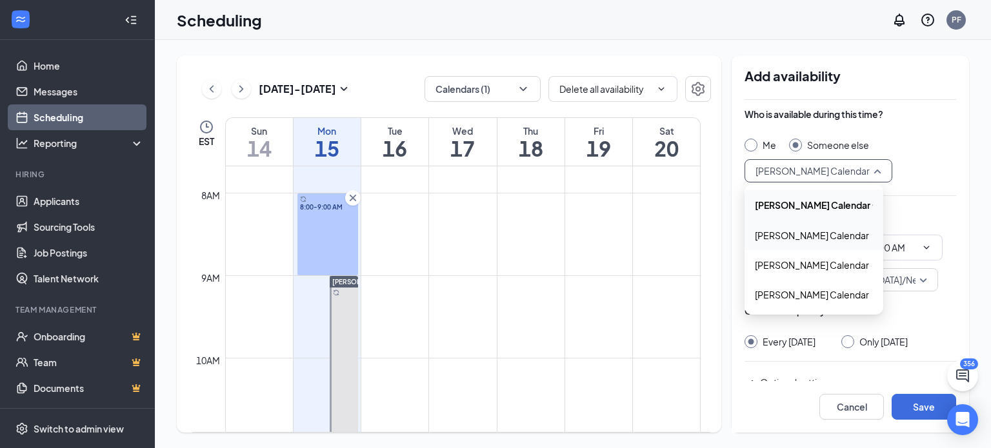
click at [767, 241] on span "Jessica Brown's Calendar" at bounding box center [812, 235] width 114 height 14
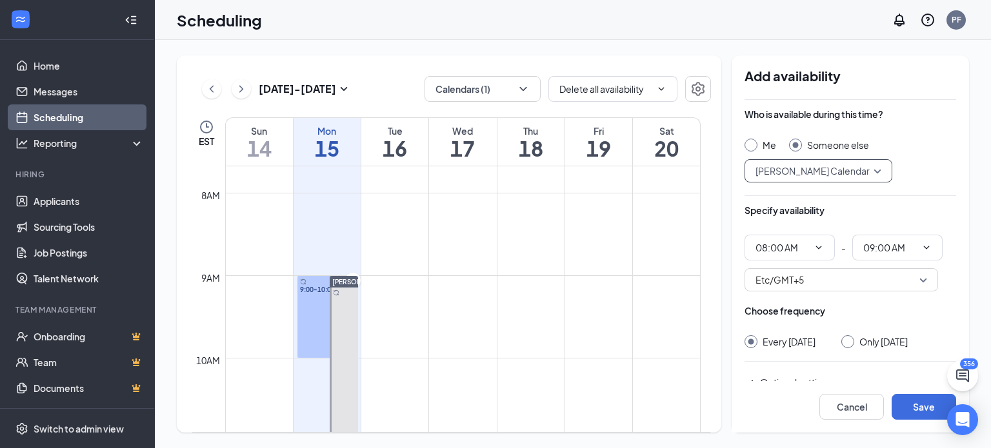
click at [367, 272] on td at bounding box center [463, 265] width 476 height 21
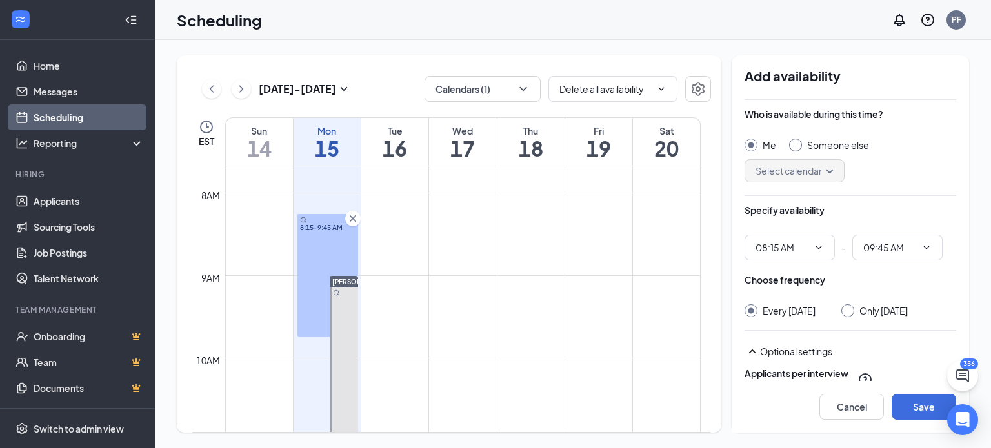
type input "08:15 AM"
type input "09:45 AM"
click at [790, 141] on input "Someone else" at bounding box center [793, 143] width 9 height 9
radio input "true"
radio input "false"
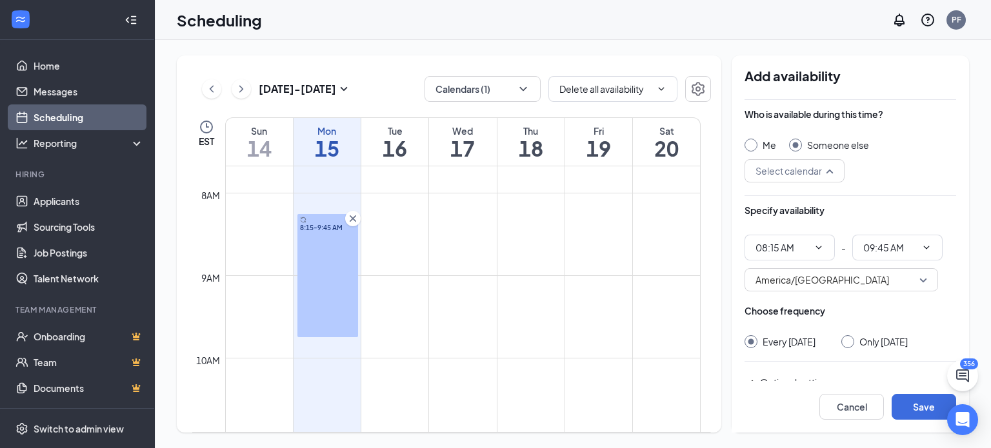
click at [795, 167] on input "search" at bounding box center [789, 171] width 75 height 22
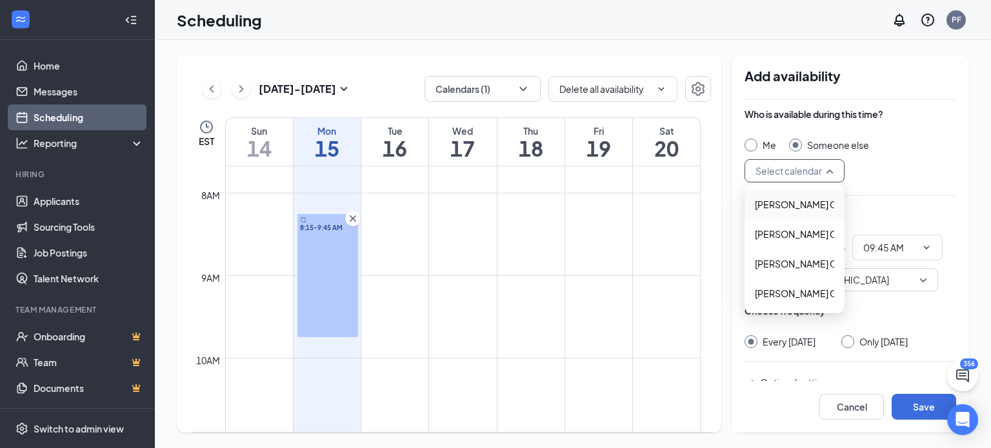
click at [773, 208] on span "Jennifer Davis's Calendar" at bounding box center [812, 204] width 114 height 14
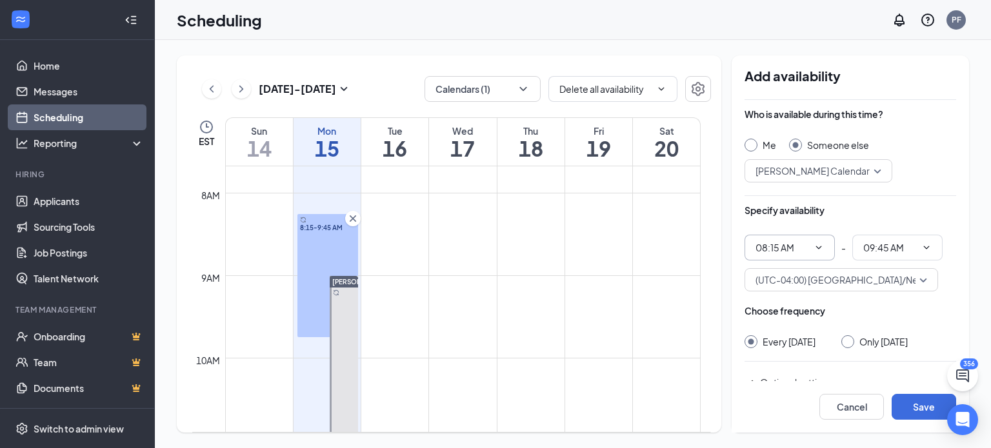
click at [805, 257] on span "08:15 AM" at bounding box center [790, 248] width 90 height 26
click at [805, 252] on input "08:15 AM" at bounding box center [782, 248] width 53 height 14
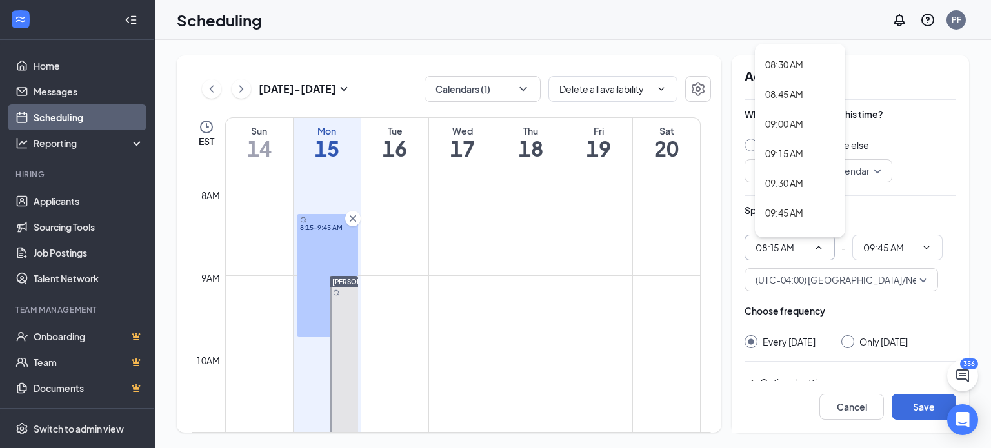
scroll to position [1004, 0]
click at [783, 114] on div "09:00 AM" at bounding box center [800, 123] width 90 height 30
type input "09:00 AM"
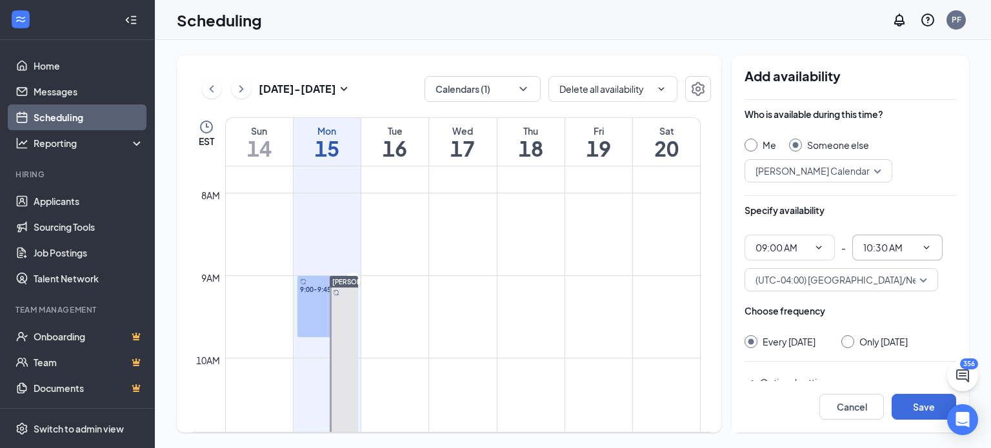
click at [901, 236] on span "10:30 AM" at bounding box center [897, 248] width 90 height 26
click at [892, 250] on input "10:30 AM" at bounding box center [889, 248] width 53 height 14
click at [878, 241] on input "10:30 AM" at bounding box center [889, 248] width 53 height 14
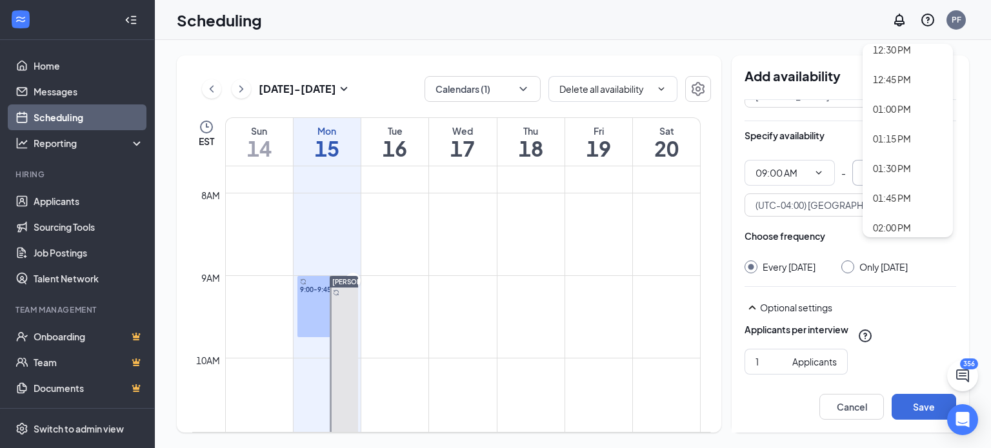
scroll to position [1462, 0]
click at [890, 159] on div "01:30 PM" at bounding box center [908, 171] width 90 height 30
type input "01:30 PM"
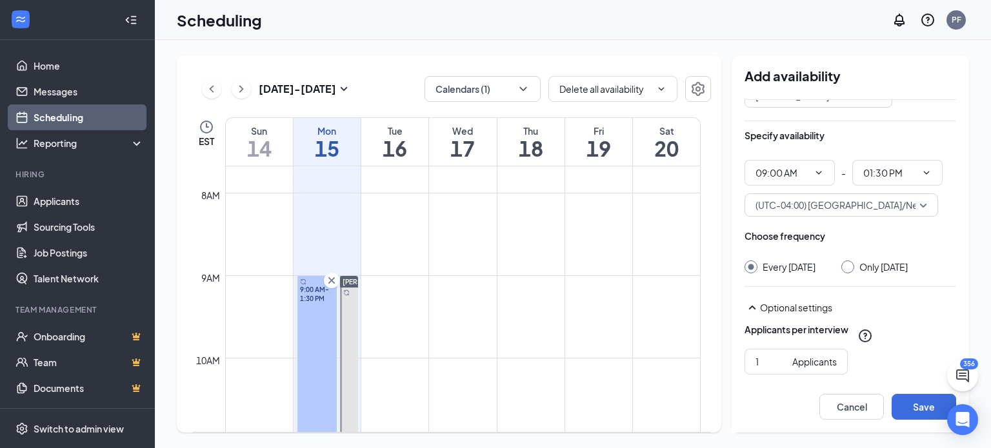
scroll to position [0, 0]
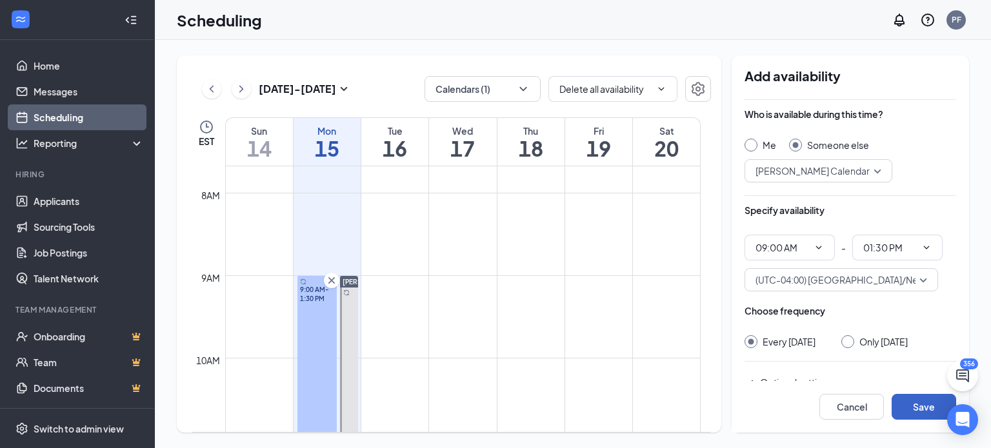
click at [918, 402] on button "Save" at bounding box center [924, 407] width 65 height 26
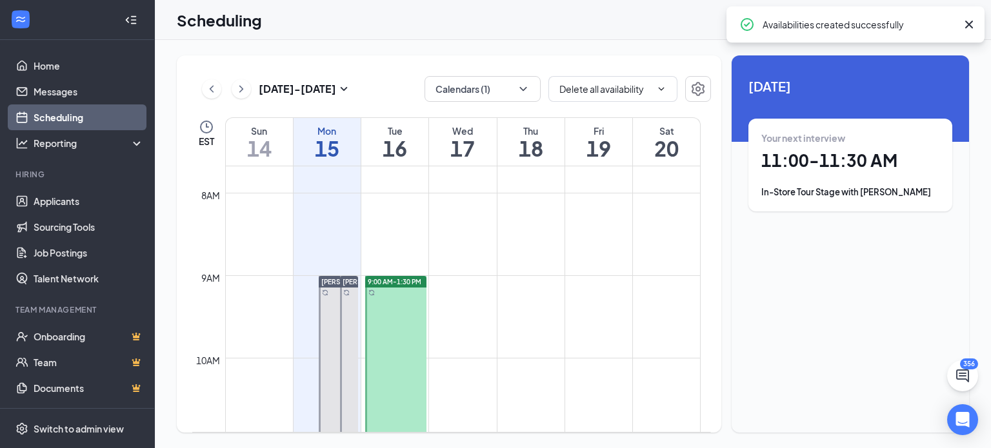
click at [339, 282] on div "[PERSON_NAME]" at bounding box center [347, 389] width 21 height 227
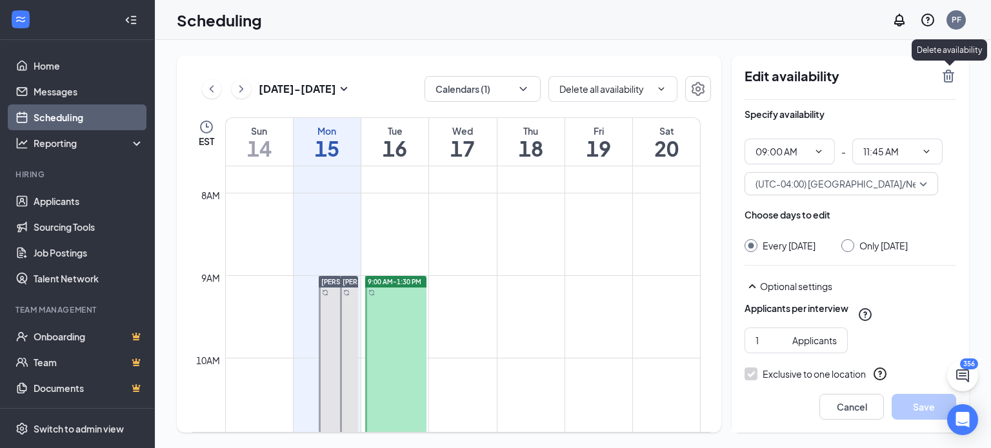
click at [942, 72] on icon "TrashOutline" at bounding box center [948, 75] width 15 height 15
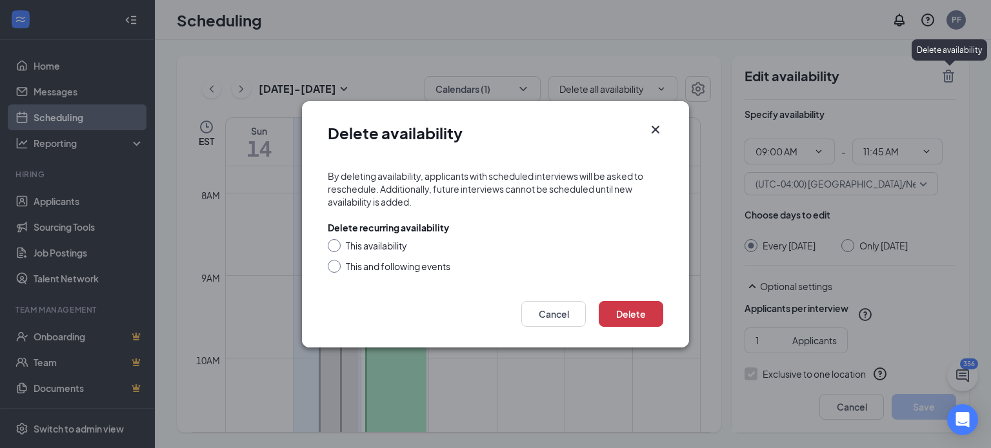
click at [357, 268] on div "This and following events" at bounding box center [398, 266] width 105 height 13
click at [337, 268] on input "This and following events" at bounding box center [332, 264] width 9 height 9
radio input "true"
click at [650, 316] on button "Delete" at bounding box center [631, 314] width 65 height 26
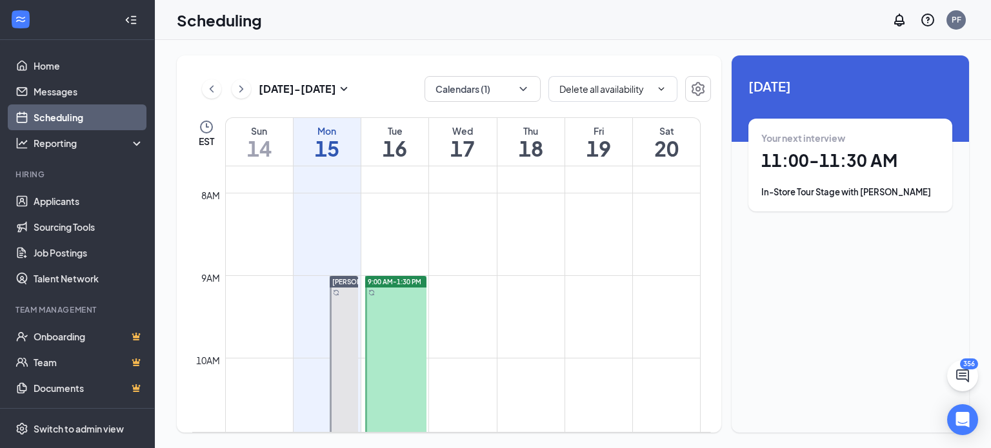
click at [650, 316] on td at bounding box center [463, 306] width 476 height 21
click at [666, 96] on span "Delete all availability Delete all availability" at bounding box center [612, 89] width 129 height 26
click at [656, 94] on span "Delete all availability Delete all availability" at bounding box center [612, 89] width 129 height 26
click at [627, 96] on input "Delete all availability" at bounding box center [605, 89] width 92 height 14
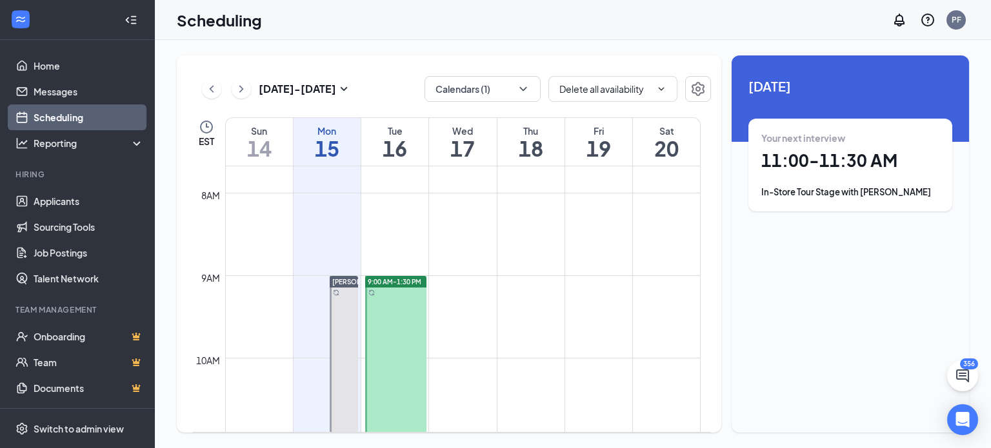
click at [630, 116] on div "Sep 14 - Sep 20 Calendars (1) Delete all availability Delete all availability E…" at bounding box center [449, 243] width 545 height 377
click at [609, 95] on input "Delete all availability" at bounding box center [605, 89] width 92 height 14
click at [608, 108] on div "Delete all availability" at bounding box center [611, 113] width 85 height 14
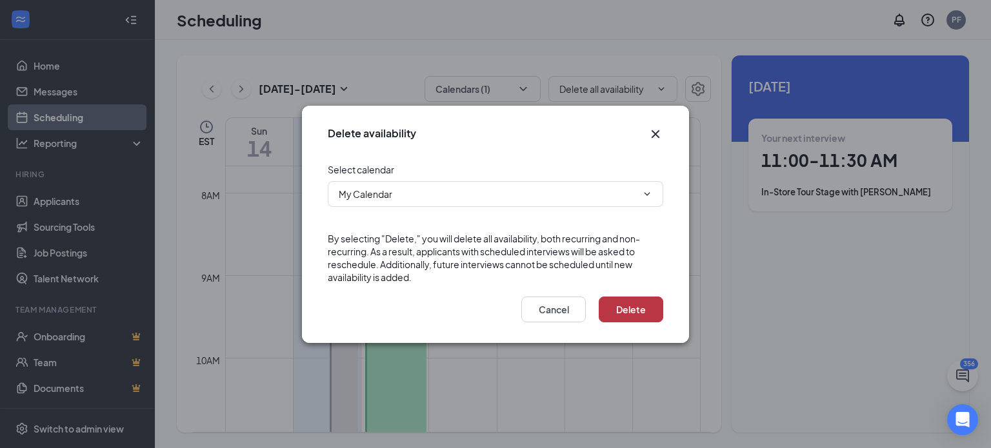
click at [616, 312] on button "Delete" at bounding box center [631, 310] width 65 height 26
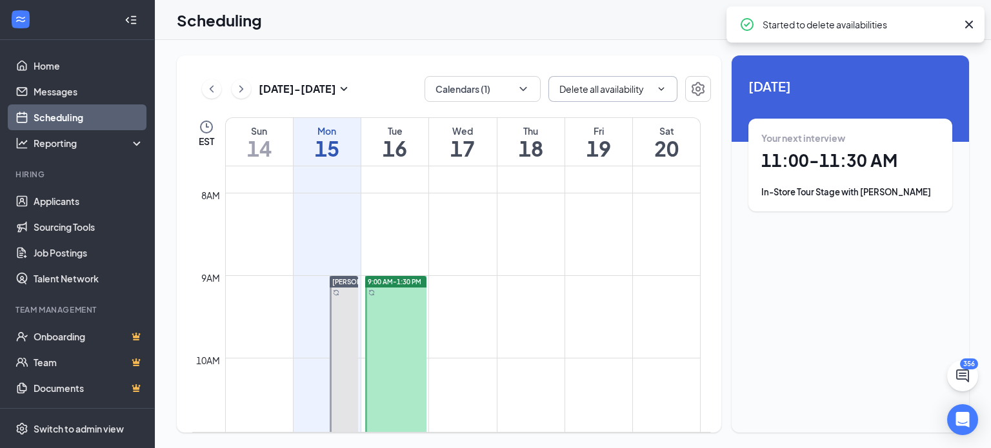
click at [648, 90] on input "Delete all availability" at bounding box center [605, 89] width 92 height 14
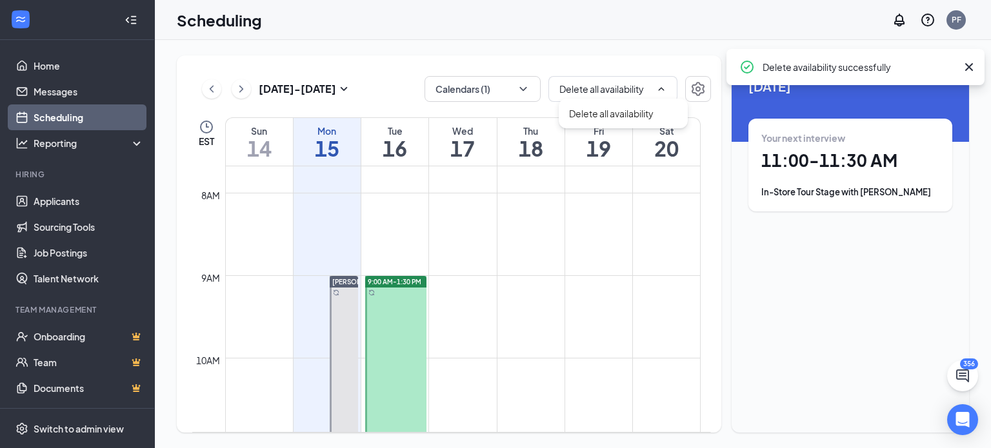
click at [614, 113] on div "Delete all availability" at bounding box center [611, 113] width 85 height 14
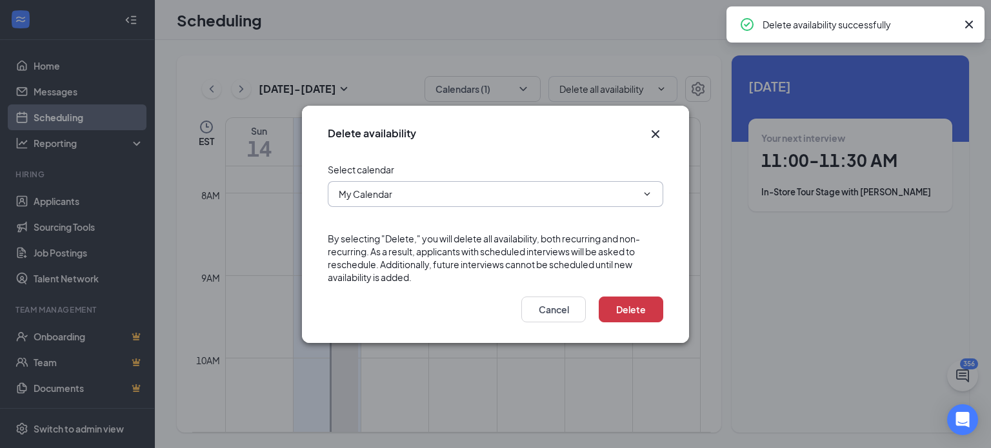
click at [399, 201] on input "My Calendar" at bounding box center [488, 194] width 298 height 14
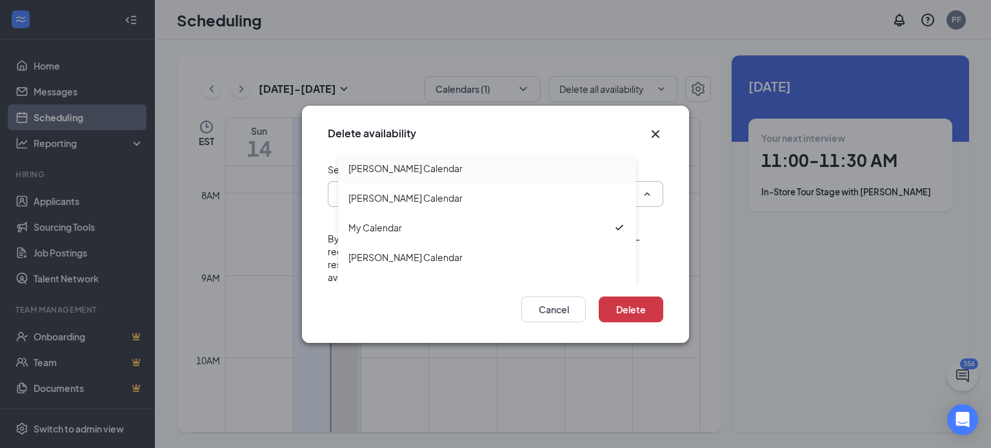
click at [375, 177] on div "Jennifer Davis's Calendar" at bounding box center [487, 169] width 298 height 30
type input "Jennifer Davis's Calendar"
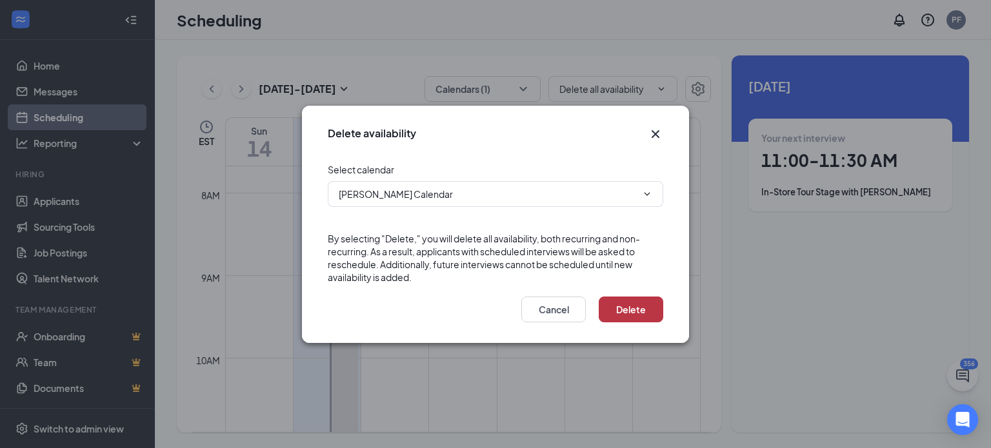
click at [622, 310] on button "Delete" at bounding box center [631, 310] width 65 height 26
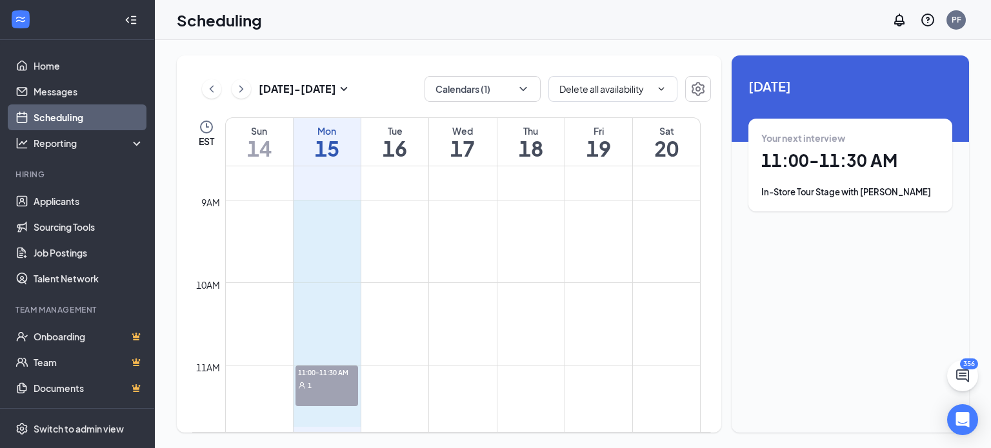
drag, startPoint x: 304, startPoint y: 281, endPoint x: 336, endPoint y: 418, distance: 141.2
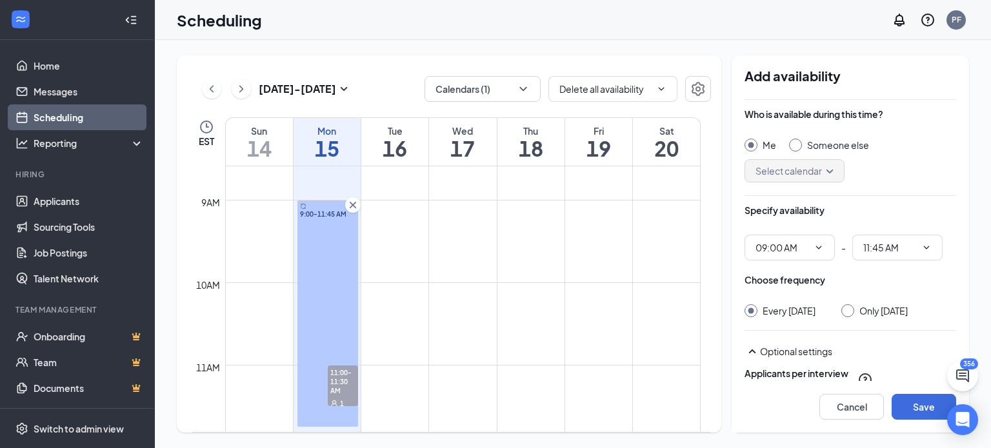
scroll to position [715, 0]
click at [798, 152] on div "Me Someone else Select calendar" at bounding box center [851, 161] width 212 height 44
click at [795, 148] on div at bounding box center [795, 145] width 13 height 13
radio input "false"
radio input "true"
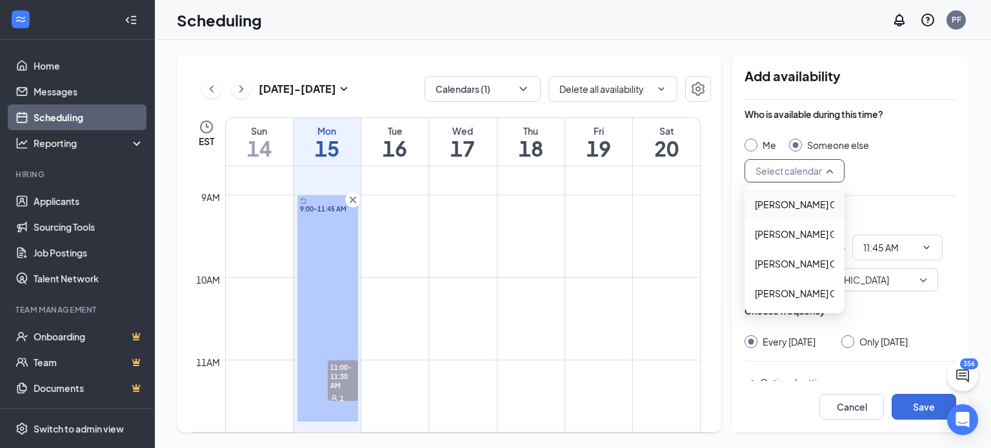
click at [795, 165] on input "search" at bounding box center [789, 171] width 75 height 22
click at [779, 205] on span "Jennifer Davis's Calendar" at bounding box center [812, 204] width 114 height 14
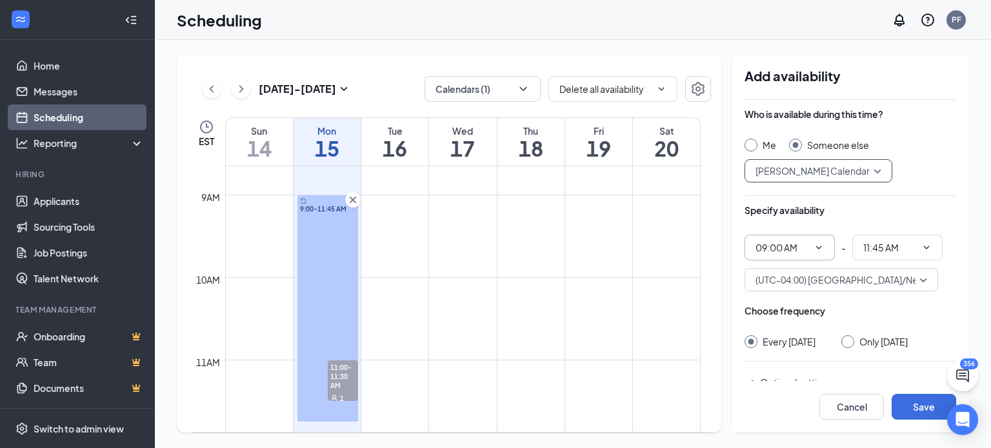
click at [792, 247] on input "09:00 AM" at bounding box center [782, 248] width 53 height 14
click at [878, 248] on input "11:45 AM" at bounding box center [889, 248] width 53 height 14
click at [901, 204] on div "01:30 PM" at bounding box center [892, 204] width 38 height 14
type input "01:30 PM"
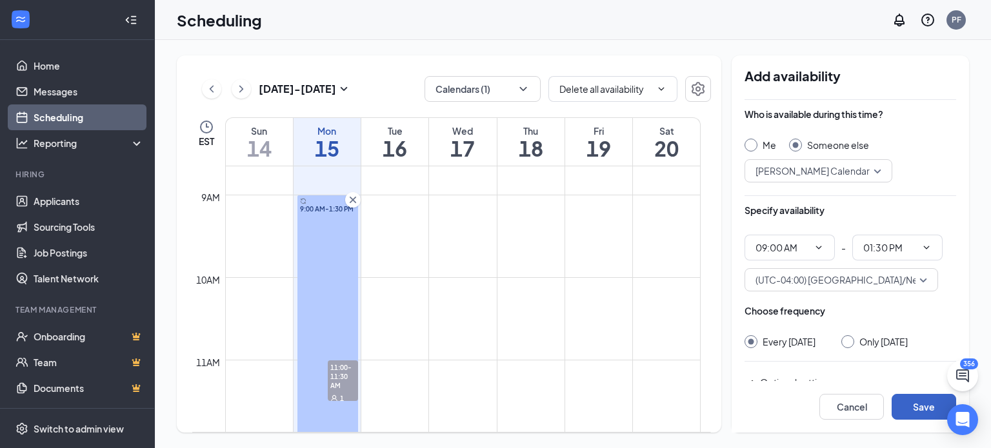
click at [910, 407] on button "Save" at bounding box center [924, 407] width 65 height 26
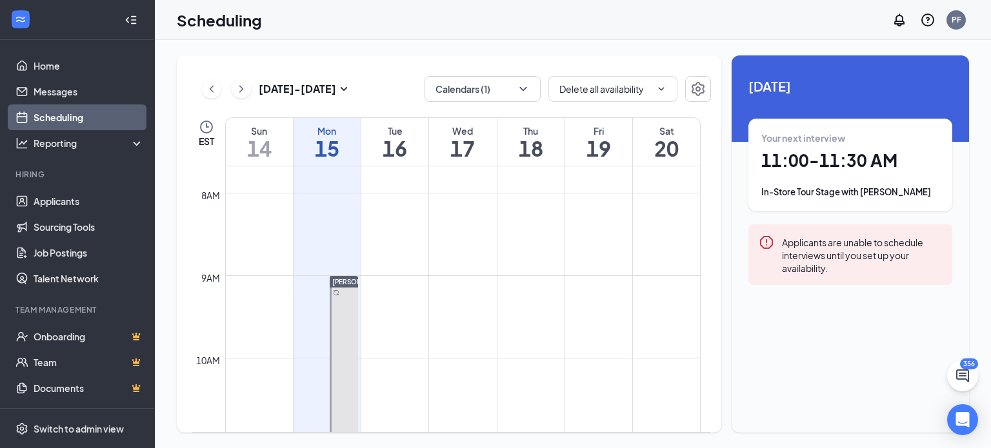
scroll to position [641, 0]
drag, startPoint x: 312, startPoint y: 237, endPoint x: 313, endPoint y: 439, distance: 202.0
click at [313, 439] on div "Sep 14 - Sep 20 Calendars (1) Delete all availability Delete all availability E…" at bounding box center [573, 244] width 836 height 408
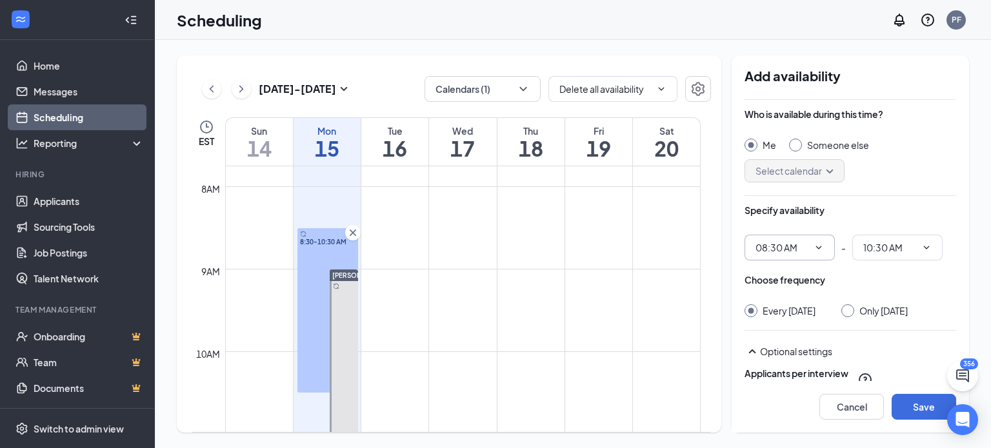
click at [811, 250] on span at bounding box center [817, 248] width 13 height 10
click at [794, 245] on input "08:30 AM" at bounding box center [782, 248] width 53 height 14
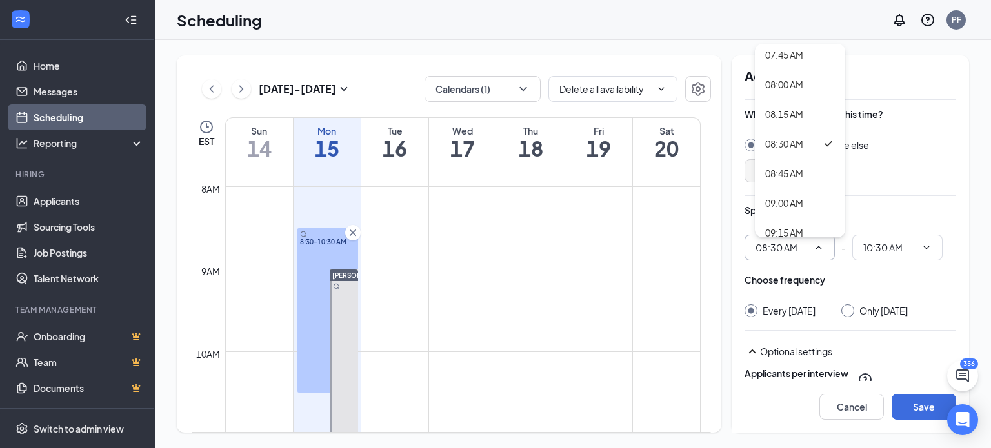
scroll to position [929, 0]
click at [787, 191] on div "09:00 AM" at bounding box center [784, 198] width 38 height 14
type input "09:00 AM"
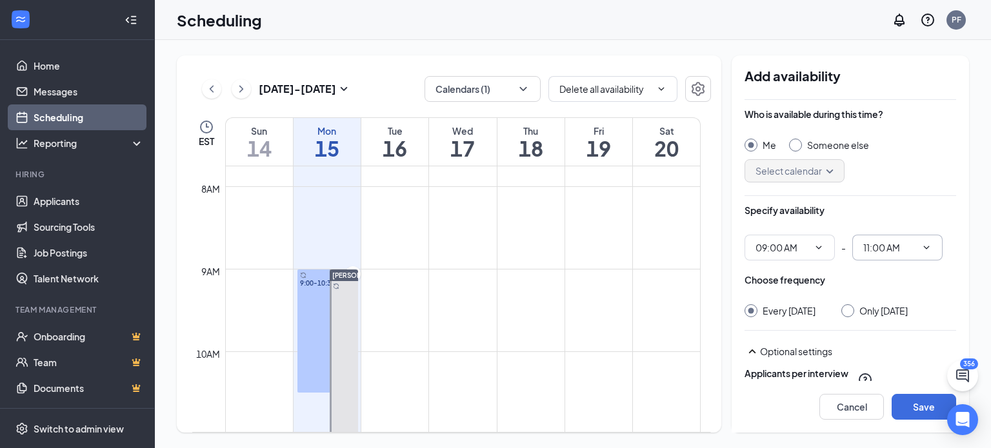
click at [890, 245] on input "11:00 AM" at bounding box center [889, 248] width 53 height 14
click at [879, 68] on div "01:30 PM" at bounding box center [892, 69] width 38 height 14
type input "01:30 PM"
click at [791, 148] on div at bounding box center [795, 145] width 13 height 13
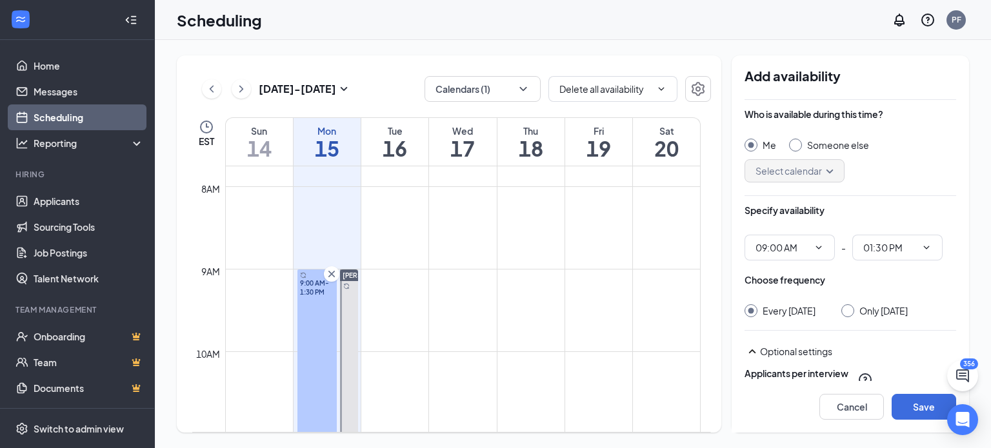
radio input "false"
radio input "true"
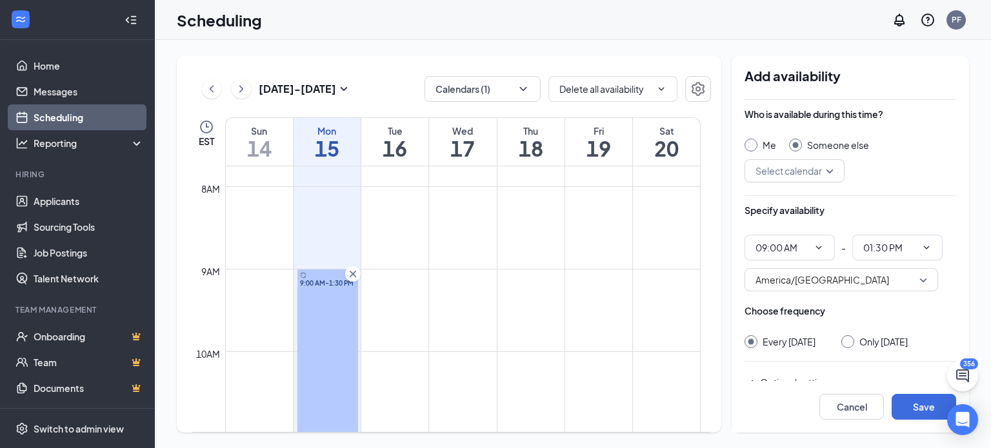
click at [796, 170] on input "search" at bounding box center [789, 171] width 75 height 22
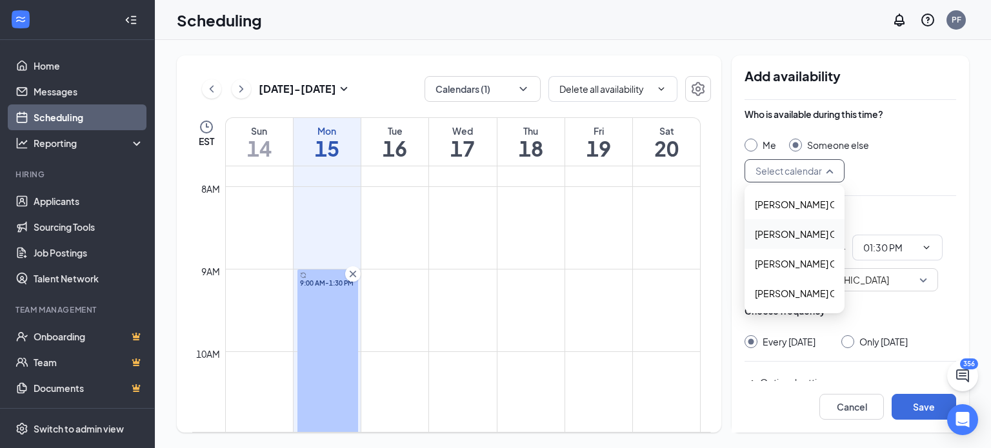
click at [777, 236] on span "Jessica Brown's Calendar" at bounding box center [812, 234] width 114 height 14
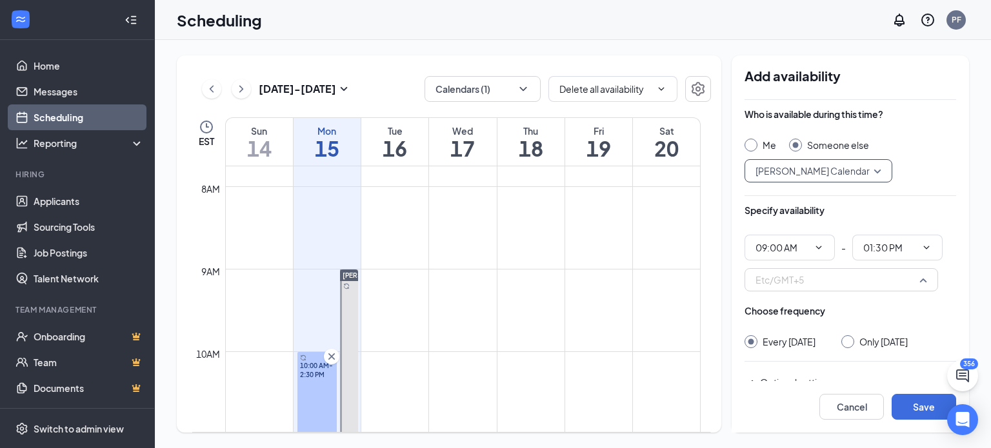
click at [827, 291] on div "Etc/GMT+5" at bounding box center [842, 279] width 194 height 23
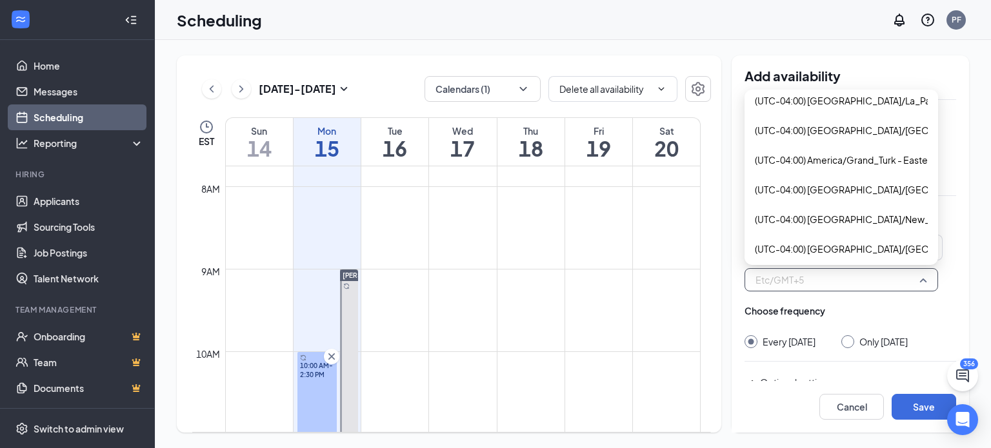
scroll to position [1971, 0]
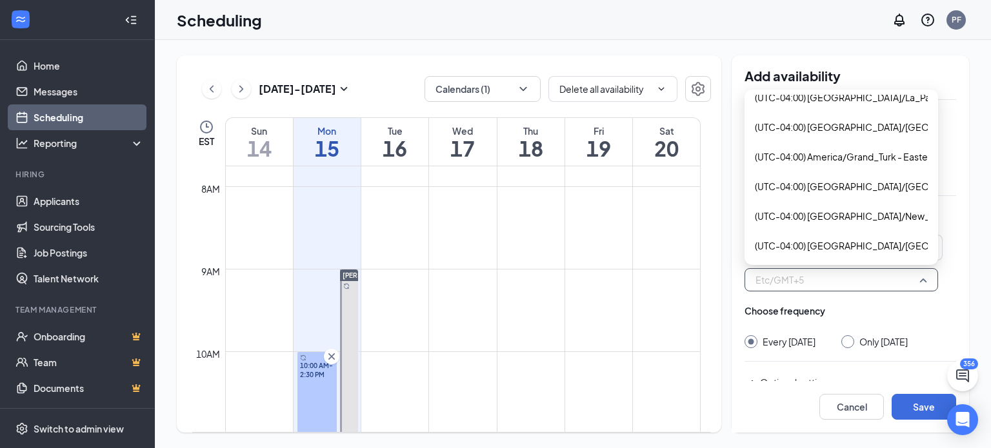
click at [807, 211] on span "(UTC-04:00) America/New_York - Eastern Time" at bounding box center [883, 216] width 256 height 14
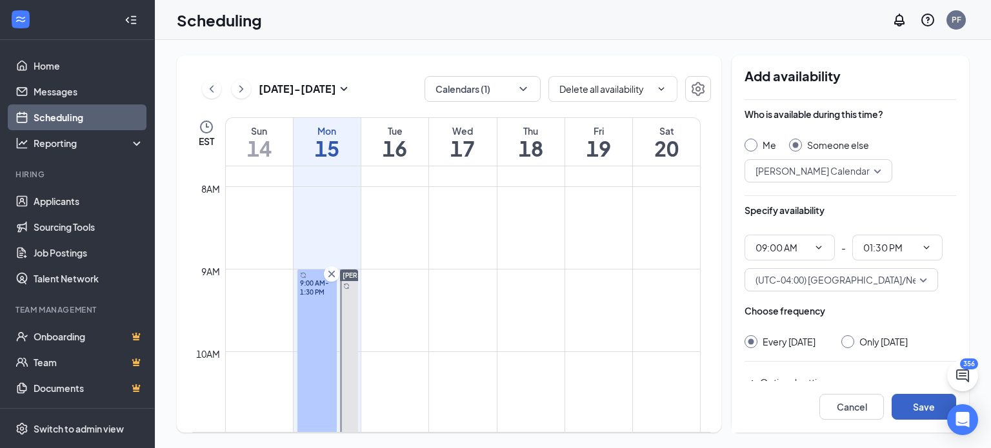
click at [927, 412] on button "Save" at bounding box center [924, 407] width 65 height 26
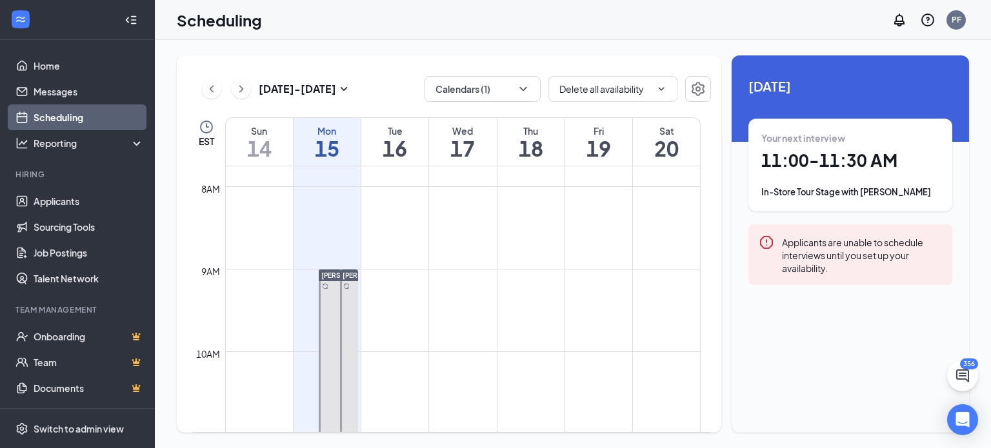
click at [328, 285] on icon "Sync" at bounding box center [325, 286] width 6 height 6
click at [344, 293] on icon "Sync" at bounding box center [346, 295] width 5 height 5
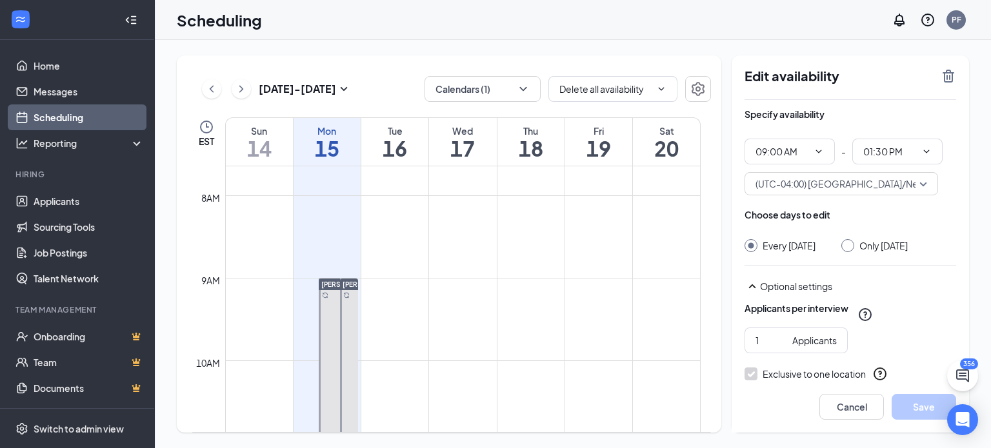
scroll to position [131, 0]
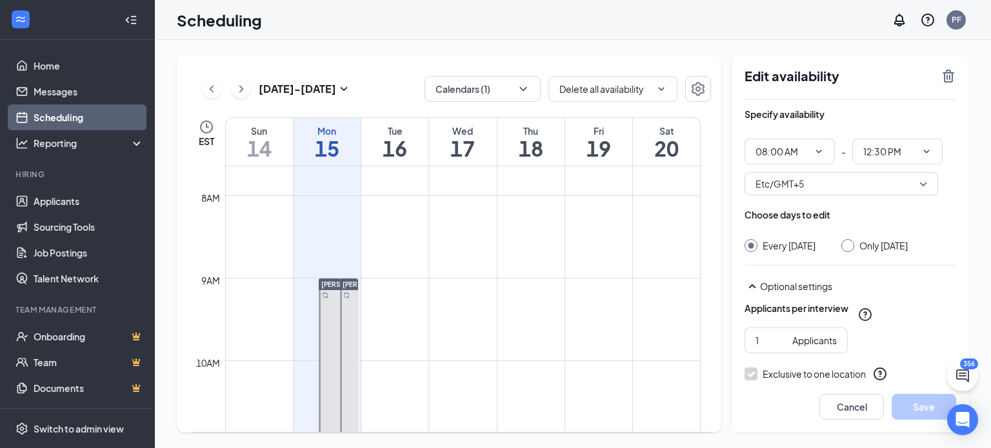
scroll to position [131, 0]
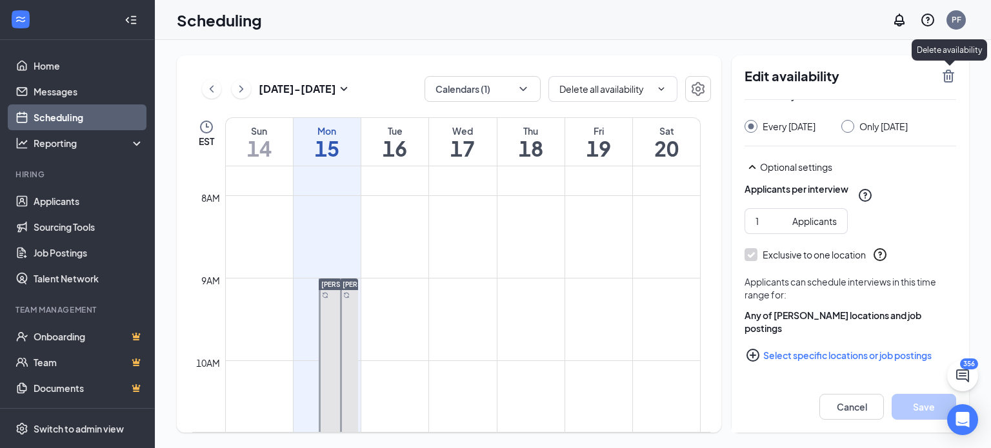
click at [947, 74] on icon "TrashOutline" at bounding box center [948, 75] width 15 height 15
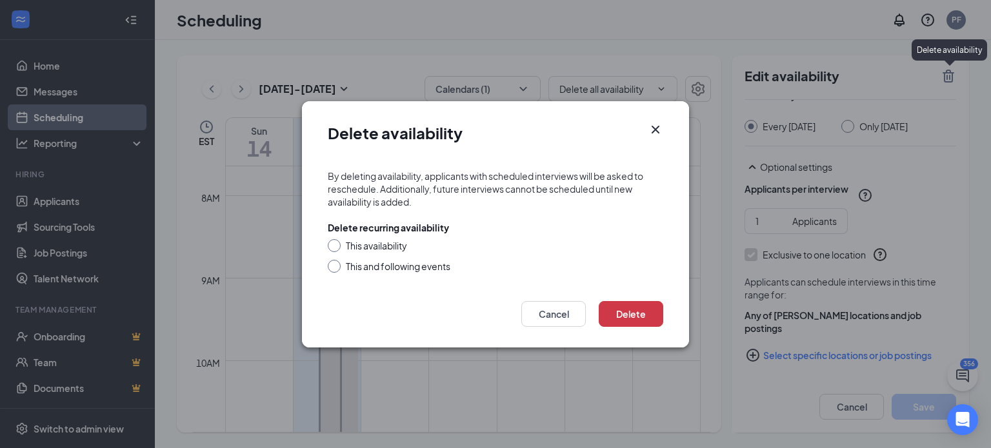
click at [333, 246] on input "This availability" at bounding box center [332, 243] width 9 height 9
radio input "true"
click at [623, 305] on button "Delete" at bounding box center [631, 314] width 65 height 26
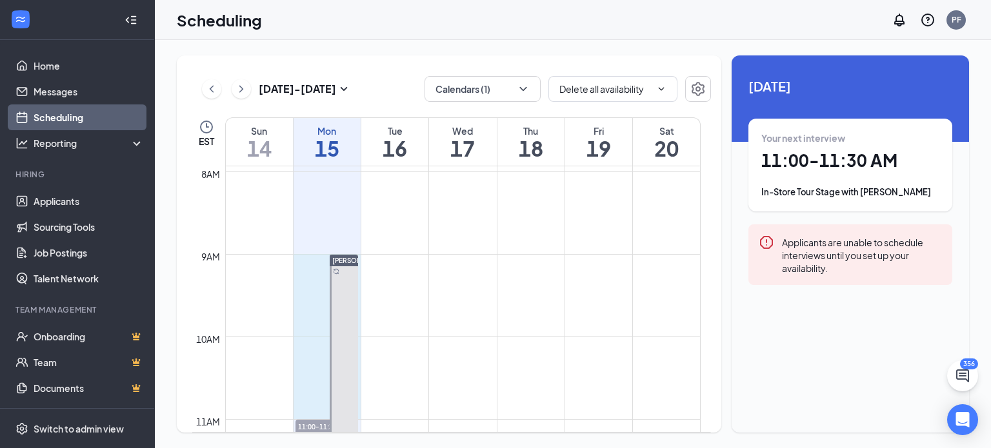
scroll to position [656, 0]
drag, startPoint x: 310, startPoint y: 287, endPoint x: 314, endPoint y: 260, distance: 26.8
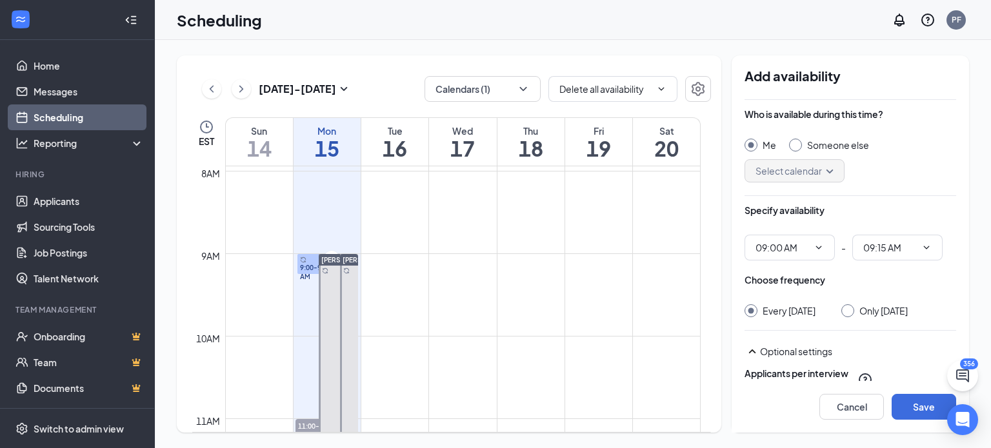
scroll to position [634, 0]
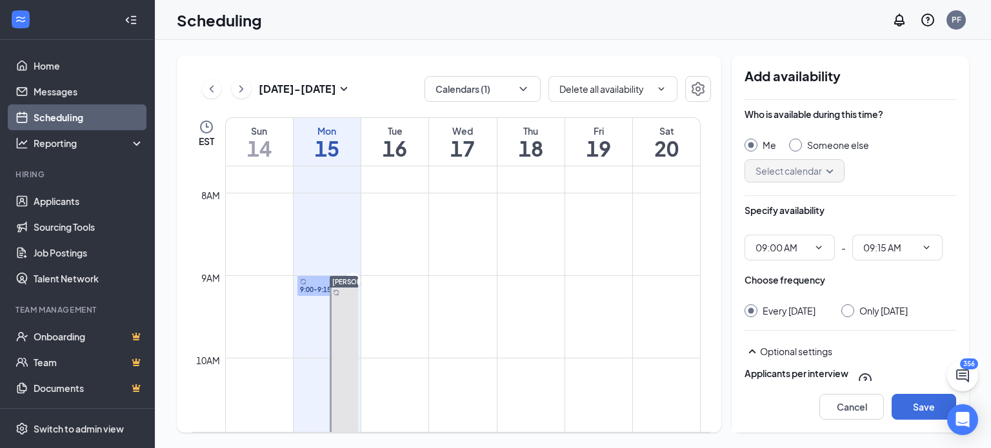
click at [330, 273] on td at bounding box center [463, 265] width 476 height 21
click at [348, 274] on icon "Cross" at bounding box center [353, 280] width 13 height 13
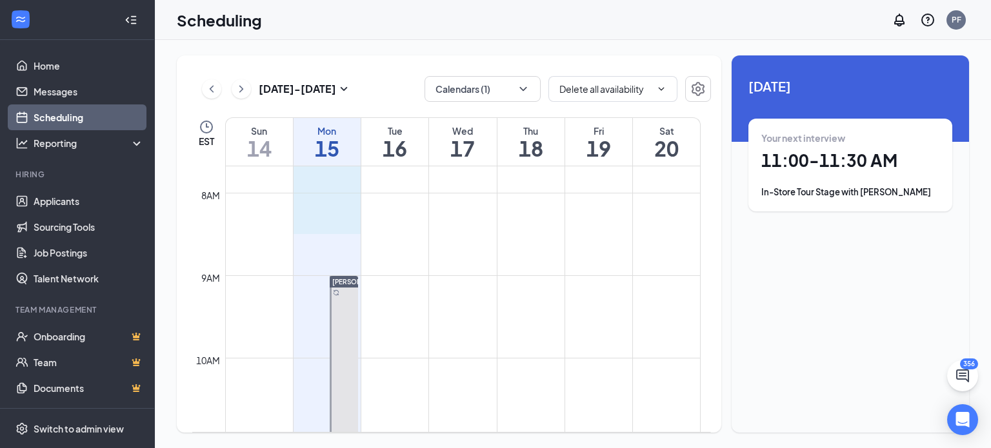
drag, startPoint x: 325, startPoint y: 170, endPoint x: 328, endPoint y: 221, distance: 51.7
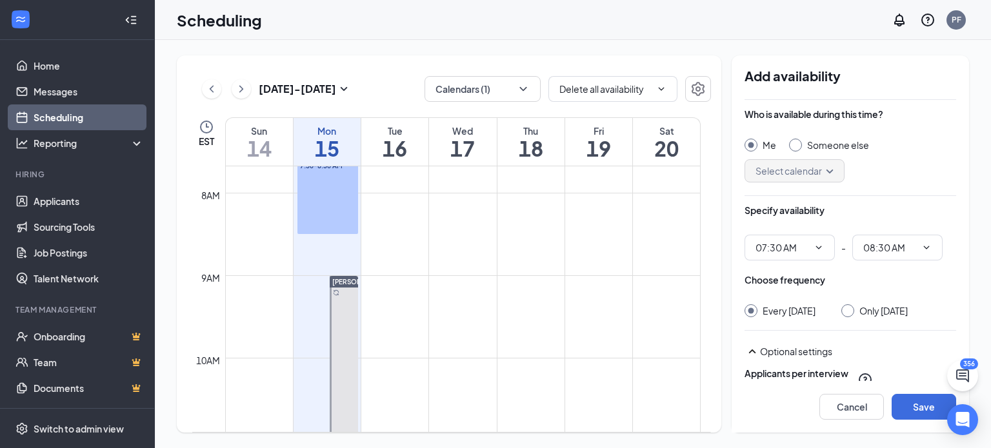
click at [792, 151] on div at bounding box center [795, 145] width 13 height 13
radio input "false"
radio input "true"
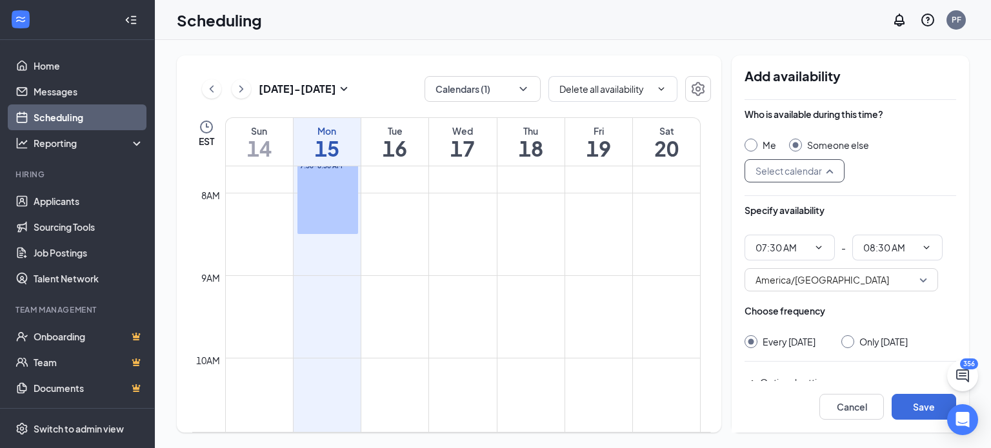
click at [812, 163] on input "search" at bounding box center [789, 171] width 75 height 22
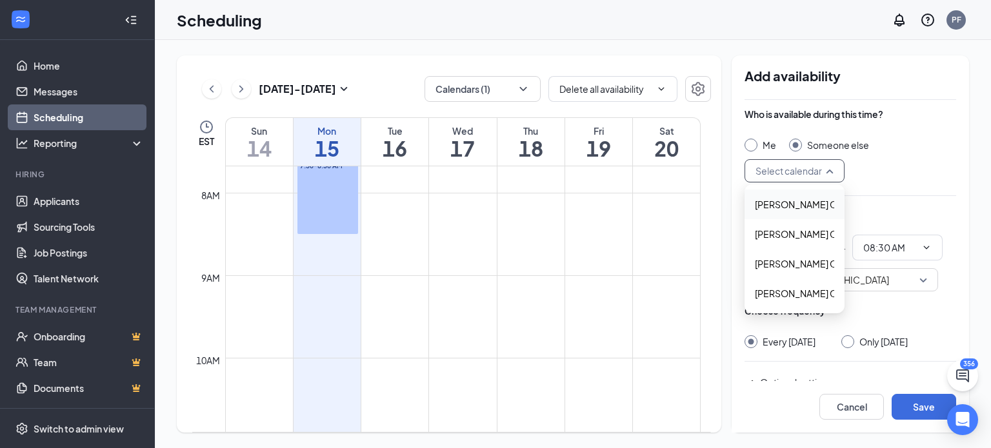
click at [776, 192] on div "Jennifer Davis's Calendar" at bounding box center [795, 205] width 100 height 30
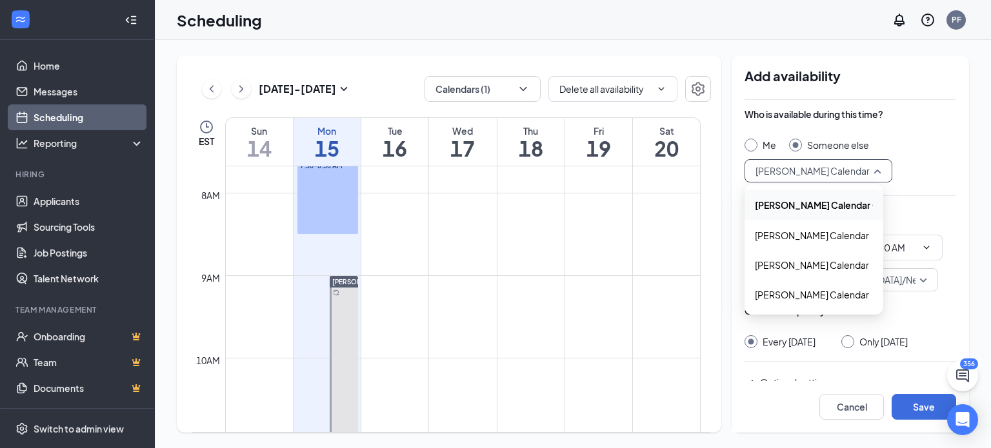
click at [849, 170] on span "Jennifer Davis's Calendar" at bounding box center [813, 170] width 114 height 19
click at [819, 226] on div "Jessica Brown's Calendar" at bounding box center [814, 236] width 139 height 30
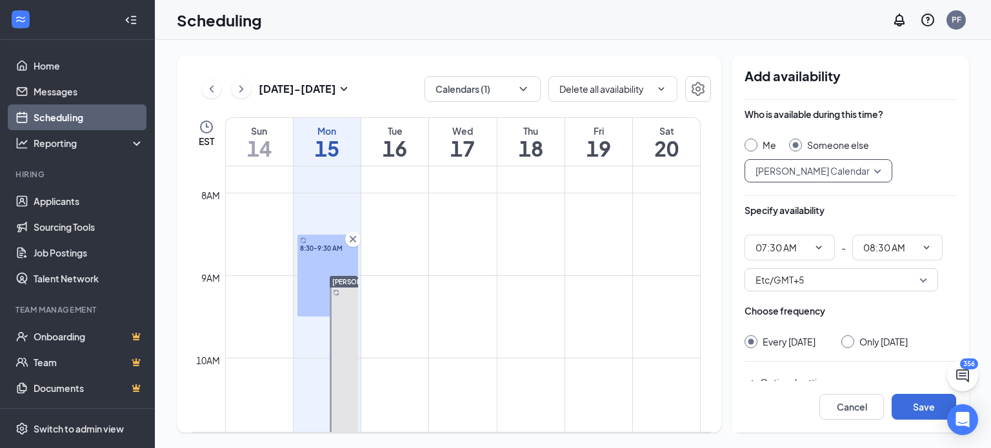
click at [349, 240] on icon "Cross" at bounding box center [353, 239] width 13 height 13
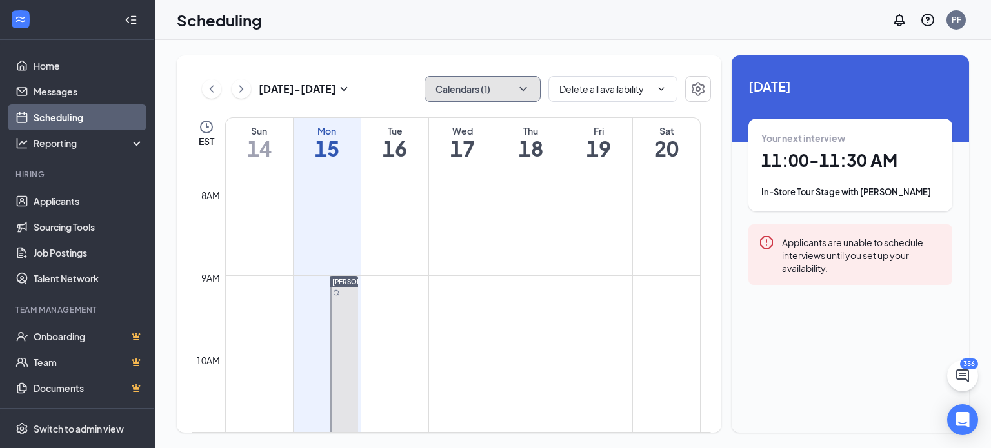
click at [512, 90] on button "Calendars (1)" at bounding box center [483, 89] width 116 height 26
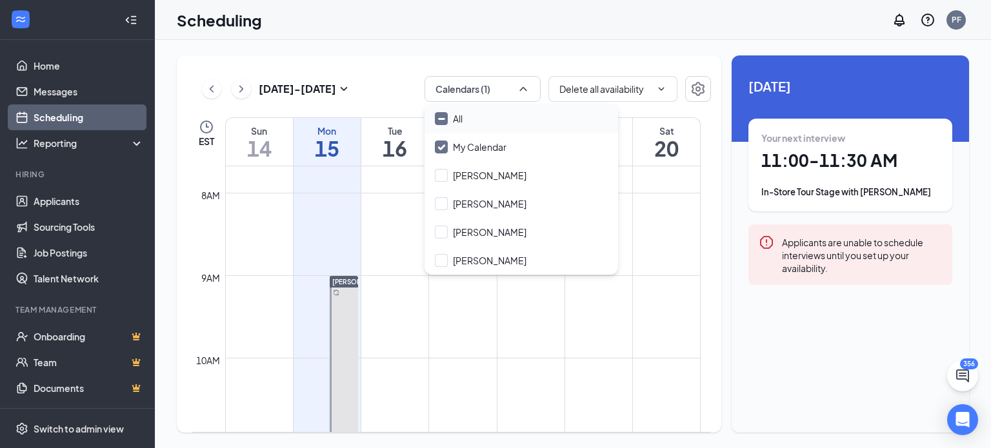
click at [440, 119] on input "All" at bounding box center [449, 118] width 28 height 13
checkbox input "true"
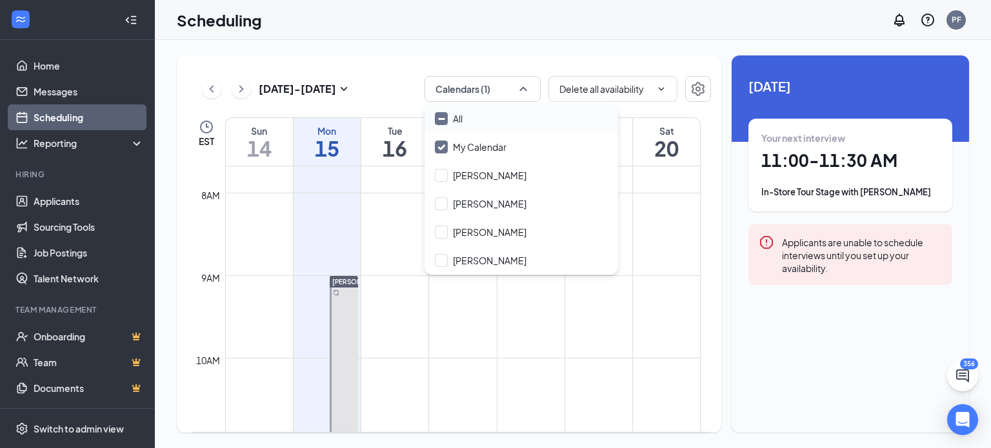
checkbox input "true"
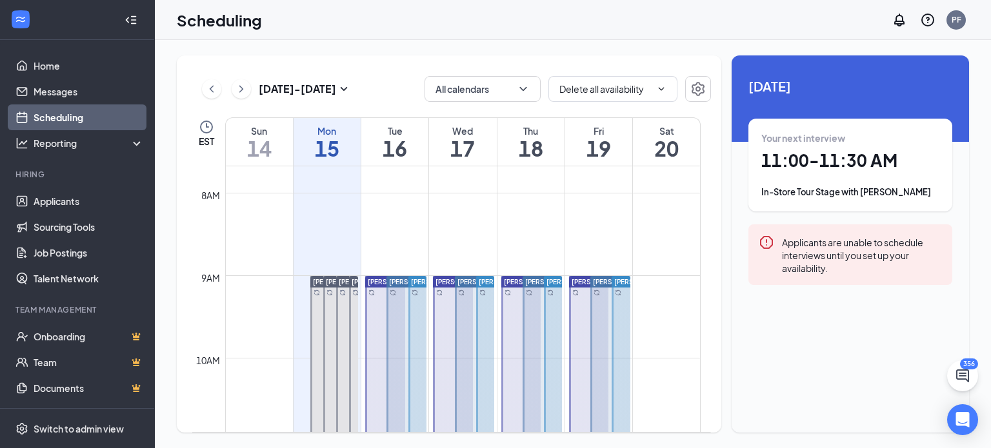
click at [399, 57] on div "Sep 14 - Sep 20 All calendars Delete all availability Delete all availability E…" at bounding box center [449, 243] width 545 height 377
click at [317, 283] on span "[PERSON_NAME]" at bounding box center [340, 282] width 54 height 8
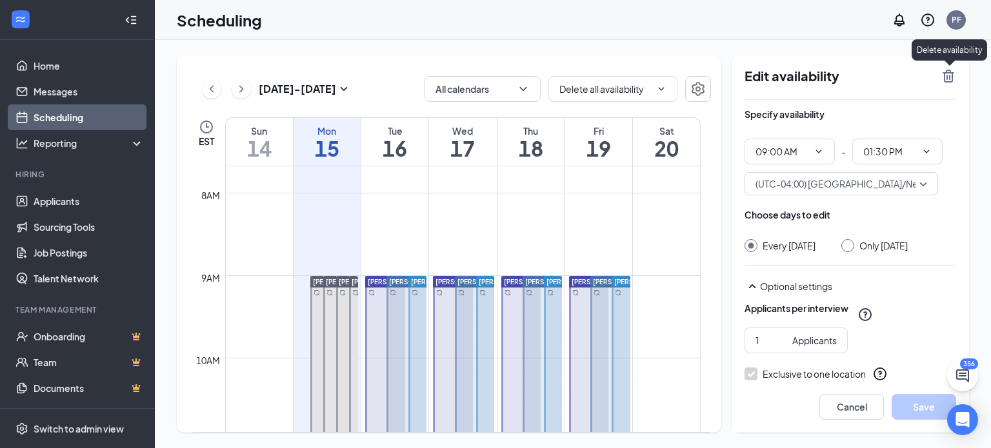
click at [947, 81] on icon "TrashOutline" at bounding box center [949, 76] width 12 height 13
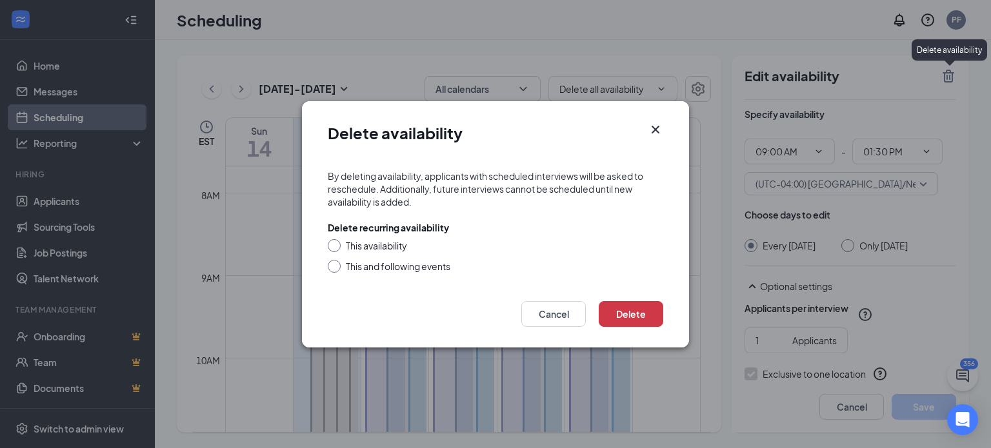
click at [342, 242] on div "This availability" at bounding box center [496, 245] width 336 height 13
click at [333, 247] on input "This availability" at bounding box center [332, 243] width 9 height 9
radio input "true"
click at [638, 317] on button "Delete" at bounding box center [631, 314] width 65 height 26
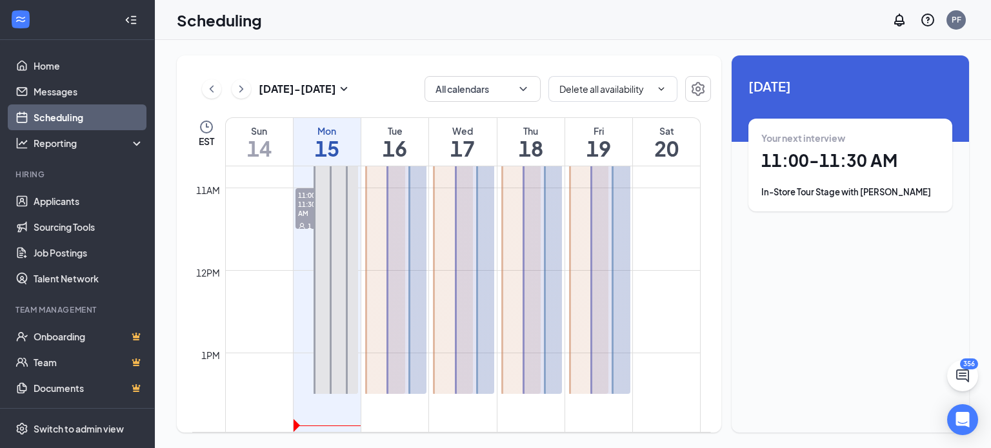
scroll to position [882, 0]
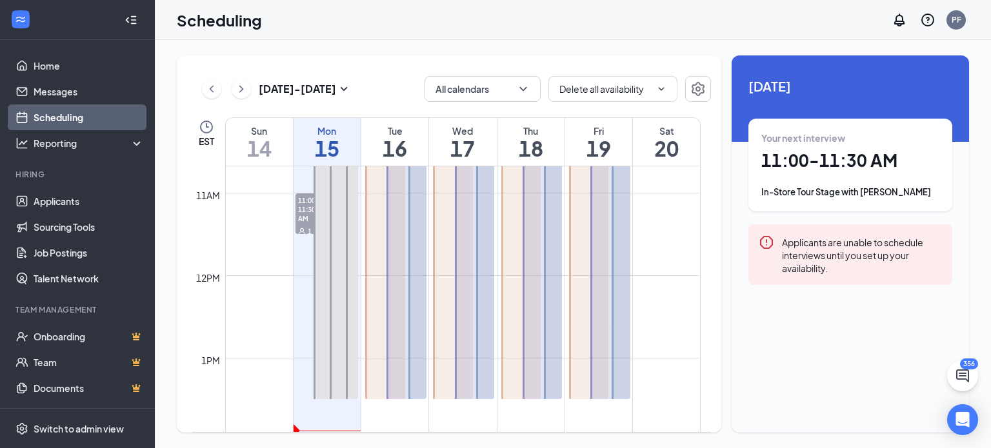
click at [303, 208] on span "11:00-11:30 AM" at bounding box center [311, 209] width 31 height 31
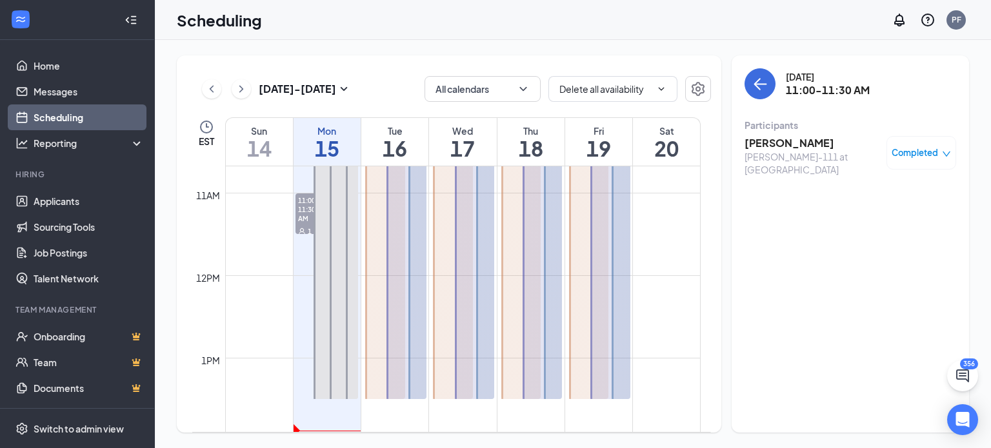
click at [931, 155] on span "Completed" at bounding box center [915, 152] width 46 height 13
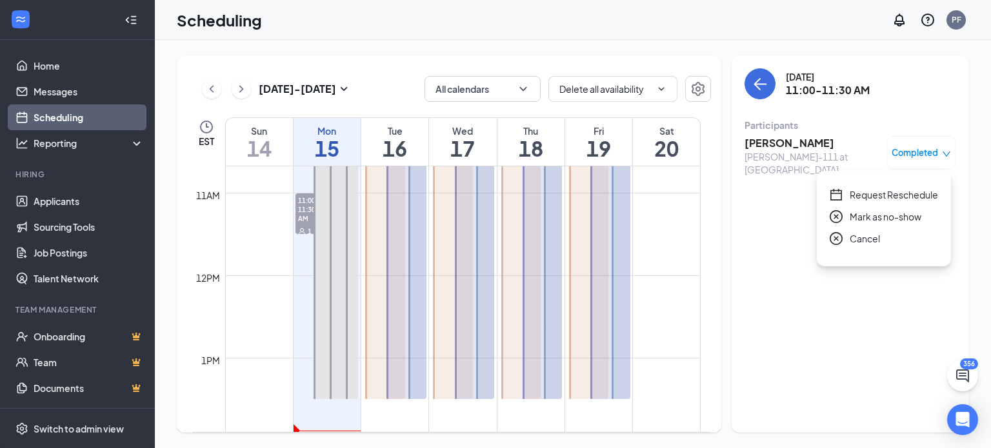
click at [832, 217] on icon "close-circle" at bounding box center [836, 216] width 13 height 13
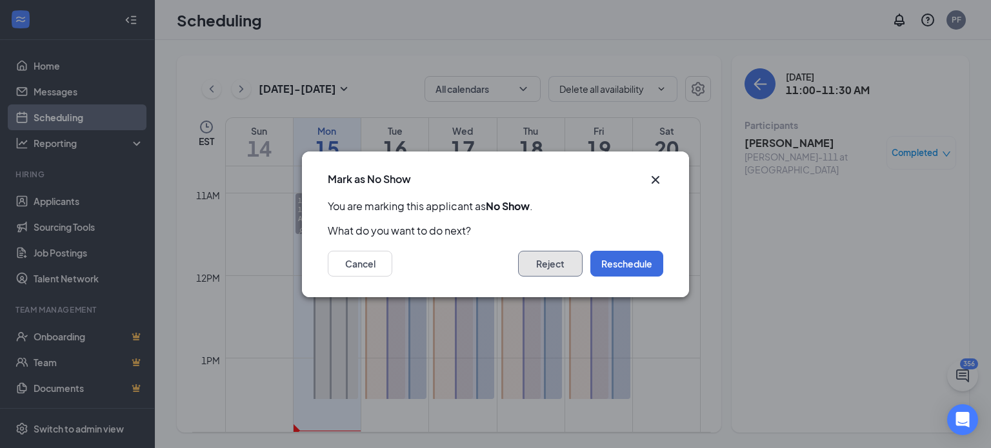
click at [563, 269] on button "Reject" at bounding box center [550, 264] width 65 height 26
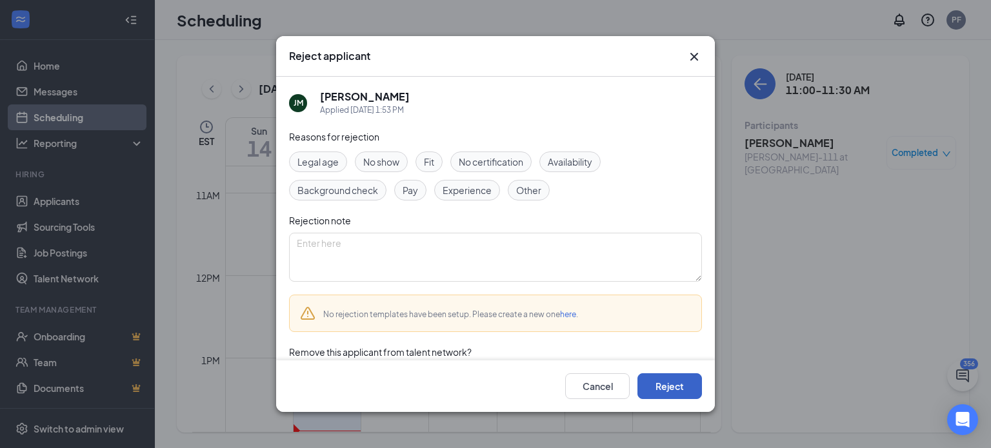
click at [681, 397] on button "Reject" at bounding box center [670, 387] width 65 height 26
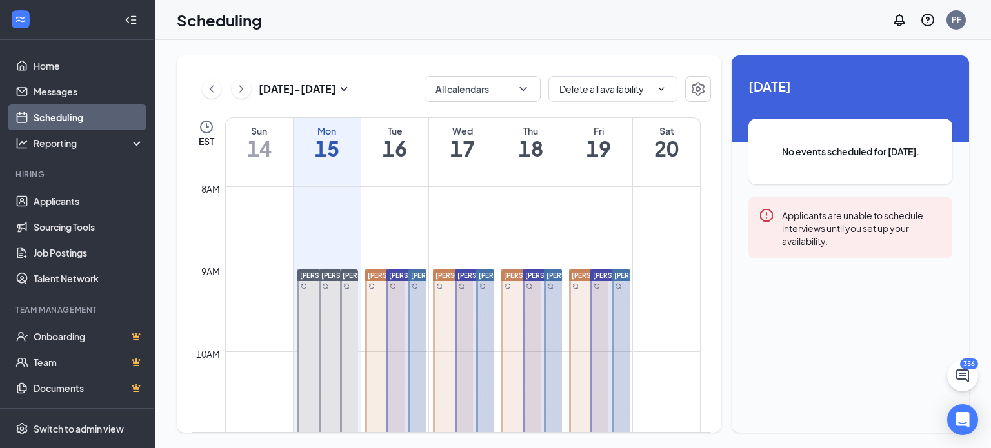
scroll to position [640, 0]
